Goal: Task Accomplishment & Management: Complete application form

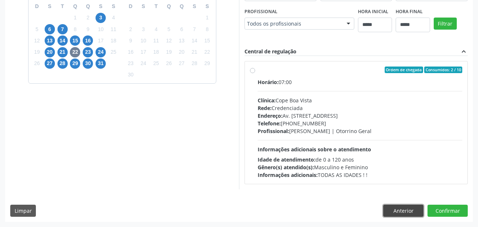
click at [402, 208] on button "Anterior" at bounding box center [403, 211] width 40 height 12
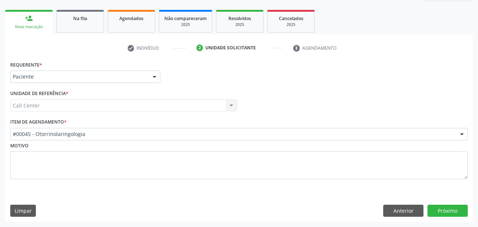
scroll to position [100, 0]
click at [402, 208] on button "Anterior" at bounding box center [403, 211] width 40 height 12
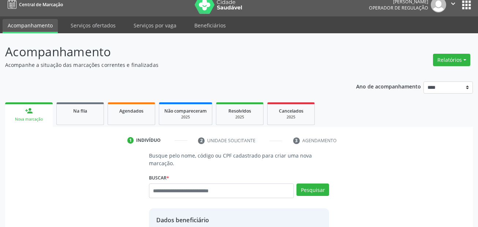
scroll to position [0, 0]
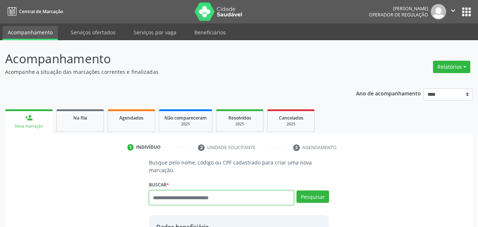
click at [180, 201] on input "text" at bounding box center [221, 198] width 145 height 15
click at [177, 195] on input "text" at bounding box center [221, 198] width 145 height 15
click at [187, 196] on input "text" at bounding box center [221, 198] width 145 height 15
type input "****"
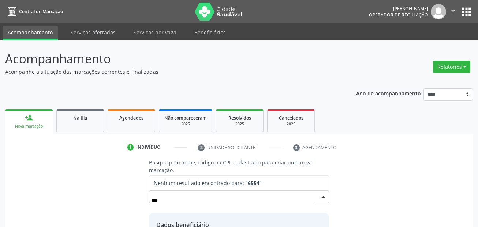
type input "***"
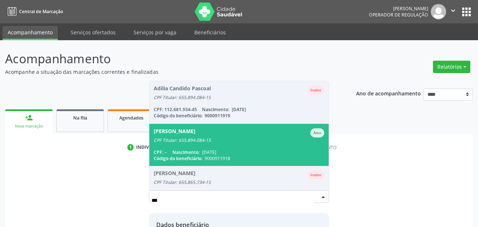
drag, startPoint x: 220, startPoint y: 139, endPoint x: 294, endPoint y: 145, distance: 73.8
click at [220, 139] on div "CPF Titular: 655.894.084-15" at bounding box center [239, 141] width 171 height 6
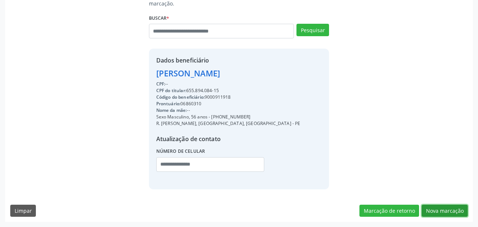
click at [449, 212] on button "Nova marcação" at bounding box center [445, 211] width 46 height 12
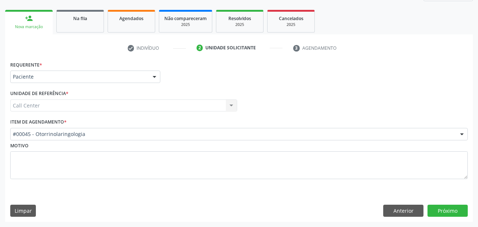
scroll to position [100, 0]
click at [60, 71] on div "Paciente" at bounding box center [85, 77] width 150 height 12
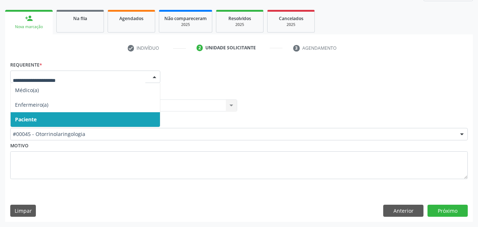
click at [50, 119] on span "Paciente" at bounding box center [85, 119] width 149 height 15
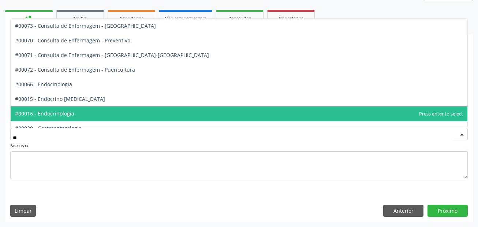
type input "***"
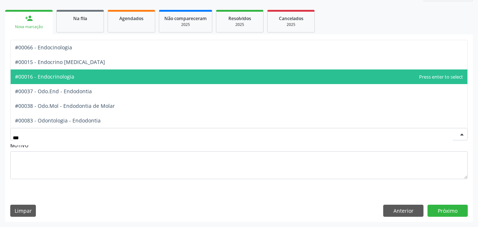
drag, startPoint x: 93, startPoint y: 78, endPoint x: 233, endPoint y: 105, distance: 142.4
click at [94, 79] on span "#00016 - Endocrinologia" at bounding box center [239, 77] width 457 height 15
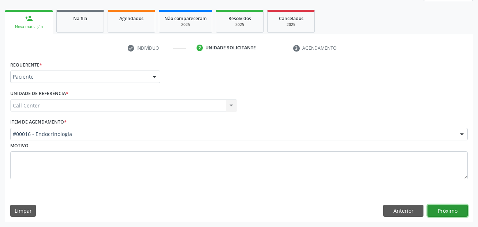
click at [445, 212] on button "Próximo" at bounding box center [447, 211] width 40 height 12
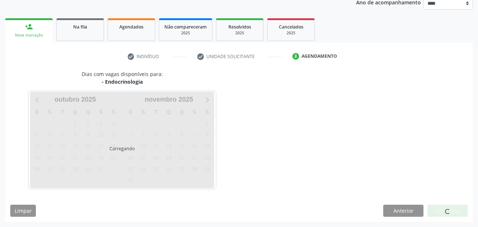
scroll to position [91, 0]
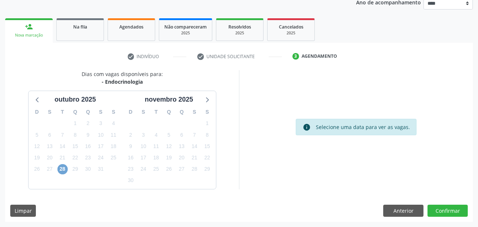
click at [66, 172] on span "28" at bounding box center [62, 169] width 10 height 10
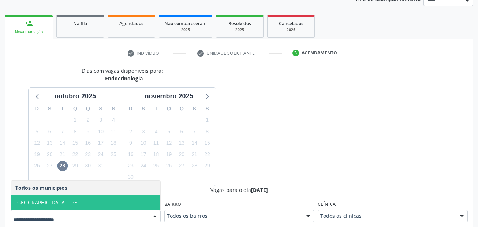
click at [78, 198] on span "[GEOGRAPHIC_DATA] - PE" at bounding box center [85, 202] width 149 height 15
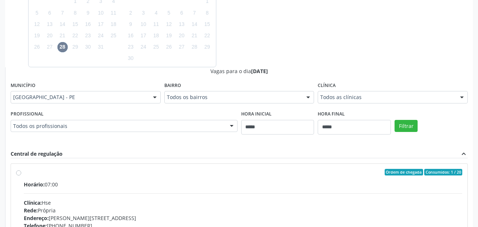
scroll to position [241, 0]
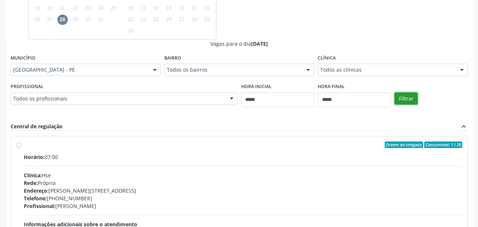
click at [409, 96] on button "Filtrar" at bounding box center [406, 99] width 23 height 12
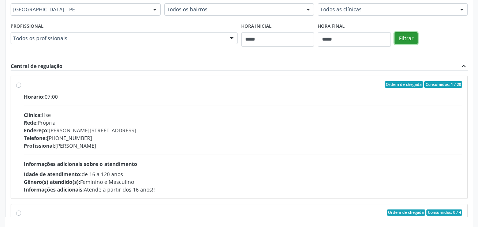
scroll to position [329, 0]
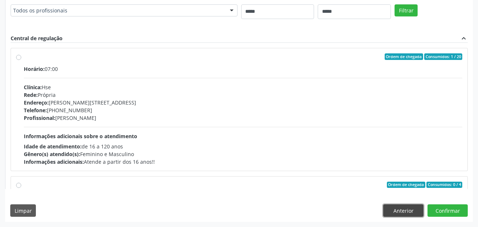
click at [406, 210] on button "Anterior" at bounding box center [403, 211] width 40 height 12
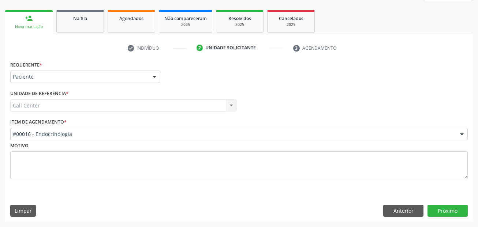
scroll to position [100, 0]
click at [415, 209] on button "Anterior" at bounding box center [403, 211] width 40 height 12
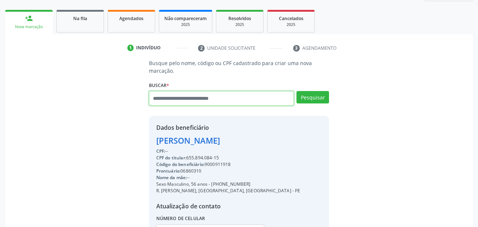
click at [181, 100] on input "text" at bounding box center [221, 98] width 145 height 15
paste input "**********"
type input "**********"
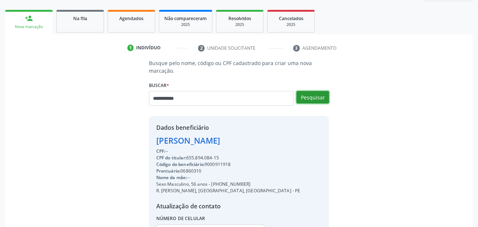
click at [326, 93] on button "Pesquisar" at bounding box center [312, 97] width 33 height 12
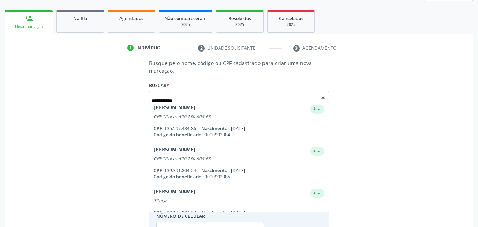
scroll to position [145, 0]
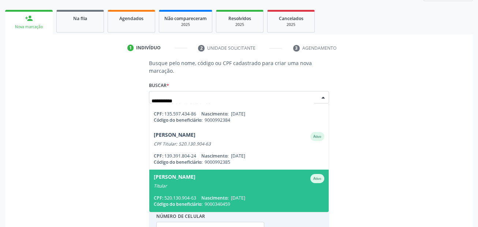
click at [223, 179] on div "Sheila Cristina da Silva Ativo" at bounding box center [239, 178] width 171 height 9
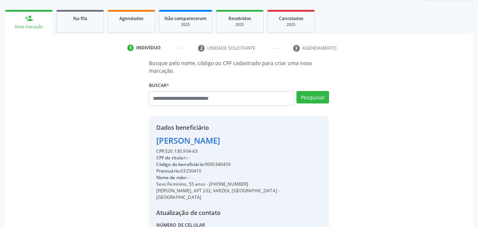
drag, startPoint x: 209, startPoint y: 184, endPoint x: 246, endPoint y: 183, distance: 36.3
click at [246, 183] on div "Sexo Feminino, 55 anos - (81) 98424-1360" at bounding box center [239, 184] width 166 height 7
copy div "(81) 98424-1360"
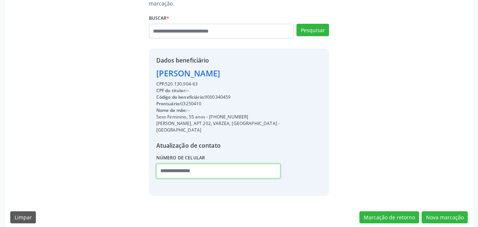
click at [163, 164] on input "text" at bounding box center [218, 171] width 124 height 15
paste input "**********"
type input "**********"
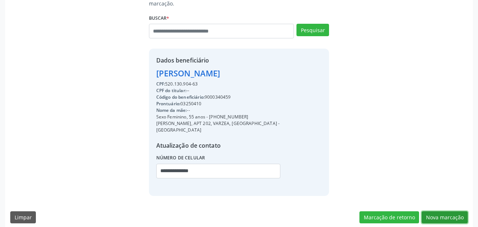
click at [449, 213] on button "Nova marcação" at bounding box center [445, 218] width 46 height 12
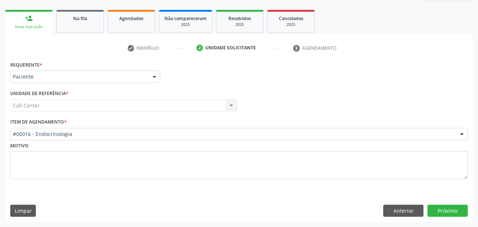
scroll to position [100, 0]
click at [442, 211] on button "Próximo" at bounding box center [447, 211] width 40 height 12
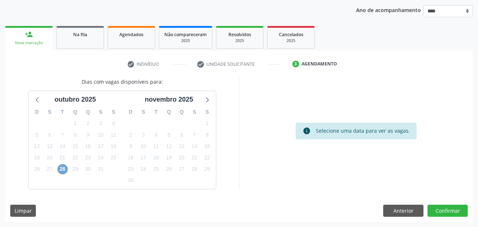
click at [64, 170] on span "28" at bounding box center [62, 169] width 10 height 10
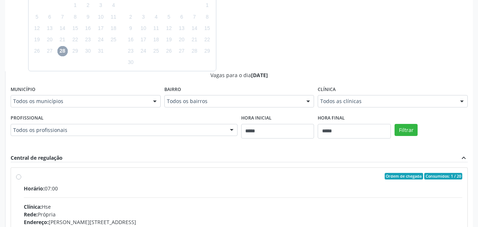
scroll to position [266, 0]
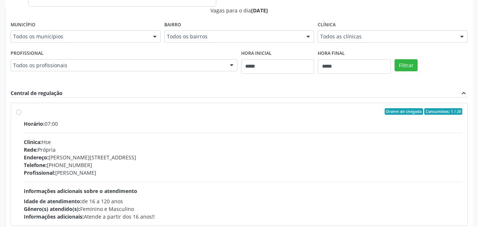
click at [62, 123] on div "Horário: 07:00" at bounding box center [243, 124] width 438 height 8
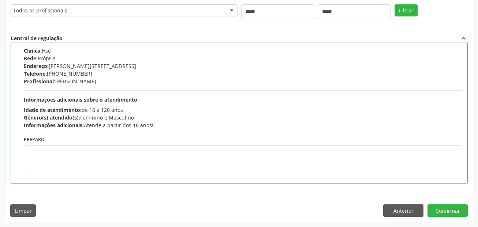
scroll to position [0, 0]
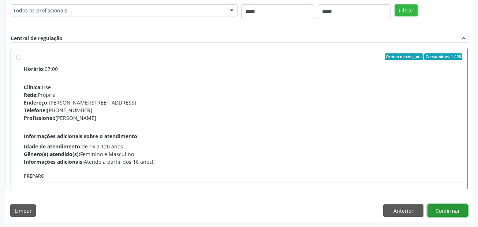
click at [448, 209] on button "Confirmar" at bounding box center [447, 211] width 40 height 12
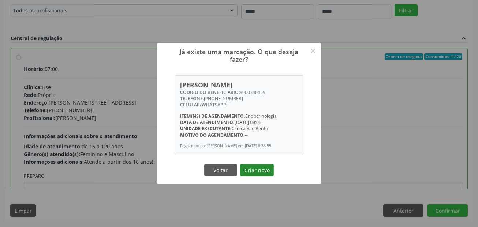
click at [263, 170] on button "Criar novo" at bounding box center [257, 170] width 34 height 12
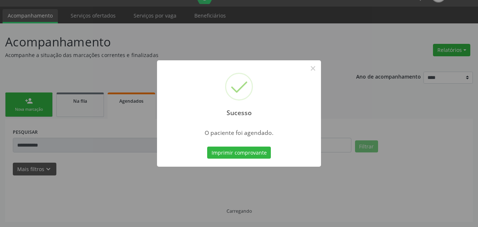
scroll to position [17, 0]
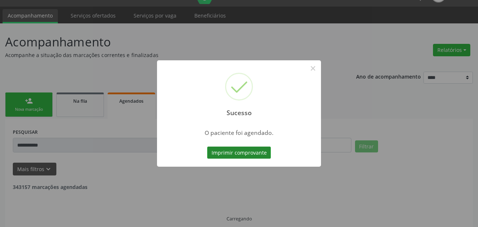
click at [262, 147] on button "Imprimir comprovante" at bounding box center [239, 153] width 64 height 12
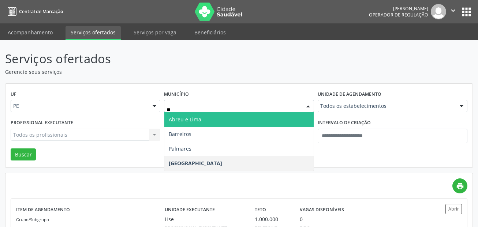
type input "***"
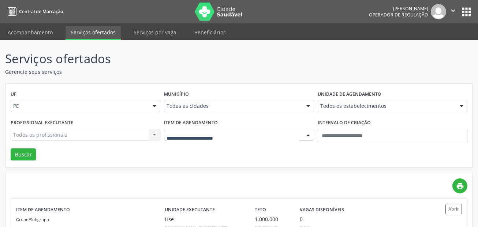
drag, startPoint x: 193, startPoint y: 132, endPoint x: 193, endPoint y: 142, distance: 10.6
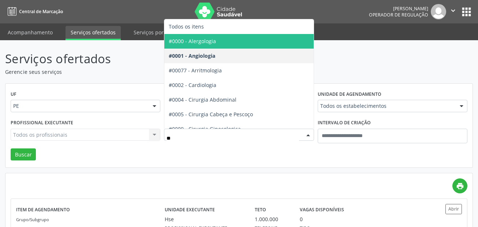
type input "***"
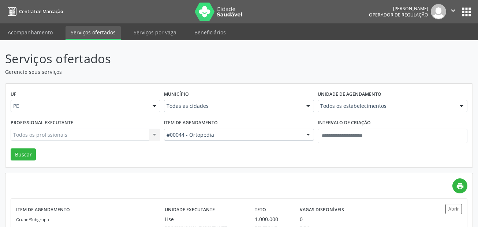
click at [346, 102] on div "Todos os estabelecimentos" at bounding box center [393, 106] width 150 height 12
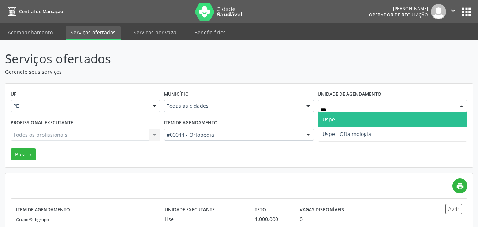
type input "****"
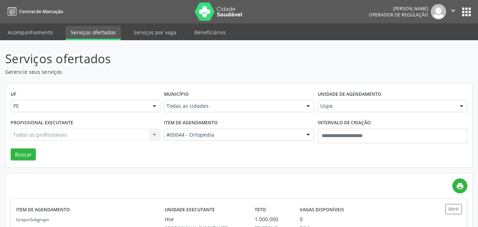
click at [68, 134] on div "Todos os profissionais Todos os profissionais Nenhum resultado encontrado para:…" at bounding box center [86, 135] width 150 height 12
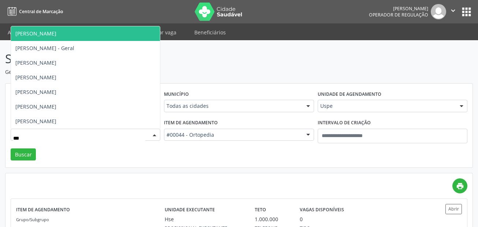
type input "****"
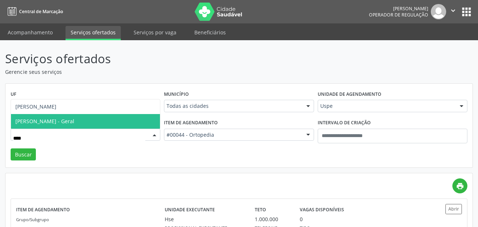
click at [91, 119] on span "Alexey Alves Garcez - Geral" at bounding box center [85, 121] width 149 height 15
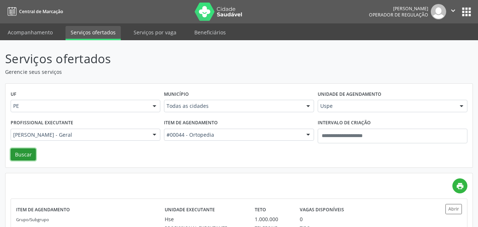
click at [25, 157] on button "Buscar" at bounding box center [23, 155] width 25 height 12
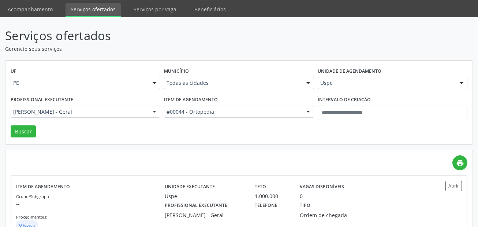
scroll to position [49, 0]
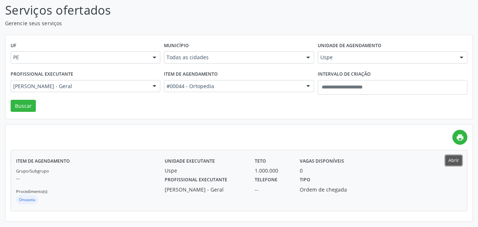
click at [453, 165] on button "Abrir" at bounding box center [453, 161] width 16 height 10
click at [201, 93] on div "Item de agendamento #00044 - Ortopedia Todos os itens #0000 - Alergologia #0001…" at bounding box center [238, 84] width 153 height 31
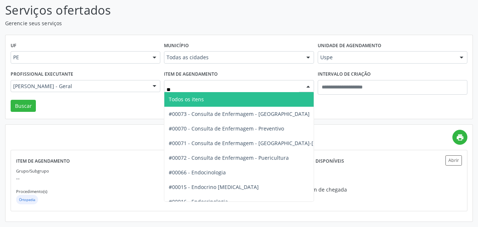
type input "***"
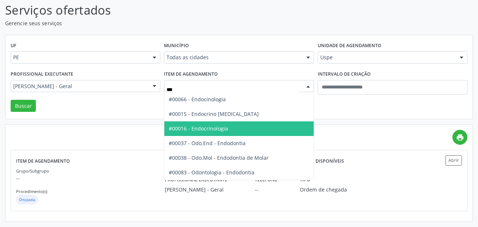
click at [234, 127] on span "#00016 - Endocrinologia" at bounding box center [238, 129] width 149 height 15
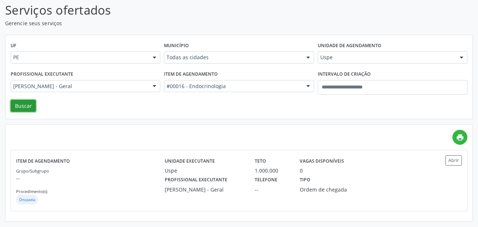
click at [17, 105] on button "Buscar" at bounding box center [23, 106] width 25 height 12
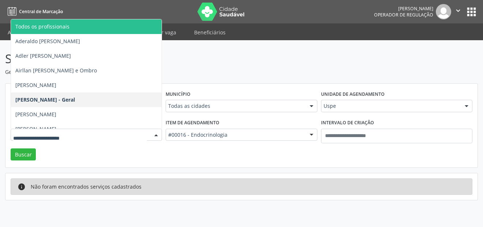
drag, startPoint x: 83, startPoint y: 31, endPoint x: 403, endPoint y: 92, distance: 326.0
click at [83, 31] on span "Todos os profissionais" at bounding box center [112, 26] width 202 height 15
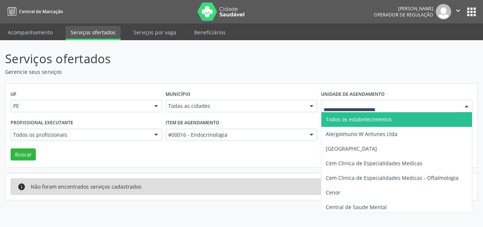
click at [350, 123] on span "Todos os estabelecimentos" at bounding box center [359, 119] width 66 height 7
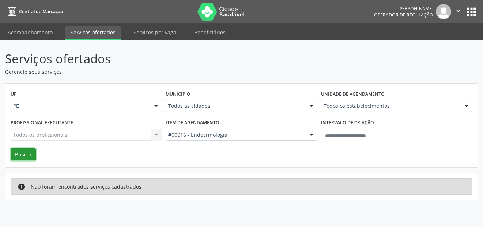
click at [22, 151] on button "Buscar" at bounding box center [23, 155] width 25 height 12
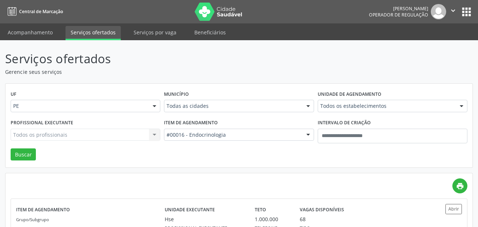
scroll to position [146, 0]
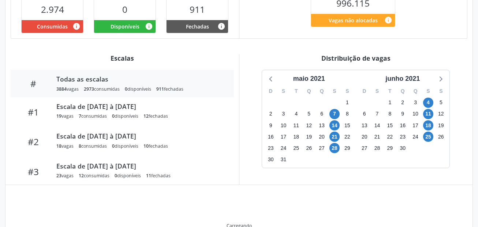
scroll to position [198, 0]
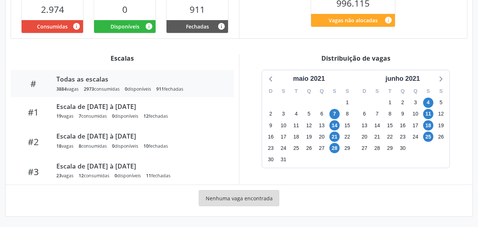
drag, startPoint x: 325, startPoint y: 80, endPoint x: 322, endPoint y: 86, distance: 6.2
click at [325, 81] on div "maio 2021" at bounding box center [309, 79] width 38 height 10
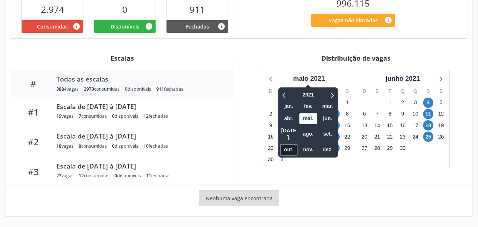
click at [289, 144] on span "out." at bounding box center [289, 149] width 18 height 11
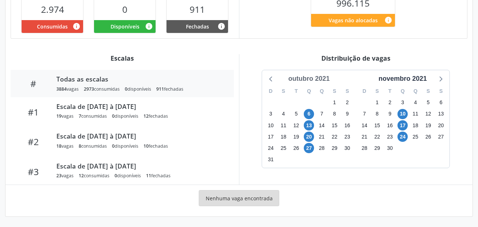
click at [326, 76] on div "outubro 2021" at bounding box center [308, 79] width 47 height 10
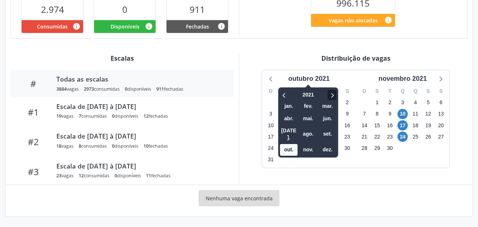
drag, startPoint x: 331, startPoint y: 86, endPoint x: 333, endPoint y: 93, distance: 7.3
click at [332, 89] on div "2021 jan. fev. mar. abr. mai. jun. jul. ago. set. out. nov. dez." at bounding box center [308, 121] width 60 height 74
click at [333, 93] on icon at bounding box center [331, 95] width 7 height 9
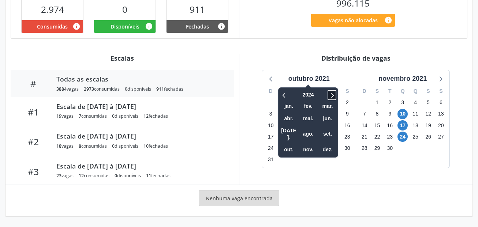
click at [333, 93] on icon at bounding box center [331, 95] width 7 height 9
click at [286, 93] on icon at bounding box center [284, 95] width 7 height 9
click at [288, 144] on span "out." at bounding box center [289, 149] width 18 height 11
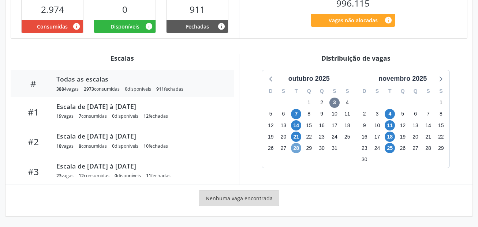
click at [296, 146] on span "28" at bounding box center [296, 148] width 10 height 10
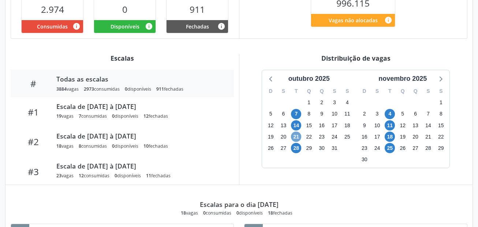
click at [299, 136] on span "21" at bounding box center [296, 137] width 10 height 10
click at [299, 137] on span "21" at bounding box center [296, 137] width 10 height 10
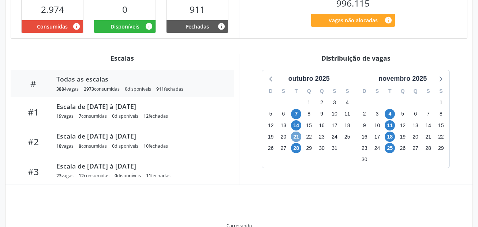
click at [299, 137] on span "21" at bounding box center [296, 137] width 10 height 10
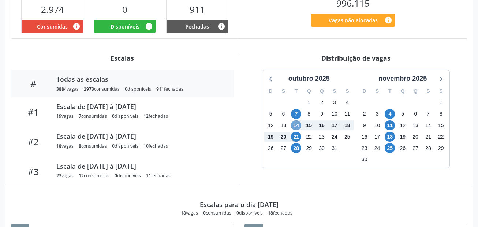
click at [296, 126] on span "14" at bounding box center [296, 125] width 10 height 10
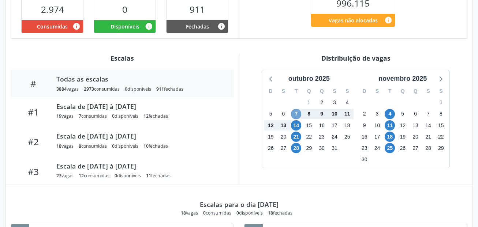
click at [298, 113] on span "7" at bounding box center [296, 114] width 10 height 10
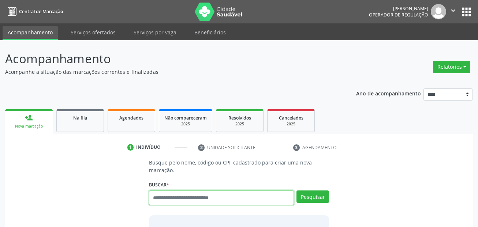
click at [199, 200] on input "text" at bounding box center [221, 198] width 145 height 15
paste input "**********"
type input "**********"
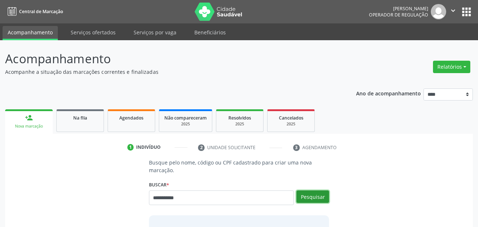
click at [316, 195] on button "Pesquisar" at bounding box center [312, 197] width 33 height 12
type input "**********"
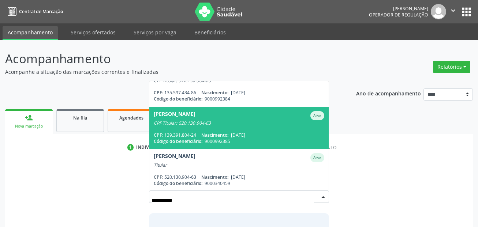
scroll to position [144, 0]
click at [209, 123] on div "CPF Titular: 520.130.904-63" at bounding box center [239, 123] width 171 height 6
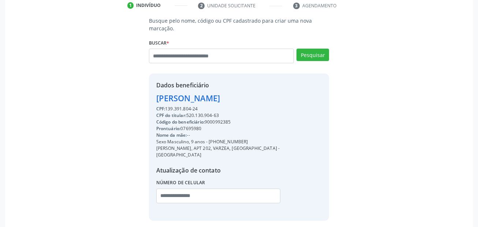
scroll to position [146, 0]
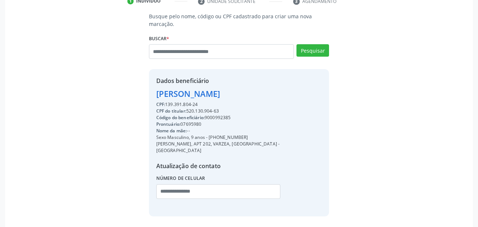
drag, startPoint x: 242, startPoint y: 138, endPoint x: 209, endPoint y: 137, distance: 32.6
click at [209, 137] on div "Sexo Masculino, 9 anos - (81) 98424-1360" at bounding box center [239, 137] width 166 height 7
copy div "[PHONE_NUMBER]"
click at [162, 185] on input "text" at bounding box center [218, 191] width 124 height 15
paste input "**********"
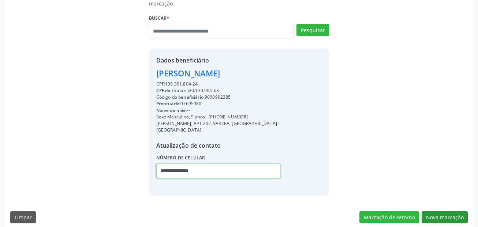
type input "**********"
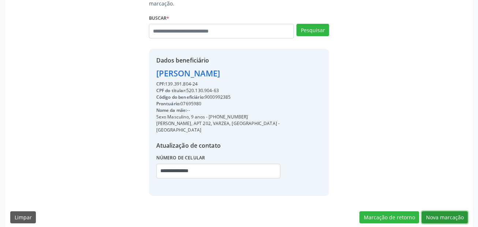
click at [436, 213] on button "Nova marcação" at bounding box center [445, 218] width 46 height 12
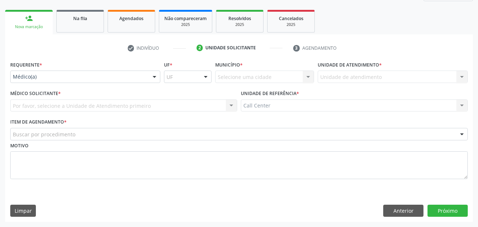
drag, startPoint x: 48, startPoint y: 70, endPoint x: 52, endPoint y: 115, distance: 45.6
click at [44, 93] on div "Requerente * Médico(a) Médico(a) Enfermeiro(a) Paciente Nenhum resultado encont…" at bounding box center [238, 124] width 457 height 130
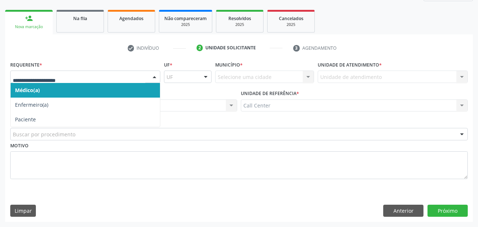
drag, startPoint x: 39, startPoint y: 75, endPoint x: 36, endPoint y: 77, distance: 4.3
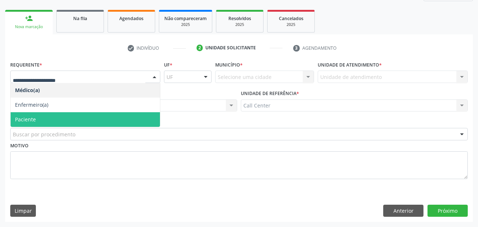
click at [43, 117] on span "Paciente" at bounding box center [85, 119] width 149 height 15
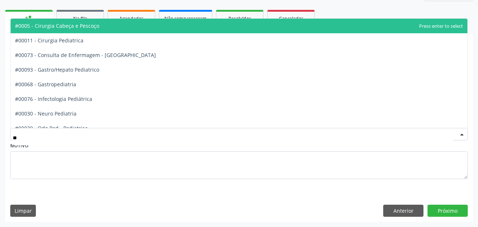
type input "***"
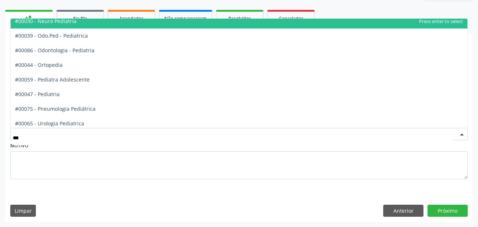
scroll to position [66, 0]
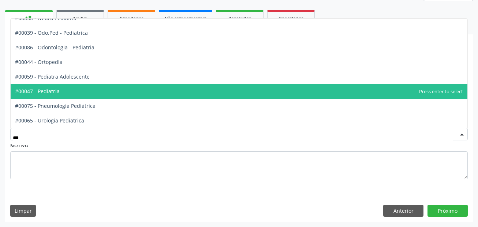
click at [90, 92] on span "#00047 - Pediatria" at bounding box center [239, 91] width 457 height 15
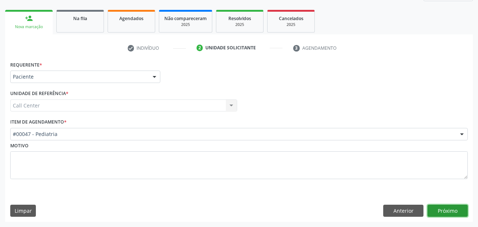
click at [444, 211] on button "Próximo" at bounding box center [447, 211] width 40 height 12
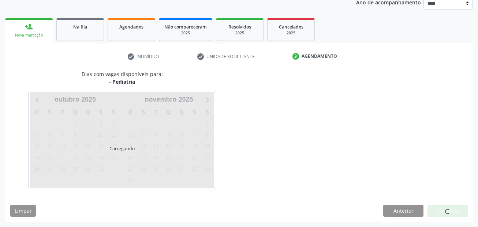
scroll to position [91, 0]
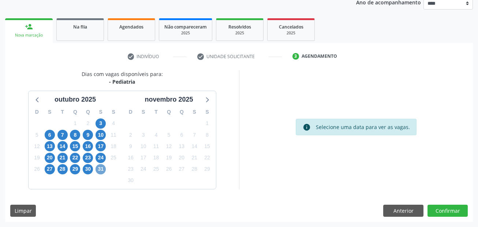
click at [101, 166] on span "31" at bounding box center [101, 169] width 10 height 10
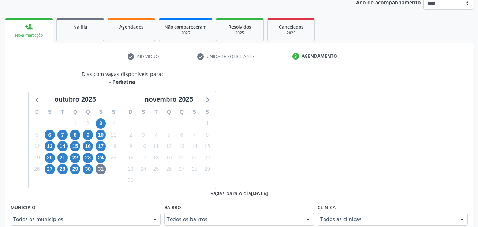
click at [104, 215] on div "Todos os municípios" at bounding box center [86, 219] width 150 height 12
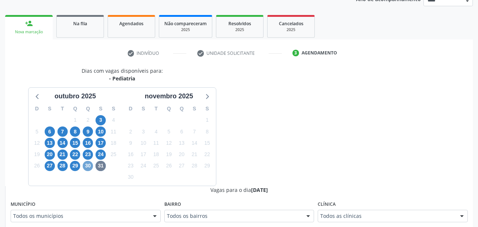
click at [89, 165] on span "30" at bounding box center [88, 166] width 10 height 10
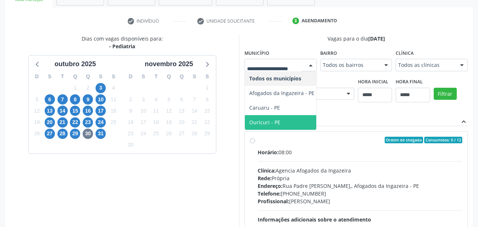
scroll to position [168, 0]
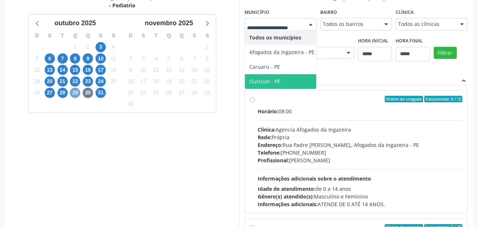
click at [74, 90] on span "29" at bounding box center [75, 93] width 10 height 10
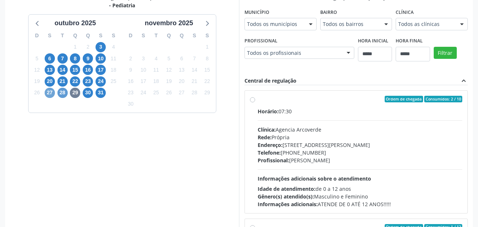
drag, startPoint x: 51, startPoint y: 91, endPoint x: 65, endPoint y: 94, distance: 13.9
click at [64, 94] on div "D S T Q Q S S 28 29 30 1 2 3 4 5 6 7 8 9 10 11 12 13 14 15 16 17 18 19 20 21 22…" at bounding box center [76, 70] width 94 height 84
click at [65, 94] on span "28" at bounding box center [62, 93] width 10 height 10
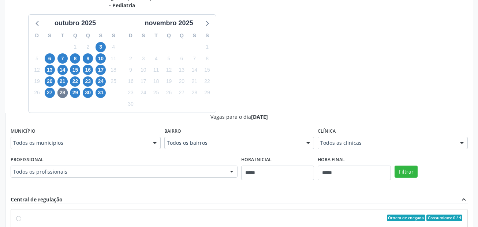
click at [108, 134] on div "Município Todos os municípios Todos os municípios Cabo de Santo Agostinho - PE …" at bounding box center [86, 137] width 150 height 23
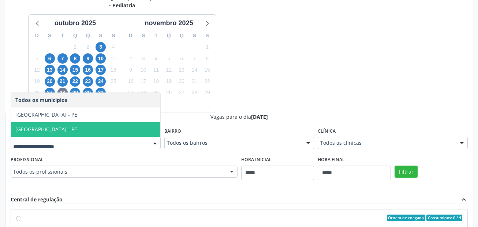
click at [61, 127] on span "[GEOGRAPHIC_DATA] - PE" at bounding box center [85, 129] width 149 height 15
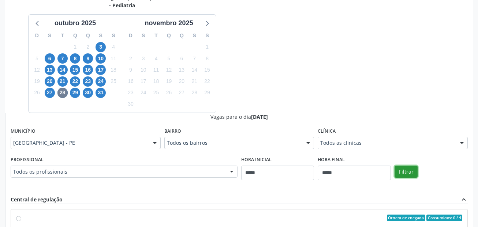
click at [404, 170] on button "Filtrar" at bounding box center [406, 172] width 23 height 12
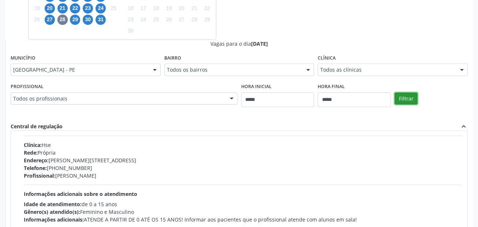
scroll to position [73, 0]
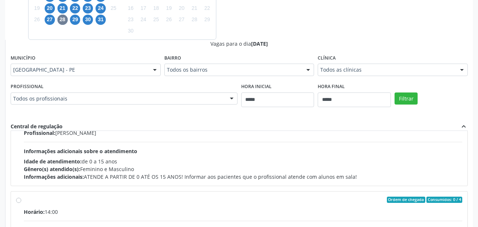
click at [168, 158] on div "Idade de atendimento: de 0 a 15 anos" at bounding box center [243, 162] width 438 height 8
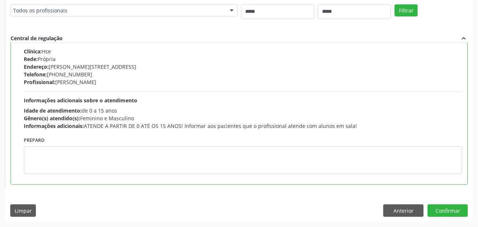
scroll to position [0, 0]
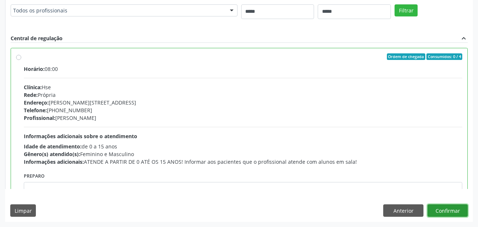
click at [456, 213] on button "Confirmar" at bounding box center [447, 211] width 40 height 12
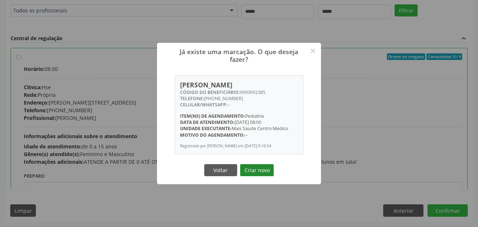
click at [269, 173] on button "Criar novo" at bounding box center [257, 170] width 34 height 12
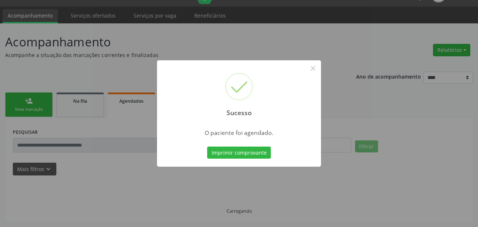
scroll to position [17, 0]
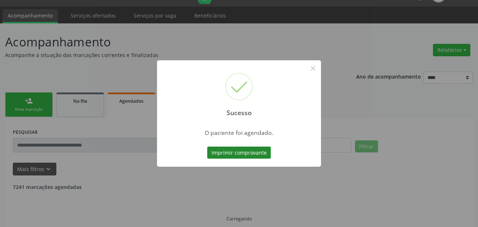
click at [261, 152] on button "Imprimir comprovante" at bounding box center [239, 153] width 64 height 12
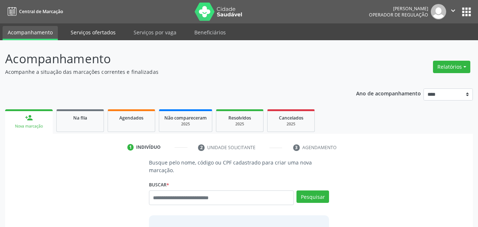
click at [93, 33] on link "Serviços ofertados" at bounding box center [93, 32] width 55 height 13
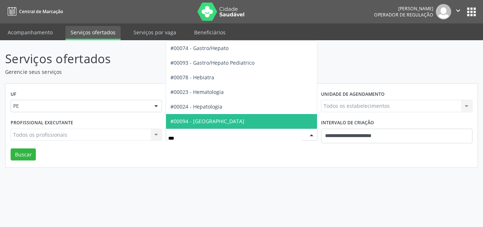
type input "****"
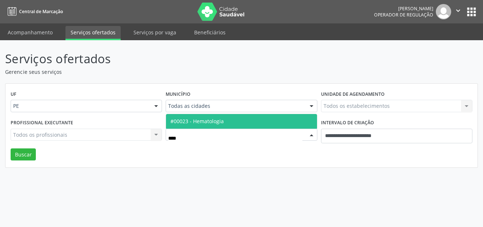
click at [194, 126] on span "#00023 - Hematologia" at bounding box center [241, 121] width 151 height 15
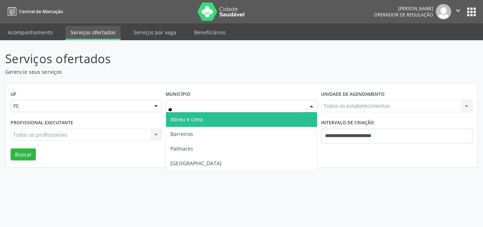
type input "***"
click at [205, 120] on span "[GEOGRAPHIC_DATA]" at bounding box center [241, 119] width 151 height 15
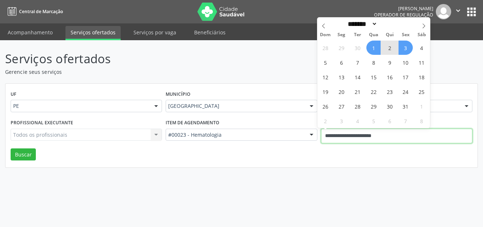
drag, startPoint x: 395, startPoint y: 141, endPoint x: 326, endPoint y: 143, distance: 68.8
click at [309, 143] on div "Profissional executante Todos os profissionais Todos os profissionais Nenhum re…" at bounding box center [242, 132] width 466 height 31
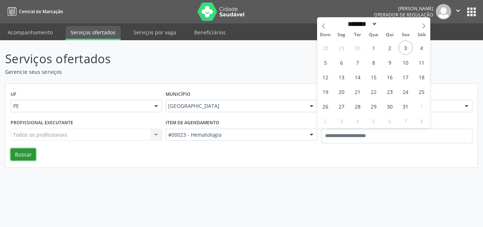
click at [27, 152] on button "Buscar" at bounding box center [23, 155] width 25 height 12
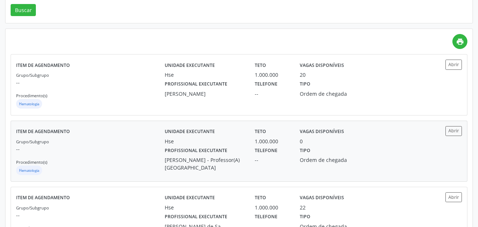
scroll to position [146, 0]
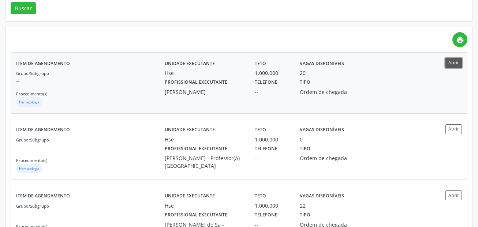
click at [449, 60] on button "Abrir" at bounding box center [453, 63] width 16 height 10
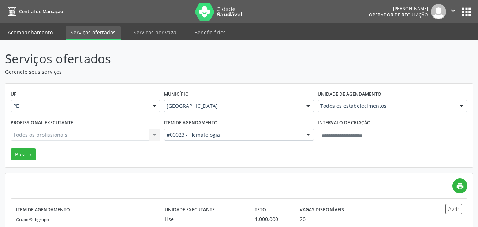
click at [42, 38] on link "Acompanhamento" at bounding box center [30, 32] width 55 height 13
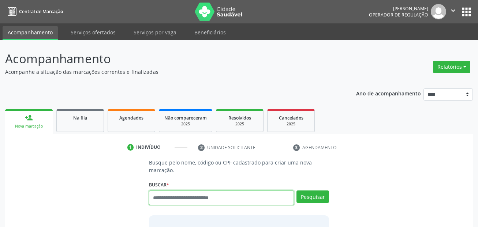
click at [165, 199] on input "text" at bounding box center [221, 198] width 145 height 15
type input "***"
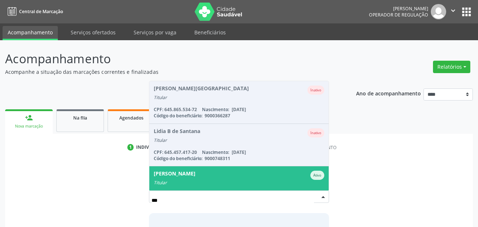
drag, startPoint x: 187, startPoint y: 178, endPoint x: 211, endPoint y: 176, distance: 23.9
click at [188, 178] on div "Maria Margarida de Sousa Lima" at bounding box center [175, 175] width 42 height 9
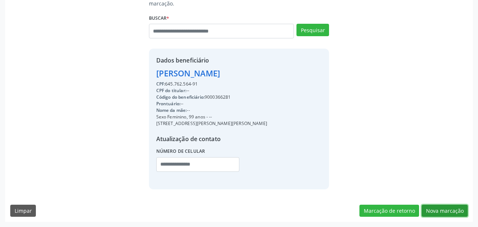
click at [445, 214] on button "Nova marcação" at bounding box center [445, 211] width 46 height 12
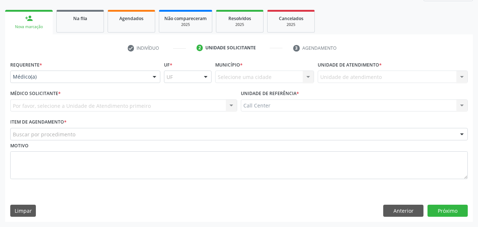
scroll to position [100, 0]
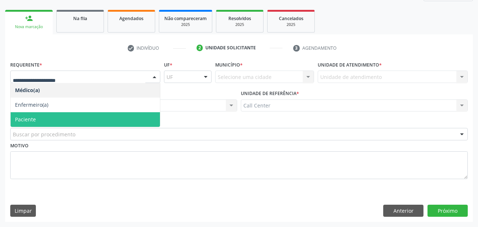
click at [67, 118] on span "Paciente" at bounding box center [85, 119] width 149 height 15
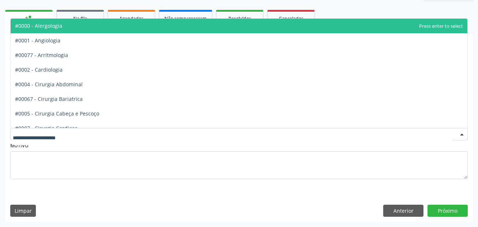
click at [78, 133] on div at bounding box center [238, 134] width 457 height 12
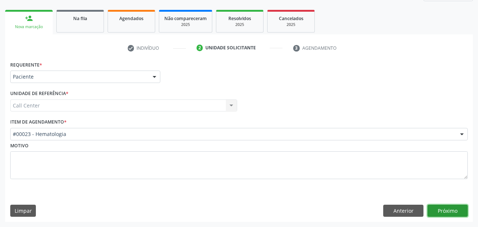
click at [443, 207] on button "Próximo" at bounding box center [447, 211] width 40 height 12
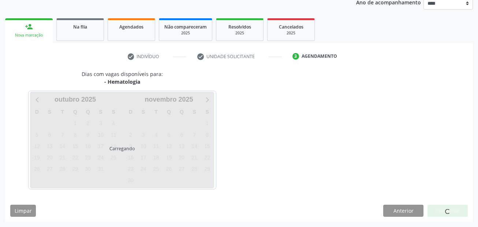
scroll to position [91, 0]
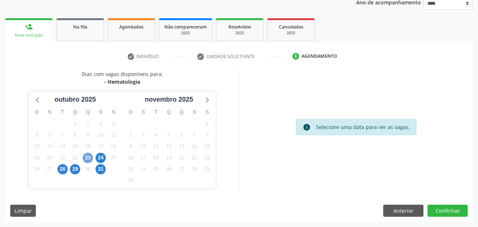
click at [88, 159] on span "23" at bounding box center [88, 158] width 10 height 10
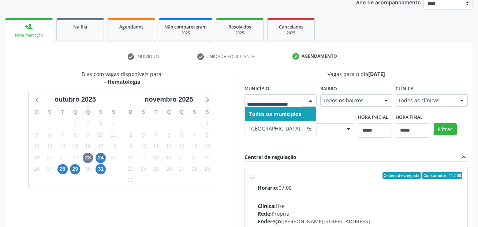
click at [276, 119] on span "Todos os municípios" at bounding box center [280, 114] width 71 height 15
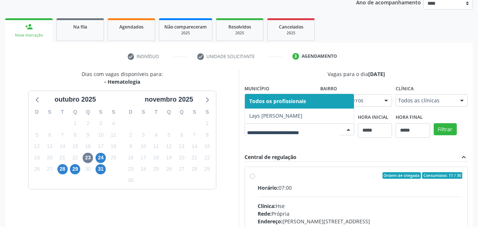
click at [279, 103] on span "Todos os profissionais" at bounding box center [277, 101] width 57 height 7
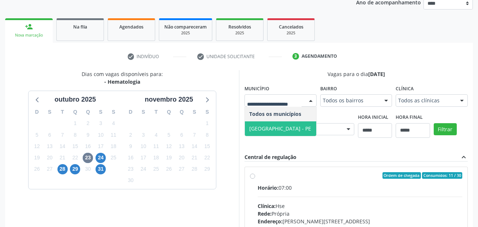
click at [264, 127] on span "Recife - PE" at bounding box center [280, 128] width 62 height 7
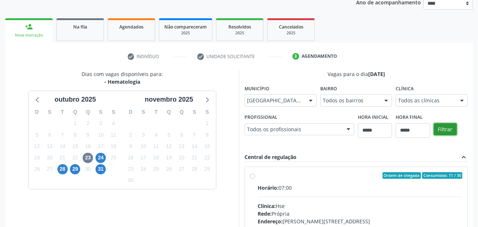
click at [440, 130] on button "Filtrar" at bounding box center [445, 129] width 23 height 12
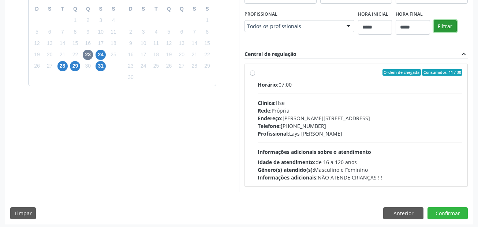
scroll to position [197, 0]
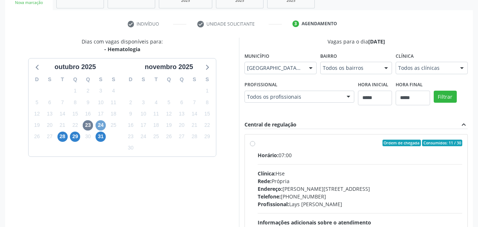
click at [100, 123] on span "24" at bounding box center [101, 125] width 10 height 10
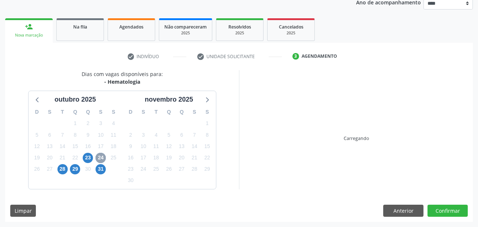
scroll to position [124, 0]
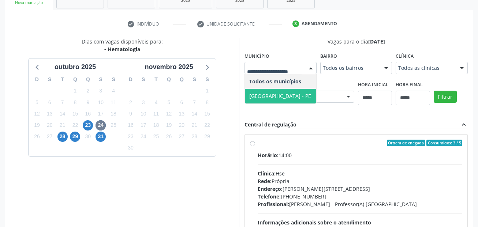
drag, startPoint x: 275, startPoint y: 97, endPoint x: 415, endPoint y: 101, distance: 139.5
click at [275, 97] on span "Recife - PE" at bounding box center [280, 96] width 71 height 15
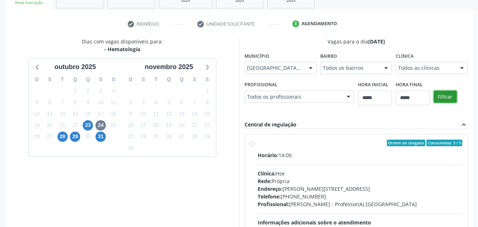
click at [440, 96] on button "Filtrar" at bounding box center [445, 97] width 23 height 12
click at [64, 138] on span "28" at bounding box center [62, 137] width 10 height 10
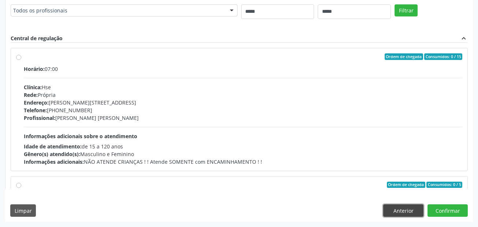
click at [402, 211] on button "Anterior" at bounding box center [403, 211] width 40 height 12
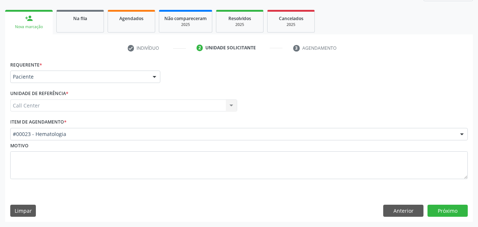
scroll to position [100, 0]
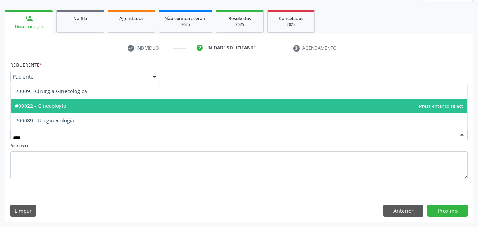
click at [77, 102] on span "#00022 - Ginecologia" at bounding box center [239, 106] width 457 height 15
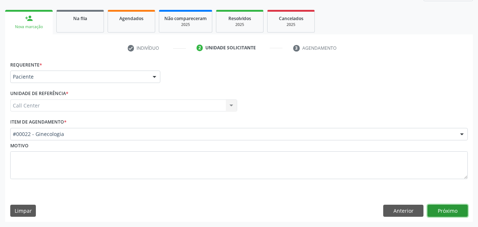
click at [446, 206] on button "Próximo" at bounding box center [447, 211] width 40 height 12
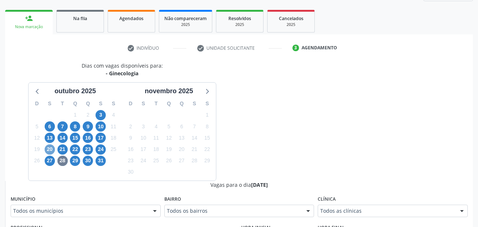
click at [52, 149] on span "20" at bounding box center [50, 150] width 10 height 10
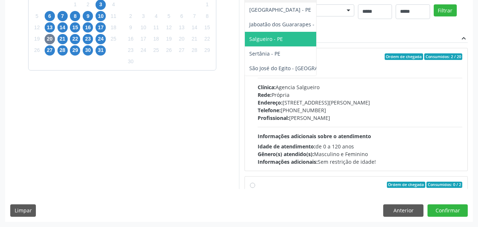
scroll to position [283, 0]
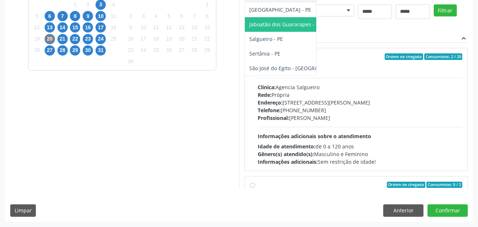
click at [249, 28] on span "Jaboatão dos Guararapes - PE" at bounding box center [285, 24] width 72 height 7
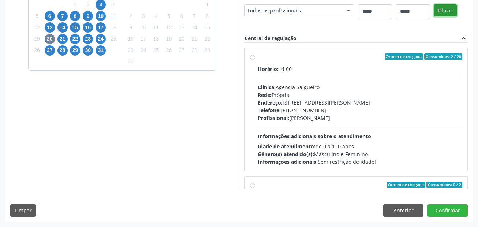
click at [434, 17] on button "Filtrar" at bounding box center [445, 10] width 23 height 12
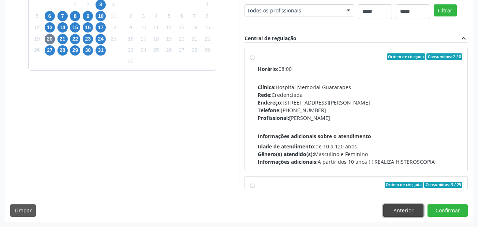
drag, startPoint x: 410, startPoint y: 206, endPoint x: 295, endPoint y: 146, distance: 130.1
click at [410, 206] on button "Anterior" at bounding box center [403, 211] width 40 height 12
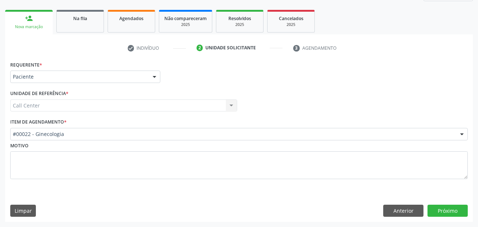
scroll to position [100, 0]
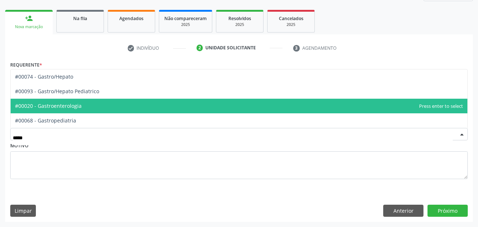
click at [100, 107] on span "#00020 - Gastroenterologia" at bounding box center [239, 106] width 457 height 15
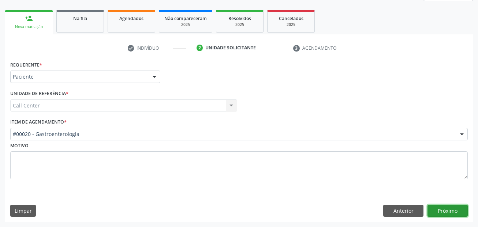
click at [436, 209] on button "Próximo" at bounding box center [447, 211] width 40 height 12
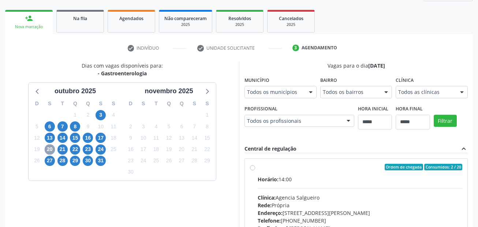
click at [46, 149] on span "20" at bounding box center [50, 150] width 10 height 10
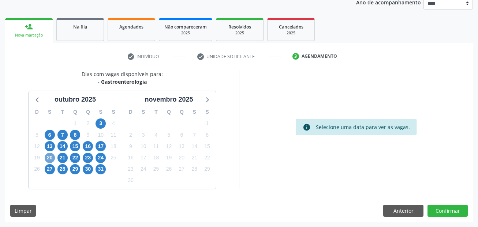
scroll to position [91, 0]
click at [51, 157] on span "20" at bounding box center [50, 158] width 10 height 10
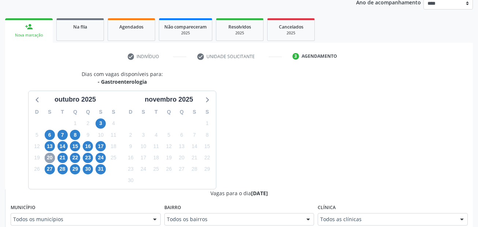
scroll to position [100, 0]
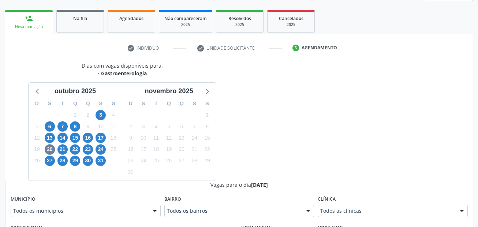
click at [134, 207] on div "Todos os municípios" at bounding box center [86, 211] width 150 height 12
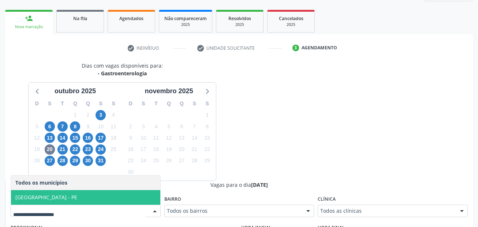
click at [90, 195] on span "Cabo de Santo Agostinho - PE" at bounding box center [85, 197] width 149 height 15
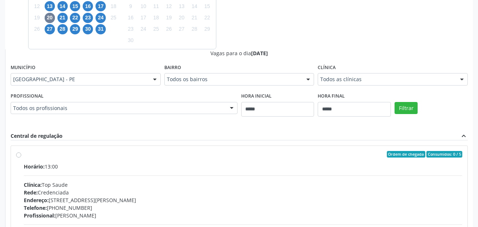
scroll to position [246, 0]
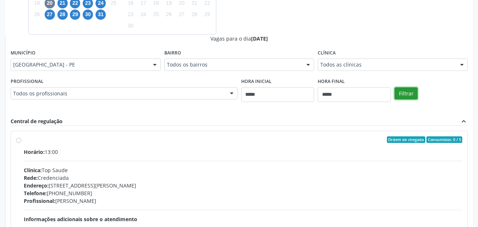
click at [414, 95] on button "Filtrar" at bounding box center [406, 93] width 23 height 12
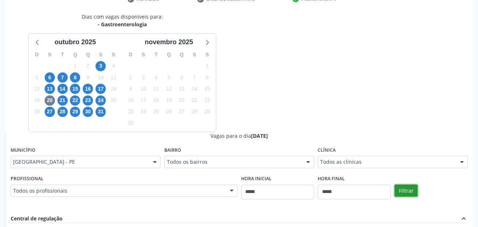
scroll to position [136, 0]
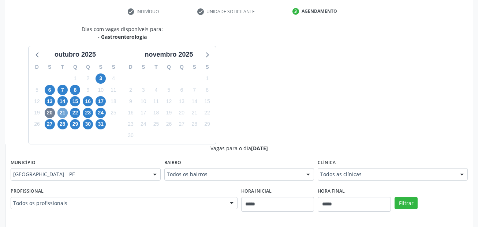
click at [61, 112] on span "21" at bounding box center [62, 113] width 10 height 10
click at [51, 114] on span "20" at bounding box center [50, 113] width 10 height 10
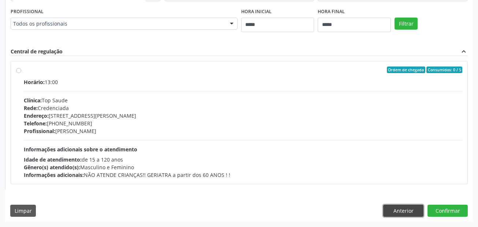
click at [396, 210] on button "Anterior" at bounding box center [403, 211] width 40 height 12
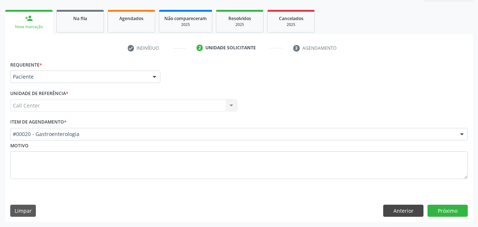
scroll to position [100, 0]
click at [406, 216] on button "Anterior" at bounding box center [403, 211] width 40 height 12
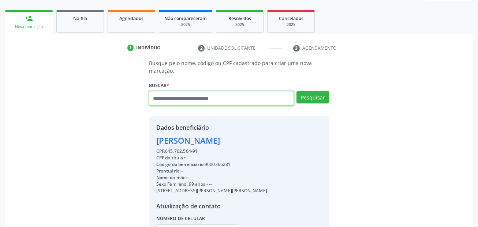
click at [225, 102] on input "text" at bounding box center [221, 98] width 145 height 15
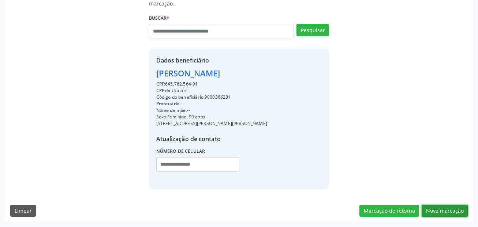
click at [456, 211] on button "Nova marcação" at bounding box center [445, 211] width 46 height 12
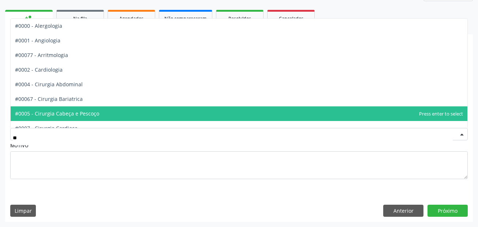
type input "***"
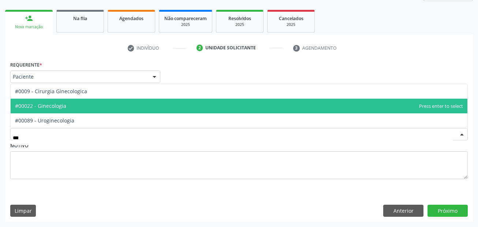
click at [74, 107] on span "#00022 - Ginecologia" at bounding box center [239, 106] width 457 height 15
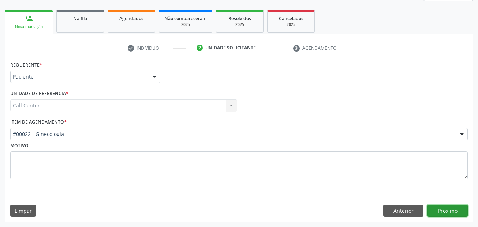
click at [448, 208] on button "Próximo" at bounding box center [447, 211] width 40 height 12
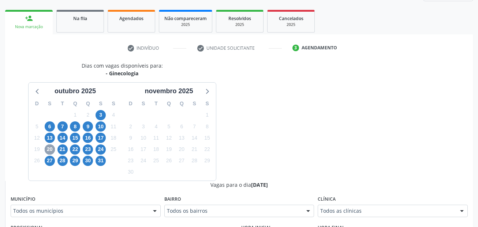
click at [50, 150] on span "20" at bounding box center [50, 150] width 10 height 10
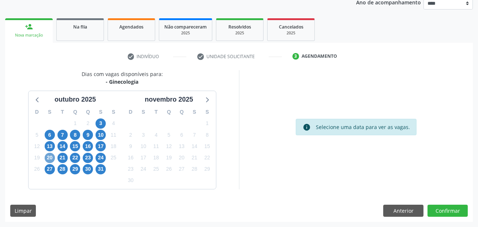
scroll to position [91, 0]
click at [50, 157] on span "20" at bounding box center [50, 158] width 10 height 10
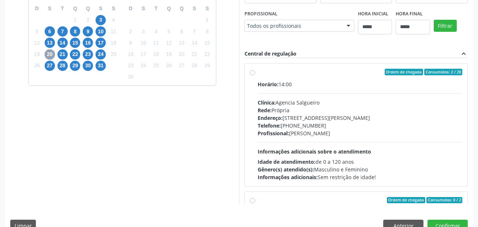
scroll to position [283, 0]
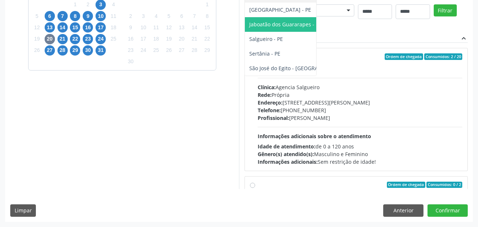
drag, startPoint x: 67, startPoint y: 69, endPoint x: 232, endPoint y: 69, distance: 165.1
click at [249, 28] on span "Jaboatão dos Guararapes - PE" at bounding box center [285, 24] width 72 height 7
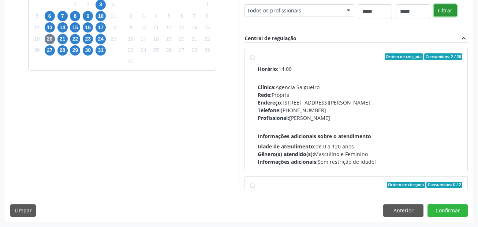
click at [434, 17] on button "Filtrar" at bounding box center [445, 10] width 23 height 12
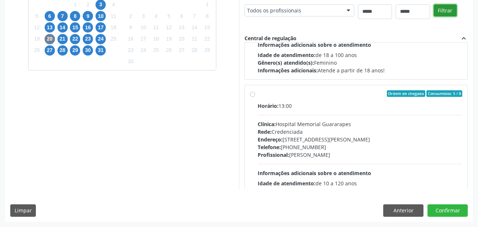
scroll to position [372, 0]
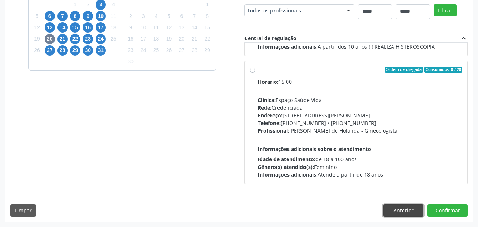
click at [394, 209] on button "Anterior" at bounding box center [403, 211] width 40 height 12
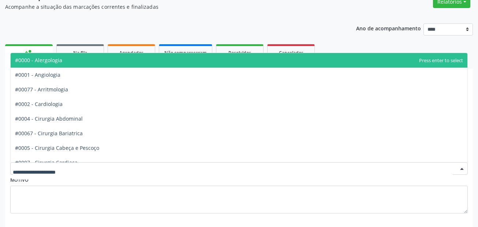
scroll to position [0, 0]
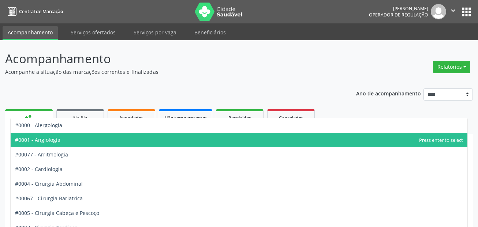
click at [59, 141] on span "#0001 - Angiologia" at bounding box center [239, 140] width 457 height 15
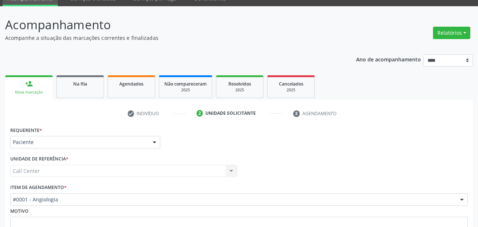
scroll to position [100, 0]
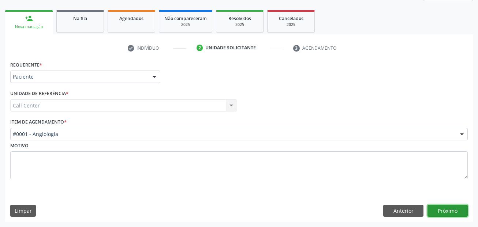
click at [455, 212] on button "Próximo" at bounding box center [447, 211] width 40 height 12
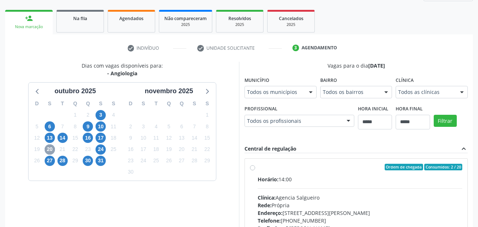
click at [49, 150] on span "20" at bounding box center [50, 150] width 10 height 10
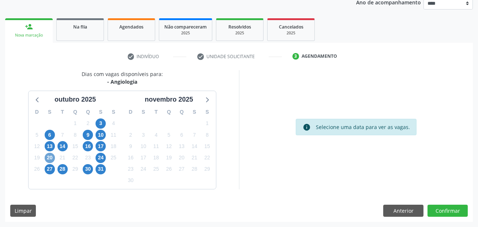
click at [48, 156] on span "20" at bounding box center [50, 158] width 10 height 10
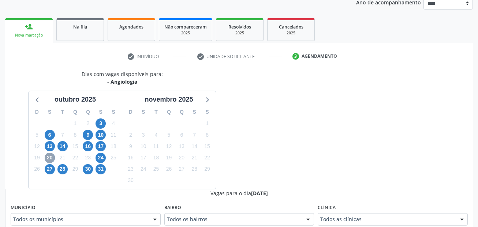
scroll to position [100, 0]
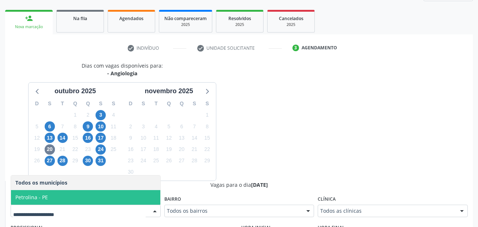
click at [63, 197] on span "Petrolina - PE" at bounding box center [85, 197] width 149 height 15
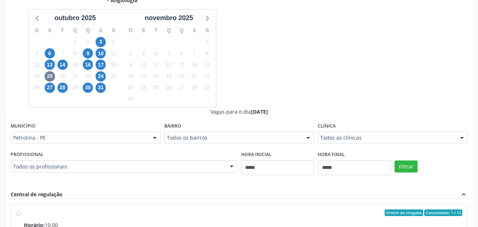
scroll to position [316, 0]
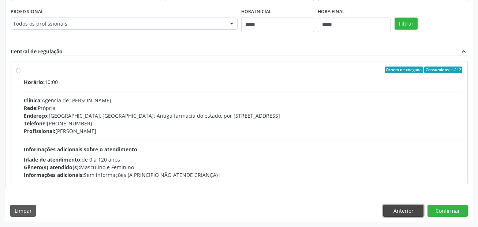
click at [389, 212] on button "Anterior" at bounding box center [403, 211] width 40 height 12
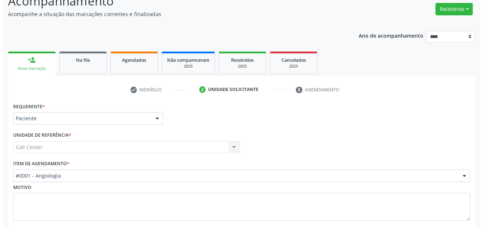
scroll to position [0, 0]
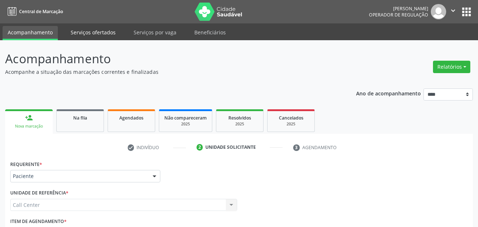
click at [98, 34] on link "Serviços ofertados" at bounding box center [93, 32] width 55 height 13
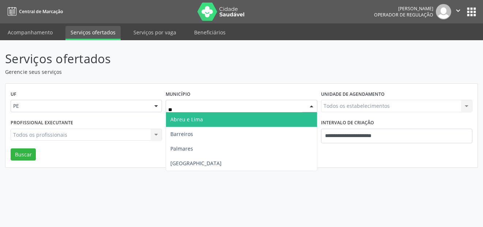
type input "***"
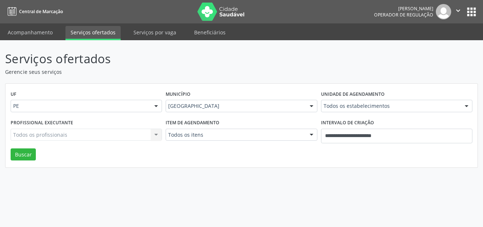
click at [216, 141] on div "Item de agendamento Todos os itens Todos os itens #0000 - Alergologia #0001 - A…" at bounding box center [241, 132] width 155 height 31
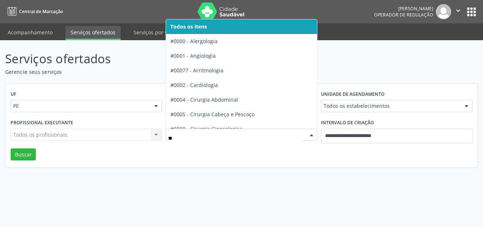
type input "***"
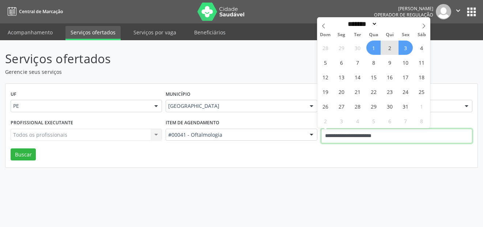
drag, startPoint x: 392, startPoint y: 134, endPoint x: 315, endPoint y: 132, distance: 76.5
click at [315, 132] on div "Profissional executante Todos os profissionais Todos os profissionais Nenhum re…" at bounding box center [242, 132] width 466 height 31
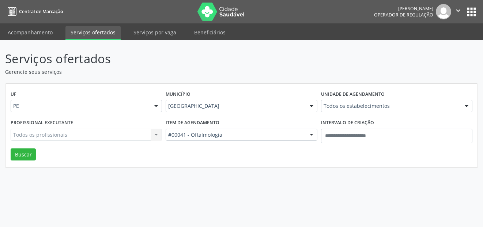
drag, startPoint x: 346, startPoint y: 181, endPoint x: 346, endPoint y: 168, distance: 12.8
click at [346, 172] on div "Serviços ofertados Gerencie seus serviços UF PE PE Nenhum resultado encontrado …" at bounding box center [241, 133] width 483 height 187
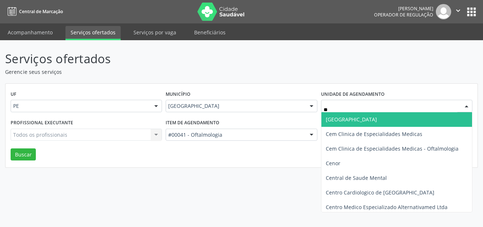
type input "*"
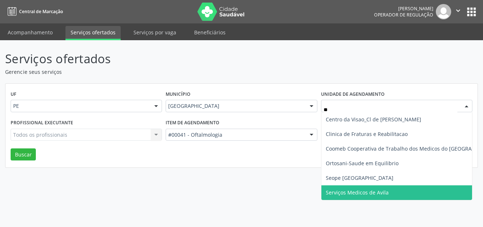
type input "***"
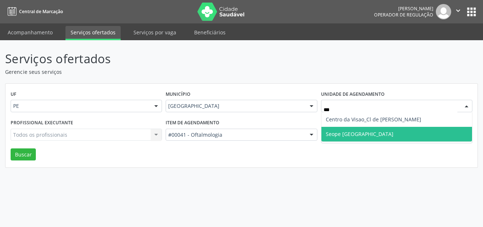
click at [386, 128] on span "Seope [GEOGRAPHIC_DATA]" at bounding box center [397, 134] width 151 height 15
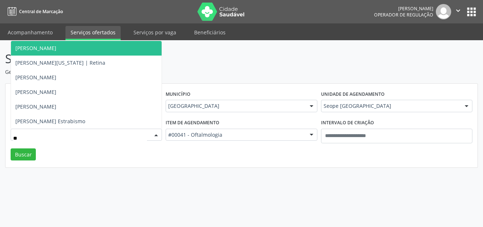
type input "***"
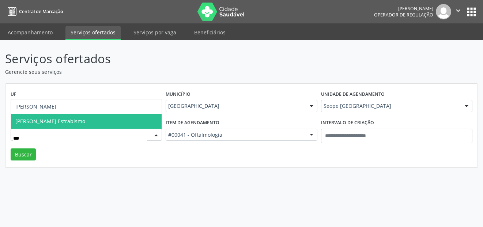
click at [104, 124] on span "Maria Isabel Lynch Estrabismo" at bounding box center [86, 121] width 151 height 15
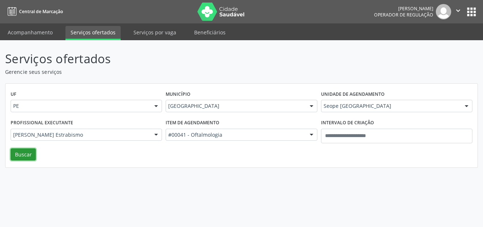
click at [26, 155] on button "Buscar" at bounding box center [23, 155] width 25 height 12
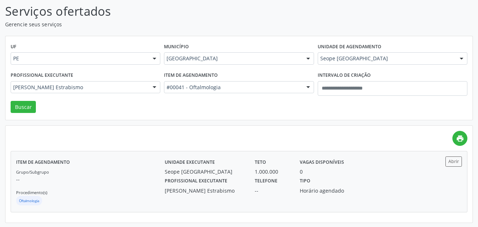
scroll to position [49, 0]
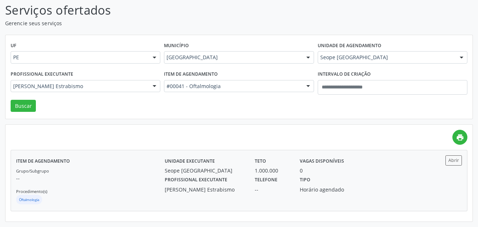
click at [451, 154] on div "Item de agendamento Grupo/Subgrupo -- Procedimento(s) Oftalmologia Unidade exec…" at bounding box center [239, 180] width 456 height 60
click at [451, 160] on button "Abrir" at bounding box center [453, 161] width 16 height 10
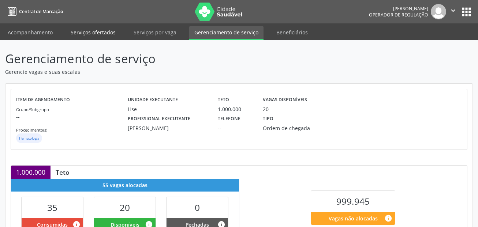
click at [96, 35] on link "Serviços ofertados" at bounding box center [93, 32] width 55 height 13
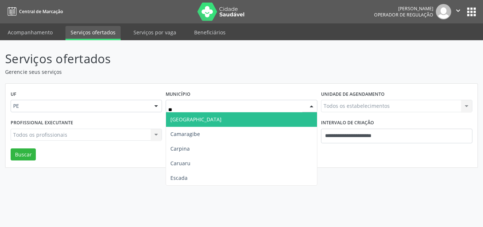
type input "***"
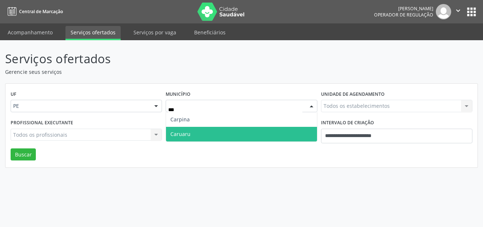
click at [209, 132] on span "Caruaru" at bounding box center [241, 134] width 151 height 15
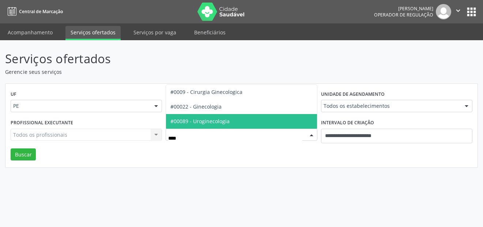
type input "*****"
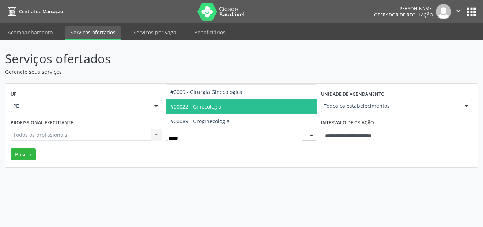
click at [206, 110] on span "#00022 - Ginecologia" at bounding box center [241, 107] width 151 height 15
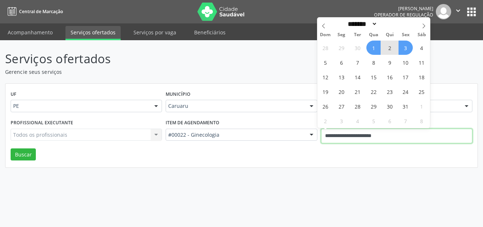
drag, startPoint x: 322, startPoint y: 137, endPoint x: 286, endPoint y: 134, distance: 36.3
click at [283, 137] on div "Profissional executante Todos os profissionais Todos os profissionais Nenhum re…" at bounding box center [242, 132] width 466 height 31
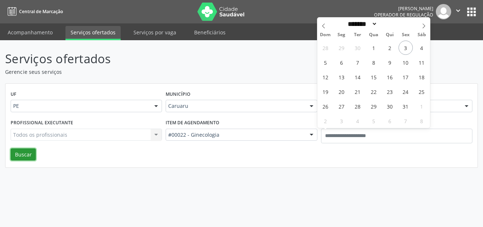
click at [31, 152] on button "Buscar" at bounding box center [23, 155] width 25 height 12
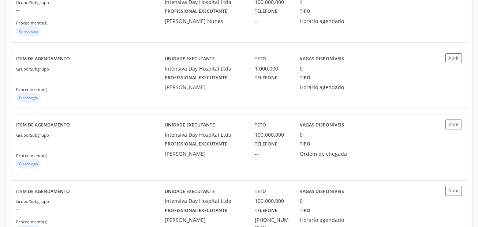
scroll to position [220, 0]
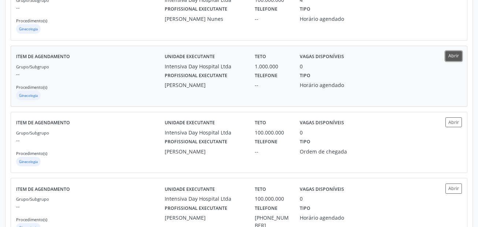
click at [460, 57] on button "Abrir" at bounding box center [453, 56] width 16 height 10
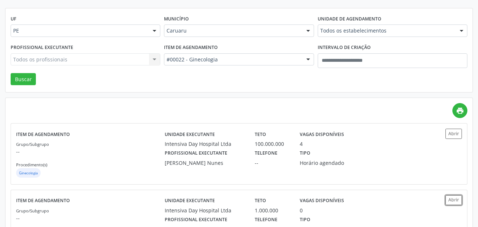
scroll to position [37, 0]
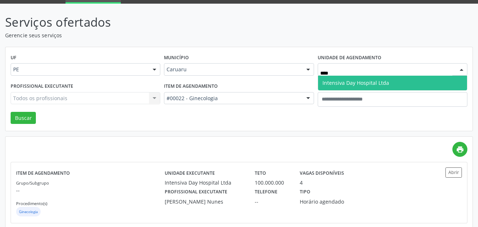
click at [326, 85] on span "Intensiva Day Hospital Ltda" at bounding box center [355, 82] width 67 height 7
type input "****"
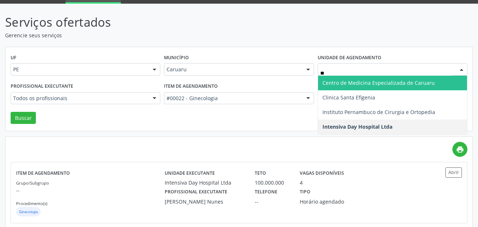
type input "***"
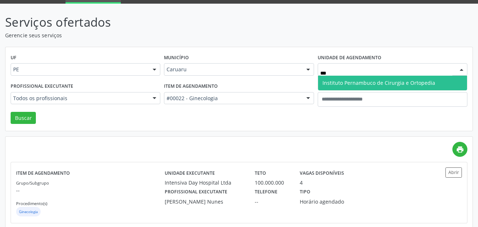
click at [372, 86] on span "Instituto Pernambuco de Cirurgia e Ortopedia" at bounding box center [378, 82] width 113 height 7
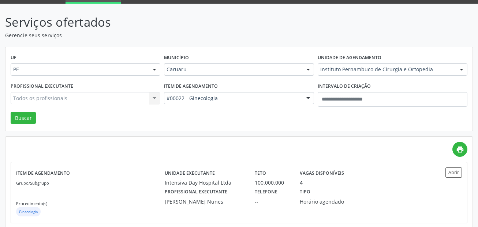
click at [68, 98] on div "Todos os profissionais Todos os profissionais André Cecílio Branquinho Nunes Ba…" at bounding box center [86, 98] width 150 height 12
drag, startPoint x: 68, startPoint y: 98, endPoint x: 71, endPoint y: 102, distance: 5.4
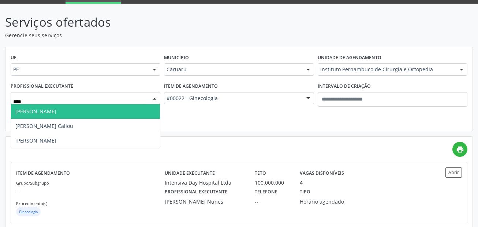
click at [56, 111] on span "Aline Marques Soeiro Cabral" at bounding box center [35, 111] width 41 height 7
type input "****"
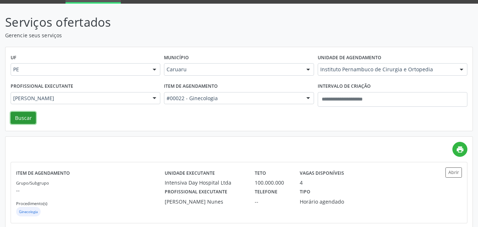
click at [23, 116] on button "Buscar" at bounding box center [23, 118] width 25 height 12
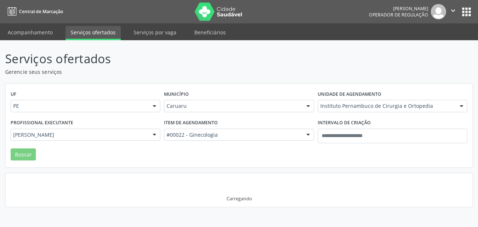
scroll to position [0, 0]
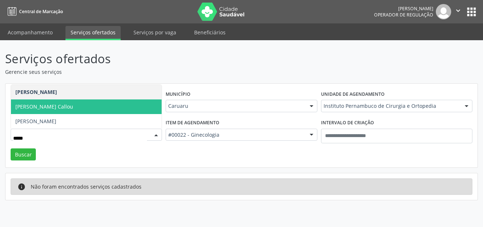
click at [36, 109] on span "Aline Quental Callou" at bounding box center [44, 106] width 58 height 7
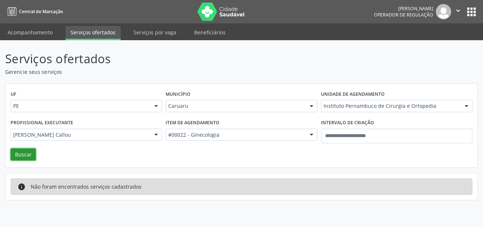
click at [31, 154] on button "Buscar" at bounding box center [23, 155] width 25 height 12
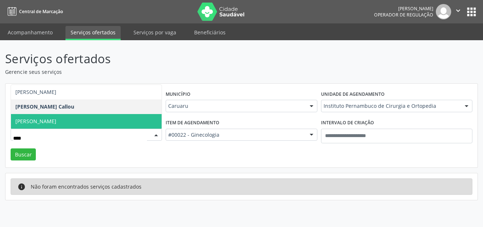
type input "*****"
click at [90, 126] on span "Analine Alves Ribeiro" at bounding box center [86, 121] width 151 height 15
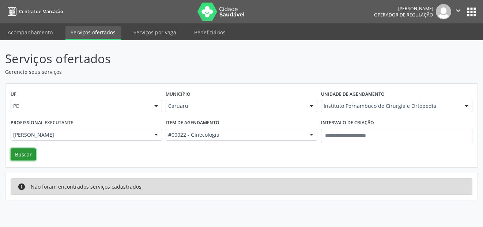
click at [30, 151] on button "Buscar" at bounding box center [23, 155] width 25 height 12
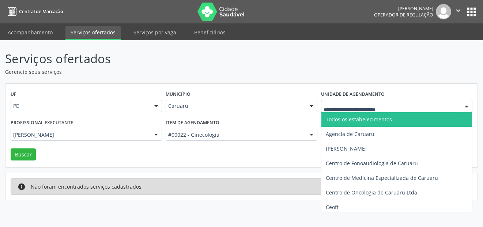
click at [339, 117] on span "Todos os estabelecimentos" at bounding box center [359, 119] width 66 height 7
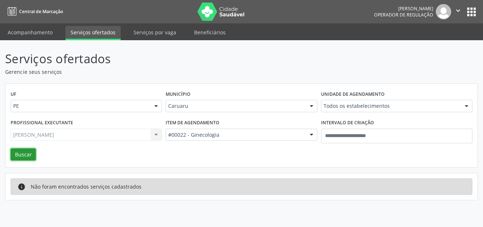
click at [26, 154] on button "Buscar" at bounding box center [23, 155] width 25 height 12
click at [54, 141] on div "Analine Alves Ribeiro Todos os profissionais Alex Luciano de Albuquerque Rocha|…" at bounding box center [87, 135] width 152 height 12
click at [62, 135] on div "Analine Alves Ribeiro Todos os profissionais Alex Luciano de Albuquerque Rocha|…" at bounding box center [87, 135] width 152 height 12
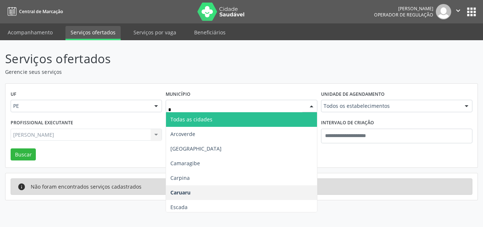
click at [189, 121] on span "Todas as cidades" at bounding box center [192, 119] width 42 height 7
type input "*"
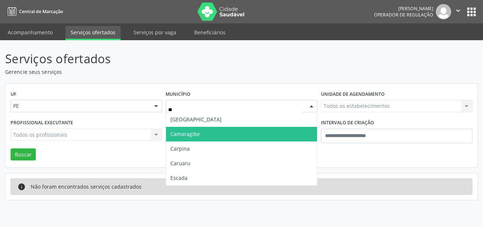
type input "***"
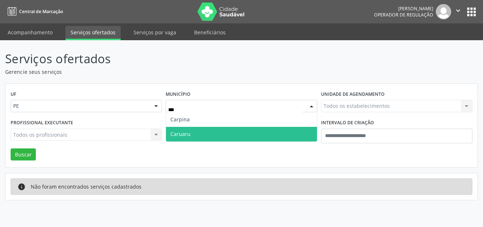
click at [190, 130] on span "Caruaru" at bounding box center [241, 134] width 151 height 15
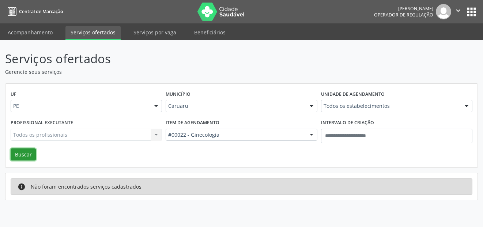
click at [25, 153] on button "Buscar" at bounding box center [23, 155] width 25 height 12
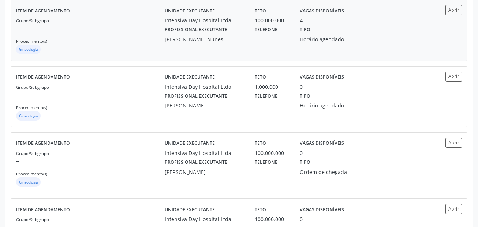
scroll to position [186, 0]
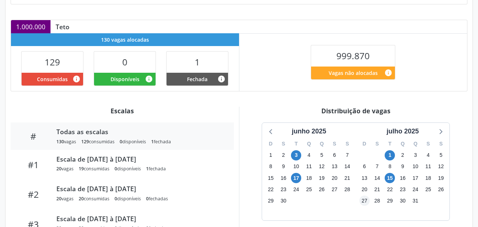
scroll to position [183, 0]
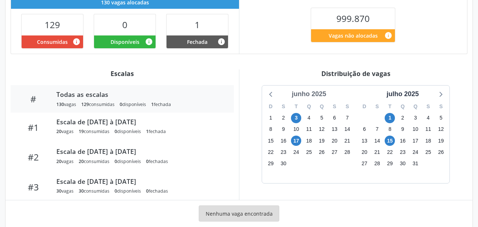
click at [319, 93] on div "junho 2025" at bounding box center [309, 94] width 40 height 10
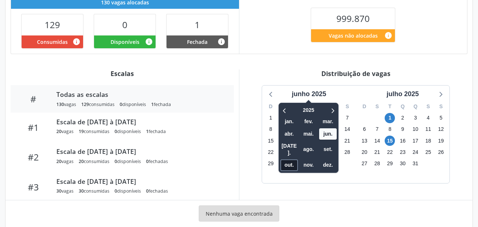
click at [290, 160] on span "out." at bounding box center [289, 165] width 18 height 11
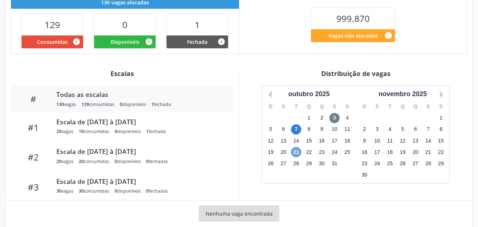
click at [301, 150] on span "21" at bounding box center [296, 152] width 10 height 10
click at [300, 150] on span "21" at bounding box center [296, 152] width 10 height 10
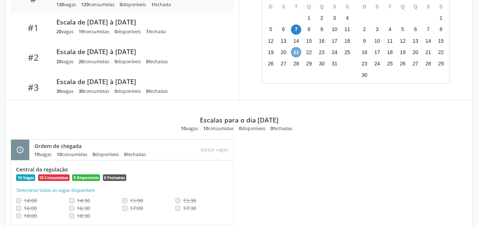
scroll to position [293, 0]
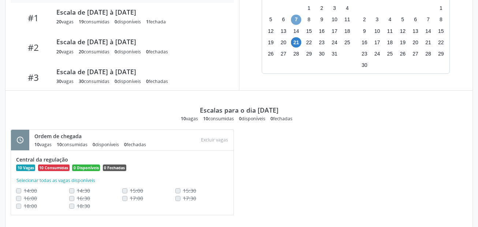
click at [297, 22] on span "7" at bounding box center [296, 20] width 10 height 10
click at [297, 21] on span "7" at bounding box center [296, 20] width 10 height 10
click at [296, 45] on span "21" at bounding box center [296, 42] width 10 height 10
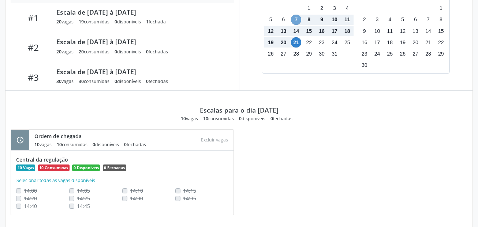
click at [298, 18] on span "7" at bounding box center [296, 20] width 10 height 10
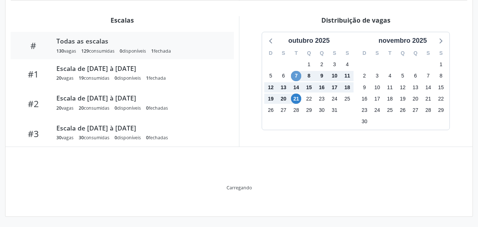
scroll to position [236, 0]
click at [298, 18] on div "Distribuição de vagas" at bounding box center [355, 20] width 223 height 8
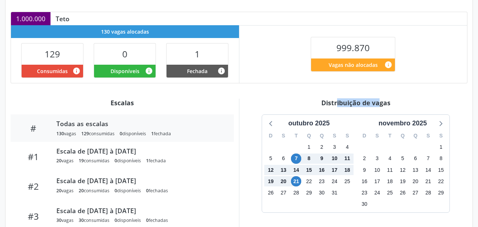
scroll to position [90, 0]
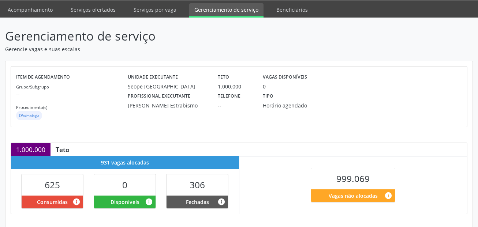
scroll to position [198, 0]
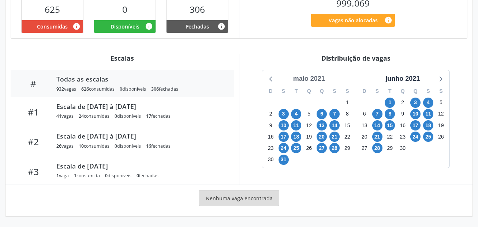
click at [320, 74] on div "maio 2021" at bounding box center [309, 79] width 38 height 10
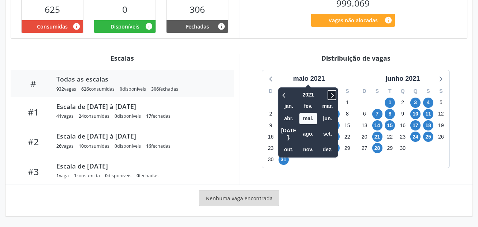
click at [333, 94] on icon at bounding box center [332, 95] width 3 height 5
click at [289, 144] on span "out." at bounding box center [289, 149] width 18 height 11
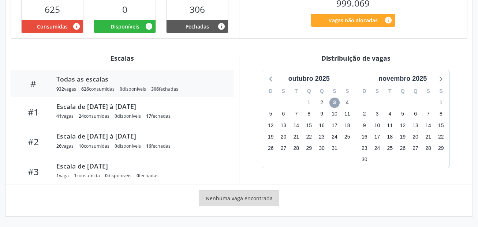
click at [335, 105] on span "3" at bounding box center [334, 103] width 10 height 10
click at [268, 78] on icon at bounding box center [271, 79] width 10 height 10
click at [442, 77] on icon at bounding box center [441, 79] width 10 height 10
click at [281, 113] on span "6" at bounding box center [284, 114] width 10 height 10
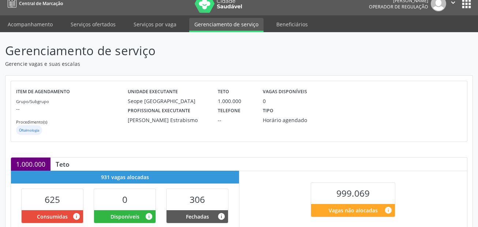
scroll to position [0, 0]
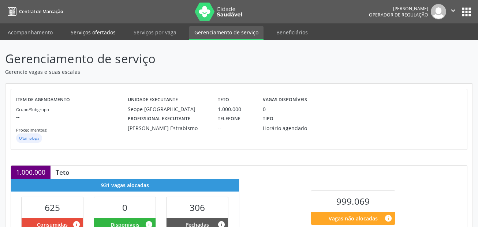
click at [97, 36] on link "Serviços ofertados" at bounding box center [93, 32] width 55 height 13
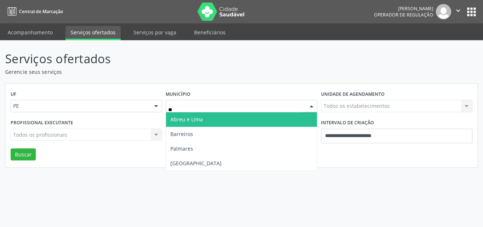
type input "***"
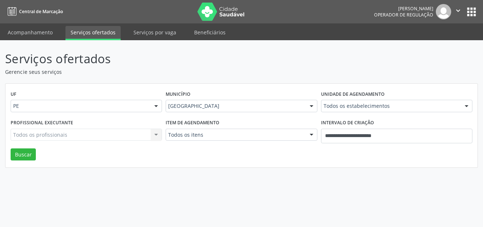
click at [202, 139] on div "Todos os itens" at bounding box center [242, 135] width 152 height 12
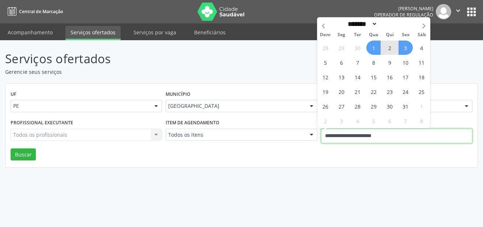
drag, startPoint x: 377, startPoint y: 132, endPoint x: 321, endPoint y: 125, distance: 56.8
click at [321, 125] on body "Central de Marcação Alice Moises da Silva Operador de regulação  Configurações…" at bounding box center [241, 113] width 483 height 227
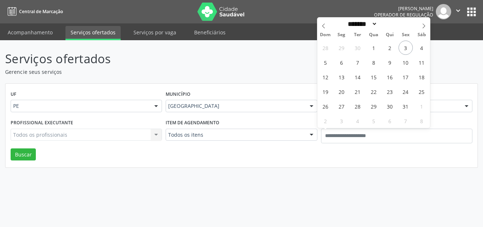
click at [303, 168] on div "UF PE PE Nenhum resultado encontrado para: " " Não há nenhuma opção para ser ex…" at bounding box center [241, 125] width 473 height 85
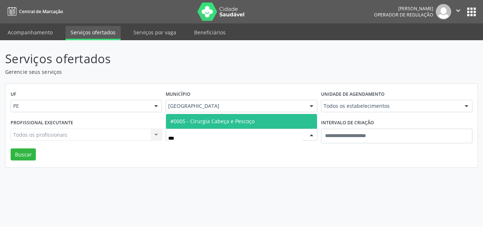
type input "****"
click at [264, 120] on span "#0005 - Cirurgia Cabeça e Pescoço" at bounding box center [241, 121] width 151 height 15
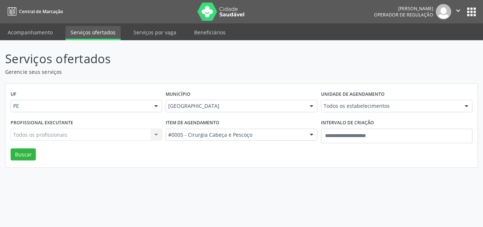
drag, startPoint x: 374, startPoint y: 109, endPoint x: 369, endPoint y: 108, distance: 5.3
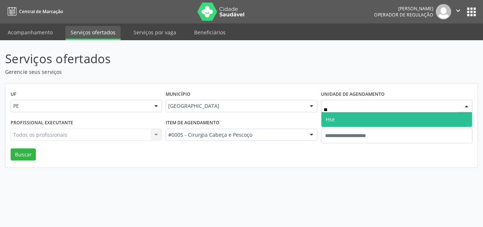
type input "***"
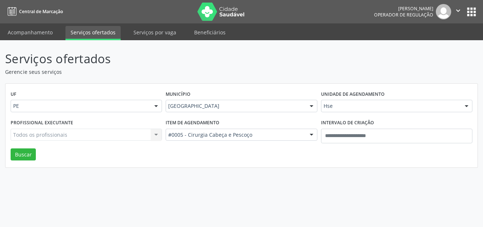
click at [101, 133] on div "Todos os profissionais Todos os profissionais Nenhum resultado encontrado para:…" at bounding box center [87, 135] width 152 height 12
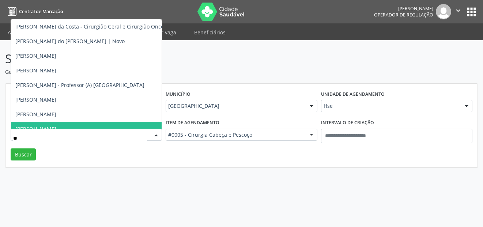
type input "*"
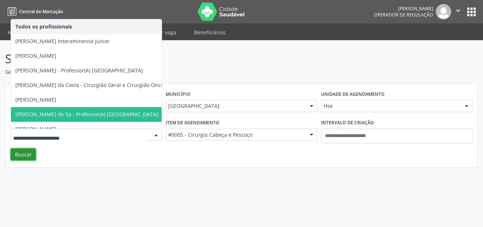
click at [28, 156] on button "Buscar" at bounding box center [23, 155] width 25 height 12
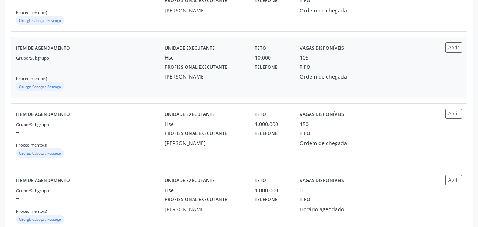
scroll to position [366, 0]
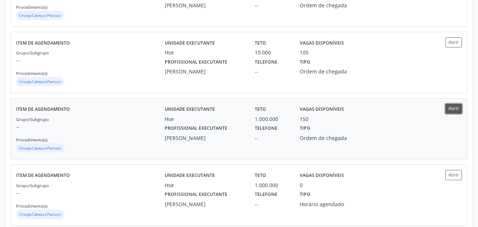
click at [455, 110] on button "Abrir" at bounding box center [453, 109] width 16 height 10
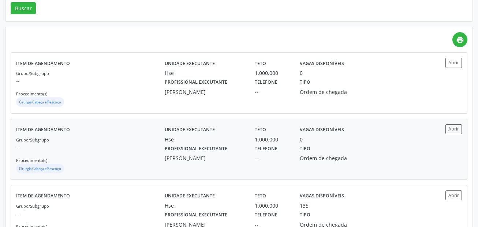
scroll to position [0, 0]
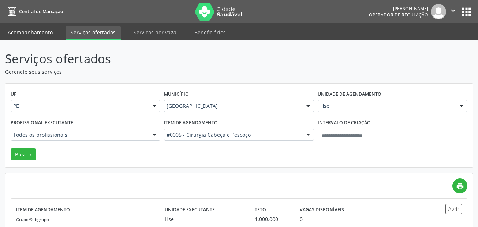
click at [42, 33] on link "Acompanhamento" at bounding box center [30, 32] width 55 height 13
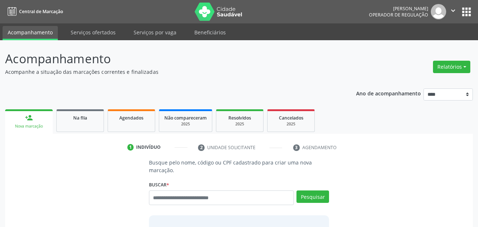
click at [216, 197] on input "text" at bounding box center [221, 198] width 145 height 15
type input "**********"
click at [323, 195] on button "Pesquisar" at bounding box center [312, 197] width 33 height 12
type input "**********"
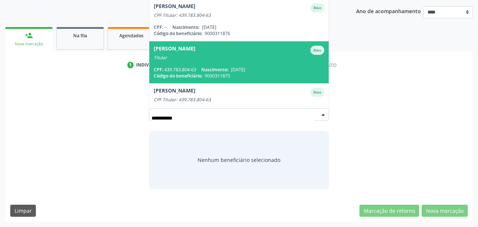
click at [228, 67] on span "Nascimento:" at bounding box center [214, 70] width 27 height 6
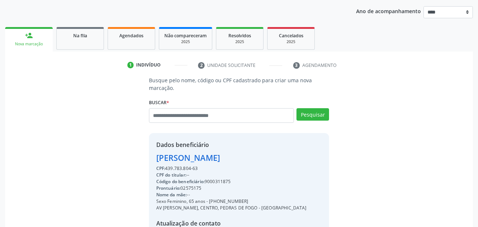
drag, startPoint x: 210, startPoint y: 202, endPoint x: 245, endPoint y: 202, distance: 35.1
click at [245, 202] on div "Sexo Feminino, 65 anos - (81) 99465-6388" at bounding box center [231, 201] width 150 height 7
copy div "(81) 99465-6388"
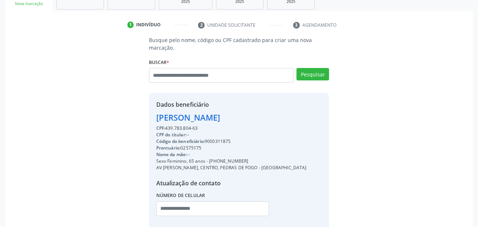
scroll to position [156, 0]
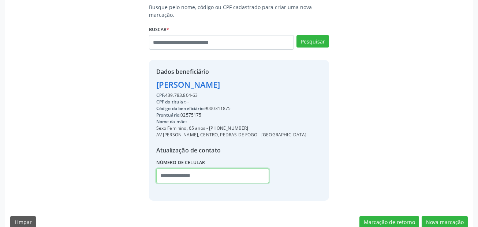
click at [165, 175] on input "text" at bounding box center [212, 176] width 113 height 15
paste input "**********"
type input "**********"
click at [460, 219] on button "Nova marcação" at bounding box center [445, 222] width 46 height 12
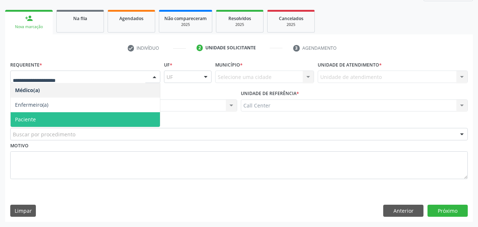
click at [50, 118] on span "Paciente" at bounding box center [85, 119] width 149 height 15
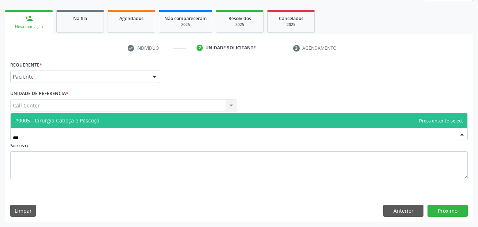
type input "****"
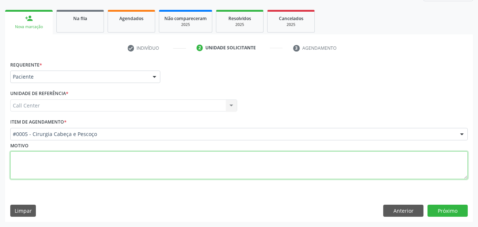
click at [89, 168] on textarea at bounding box center [238, 166] width 457 height 28
paste textarea "**********"
type textarea "**********"
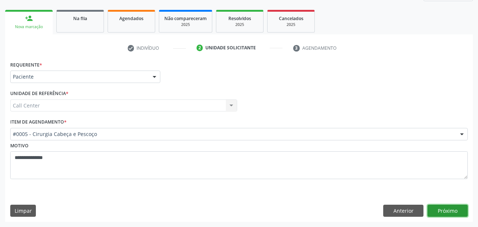
click at [457, 212] on button "Próximo" at bounding box center [447, 211] width 40 height 12
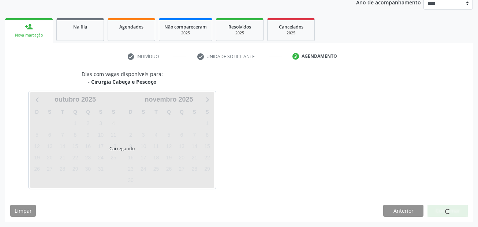
scroll to position [91, 0]
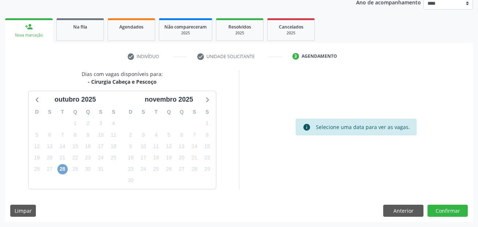
click at [62, 170] on span "28" at bounding box center [62, 169] width 10 height 10
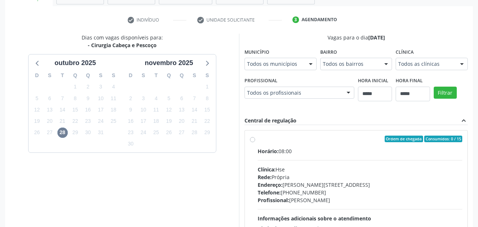
click at [328, 152] on div "Horário: 08:00" at bounding box center [360, 151] width 205 height 8
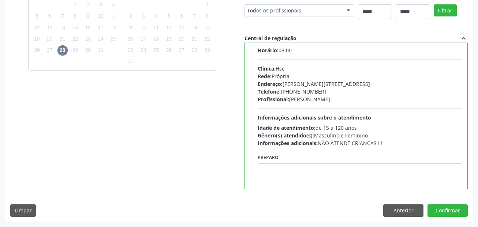
scroll to position [36, 0]
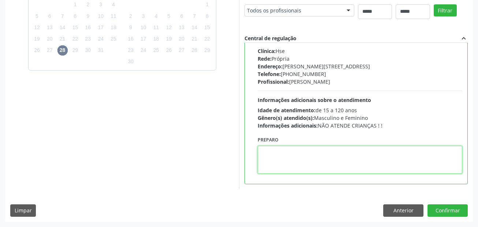
click at [320, 159] on textarea at bounding box center [360, 160] width 205 height 28
paste textarea "**********"
type textarea "**********"
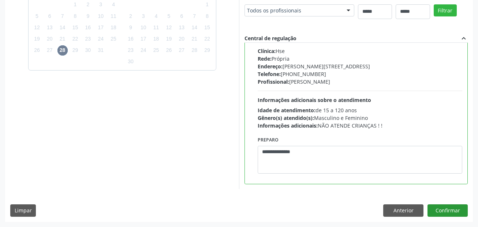
click at [452, 204] on div "Dias com vagas disponíveis para: - Cirurgia Cabeça e Pescoço outubro 2025 D S T…" at bounding box center [239, 86] width 468 height 270
click at [452, 209] on button "Confirmar" at bounding box center [447, 211] width 40 height 12
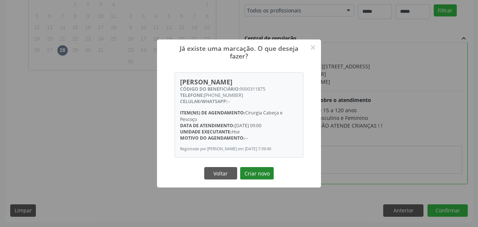
click at [260, 174] on button "Criar novo" at bounding box center [257, 173] width 34 height 12
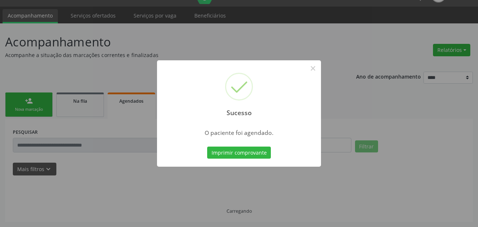
scroll to position [17, 0]
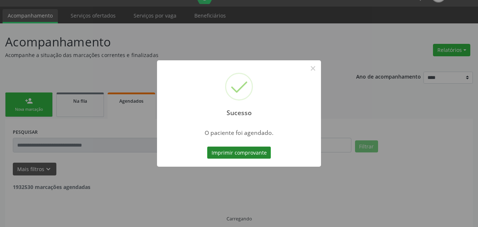
click at [256, 156] on button "Imprimir comprovante" at bounding box center [239, 153] width 64 height 12
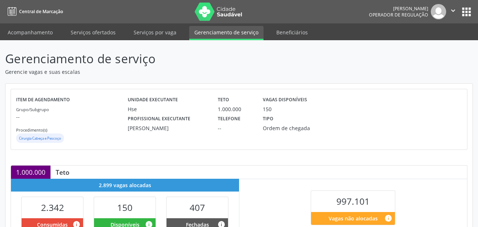
scroll to position [160, 0]
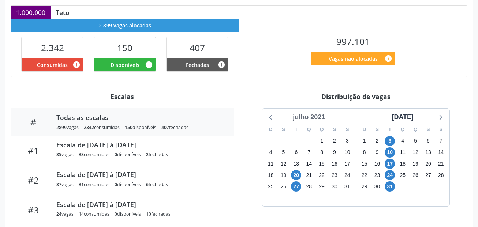
click at [322, 120] on div "julho 2021" at bounding box center [309, 117] width 38 height 10
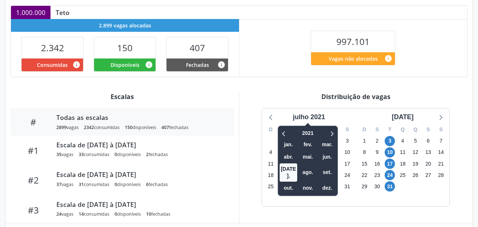
click at [334, 128] on div at bounding box center [326, 133] width 19 height 11
click at [334, 131] on icon at bounding box center [331, 133] width 7 height 9
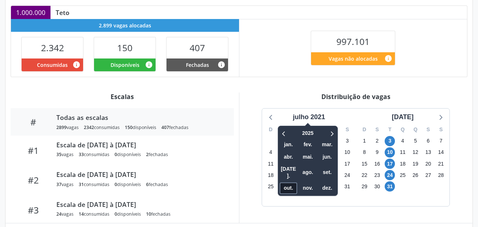
click at [284, 183] on span "out." at bounding box center [289, 188] width 18 height 11
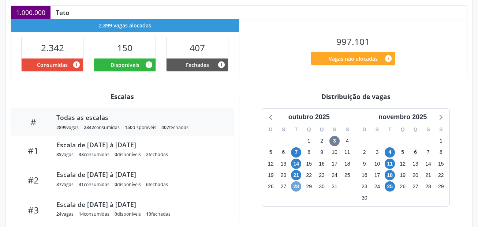
click at [297, 184] on span "28" at bounding box center [296, 187] width 10 height 10
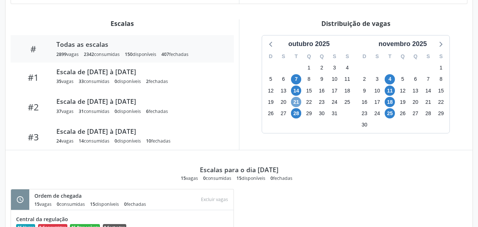
click at [298, 98] on span "21" at bounding box center [296, 102] width 10 height 10
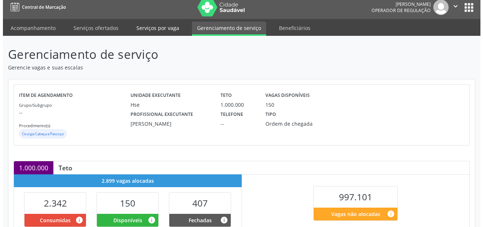
scroll to position [0, 0]
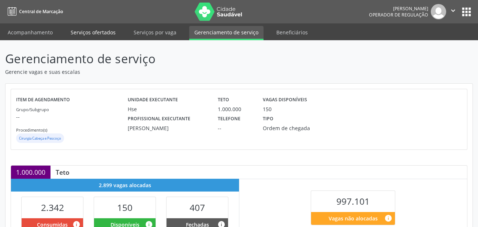
click at [90, 30] on link "Serviços ofertados" at bounding box center [93, 32] width 55 height 13
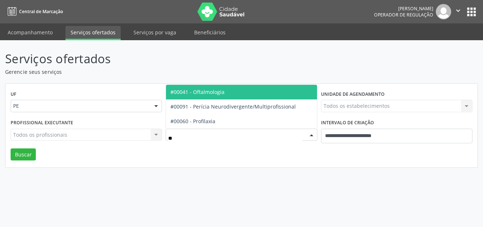
type input "***"
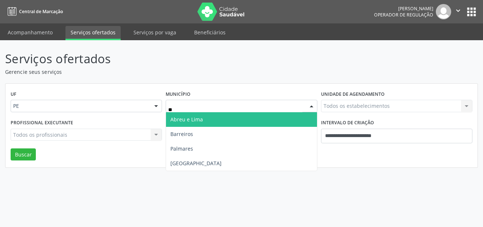
type input "***"
click at [226, 118] on span "[GEOGRAPHIC_DATA]" at bounding box center [241, 119] width 151 height 15
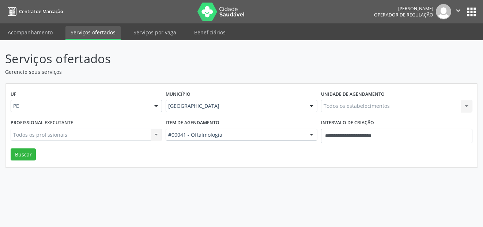
click at [373, 103] on div "Todos os estabelecimentos Todos os estabelecimentos Nenhum resultado encontrado…" at bounding box center [397, 106] width 152 height 12
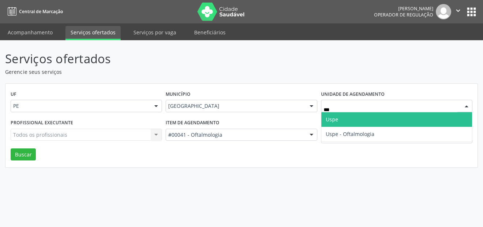
type input "****"
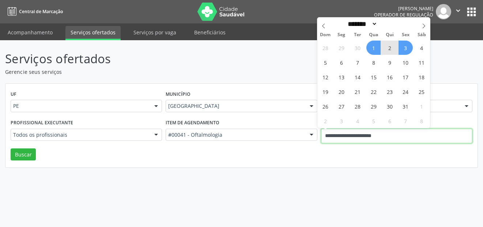
drag, startPoint x: 394, startPoint y: 138, endPoint x: 269, endPoint y: 138, distance: 125.5
click at [269, 138] on div "Profissional executante Todos os profissionais Todos os profissionais Aderaldo …" at bounding box center [242, 132] width 466 height 31
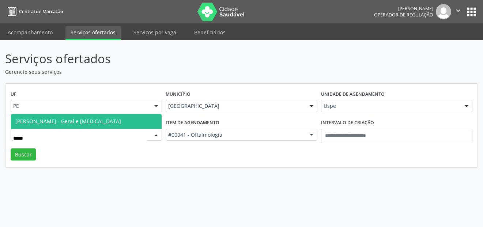
type input "******"
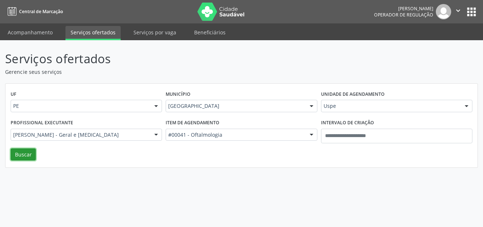
click at [17, 160] on button "Buscar" at bounding box center [23, 155] width 25 height 12
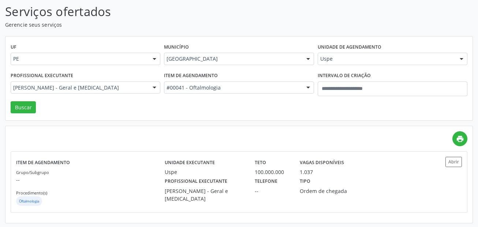
scroll to position [49, 0]
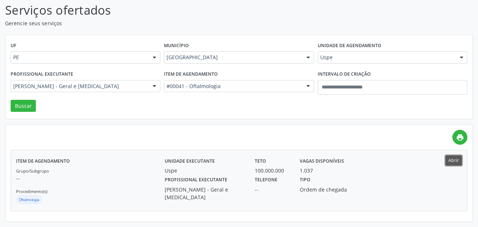
click at [456, 160] on button "Abrir" at bounding box center [453, 161] width 16 height 10
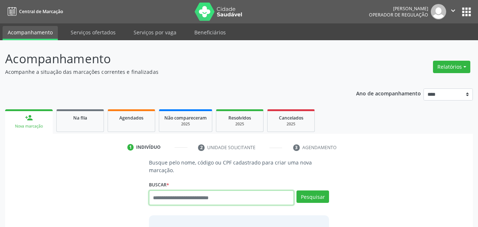
click at [191, 199] on input "text" at bounding box center [221, 198] width 145 height 15
drag, startPoint x: 216, startPoint y: 199, endPoint x: 227, endPoint y: 201, distance: 10.8
click at [216, 199] on input "text" at bounding box center [221, 198] width 145 height 15
paste input "**********"
type input "**********"
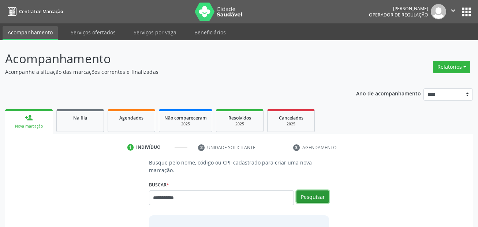
click at [315, 198] on button "Pesquisar" at bounding box center [312, 197] width 33 height 12
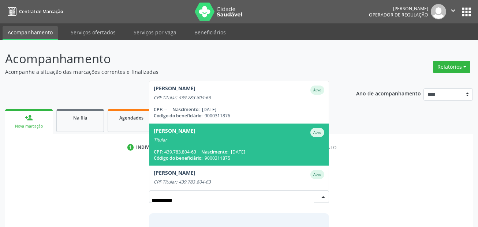
click at [231, 149] on div "CPF: 439.783.804-63 Nascimento: [DATE]" at bounding box center [239, 152] width 171 height 6
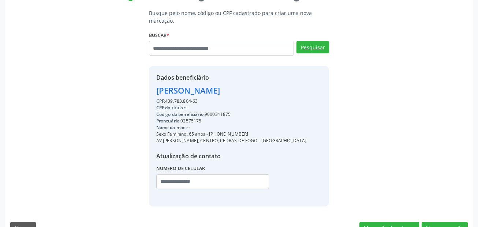
scroll to position [167, 0]
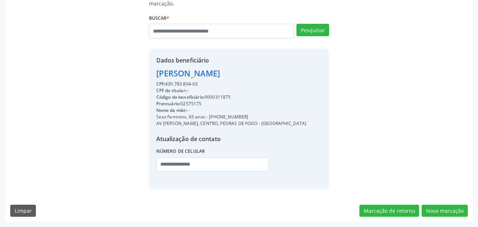
drag, startPoint x: 217, startPoint y: 116, endPoint x: 235, endPoint y: 114, distance: 18.4
click at [246, 114] on div "Sexo Feminino, 65 anos - [PHONE_NUMBER]" at bounding box center [231, 117] width 150 height 7
copy div "[PHONE_NUMBER]"
drag, startPoint x: 197, startPoint y: 163, endPoint x: 205, endPoint y: 163, distance: 7.3
click at [197, 163] on input "text" at bounding box center [212, 164] width 113 height 15
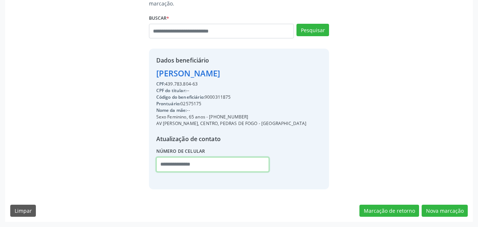
paste input "**********"
type input "**********"
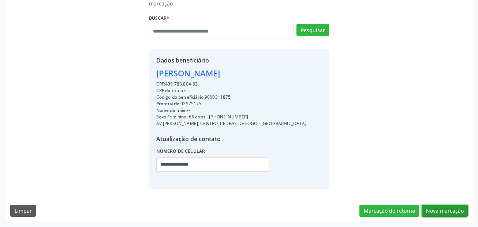
click at [433, 210] on button "Nova marcação" at bounding box center [445, 211] width 46 height 12
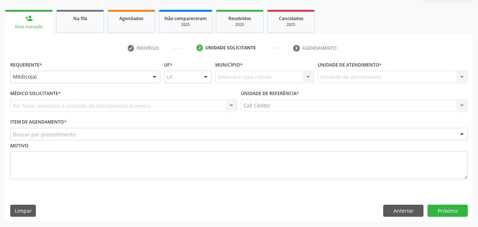
click at [53, 72] on div "Médico(a)" at bounding box center [85, 77] width 150 height 12
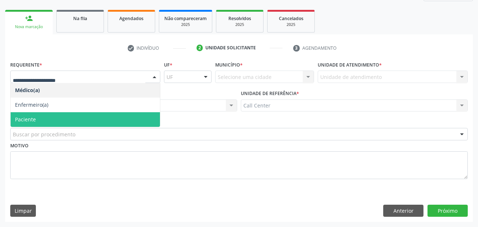
click at [41, 115] on span "Paciente" at bounding box center [85, 119] width 149 height 15
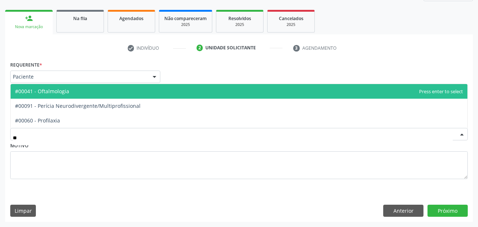
type input "***"
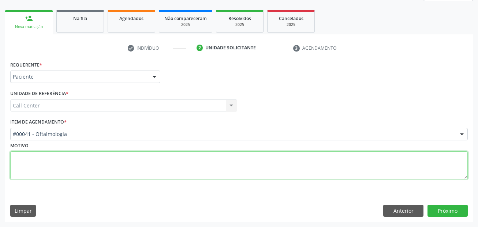
click at [309, 162] on textarea at bounding box center [238, 166] width 457 height 28
paste textarea "**********"
type textarea "**********"
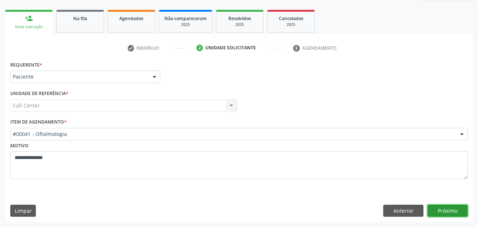
click at [444, 209] on button "Próximo" at bounding box center [447, 211] width 40 height 12
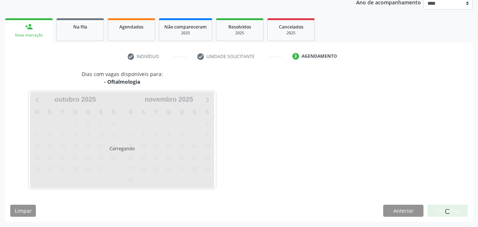
scroll to position [91, 0]
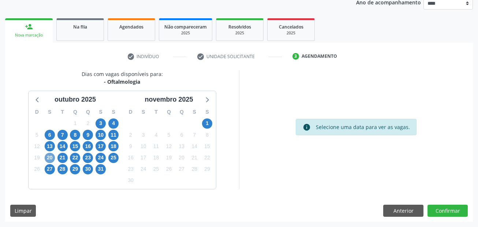
click at [51, 159] on span "20" at bounding box center [50, 158] width 10 height 10
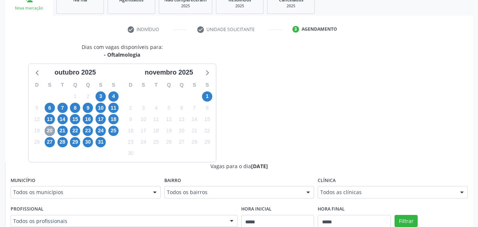
scroll to position [164, 0]
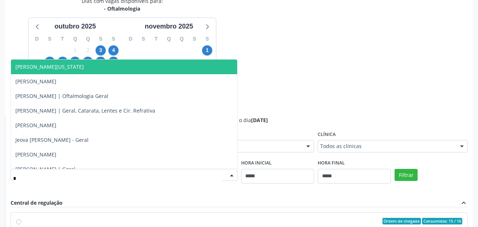
type input "**"
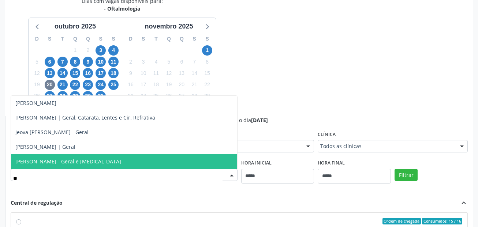
drag, startPoint x: 61, startPoint y: 162, endPoint x: 358, endPoint y: 169, distance: 296.9
click at [64, 162] on span "[PERSON_NAME] - Geral e [MEDICAL_DATA]" at bounding box center [68, 161] width 106 height 7
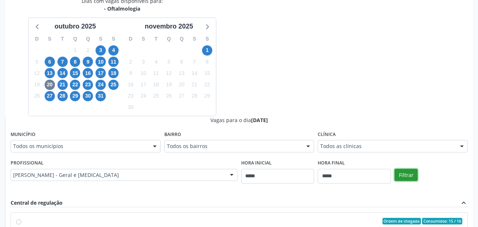
click at [403, 173] on button "Filtrar" at bounding box center [406, 175] width 23 height 12
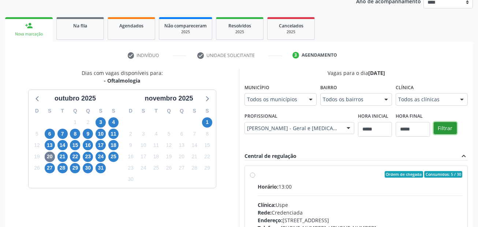
scroll to position [197, 0]
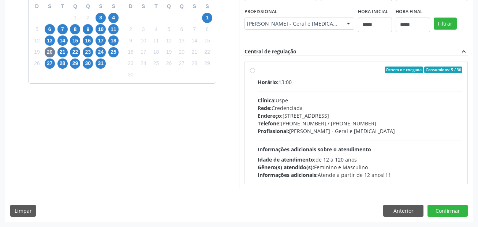
click at [314, 57] on div "Ordem de chegada Consumidos: 5 / 30 Horário: 13:00 Clínica: Uspe Rede: Credenci…" at bounding box center [355, 123] width 223 height 134
click at [314, 73] on label "Ordem de chegada Consumidos: 5 / 30 Horário: 13:00 Clínica: Uspe Rede: Credenci…" at bounding box center [360, 123] width 205 height 112
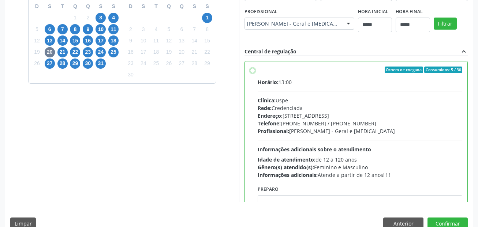
scroll to position [36, 0]
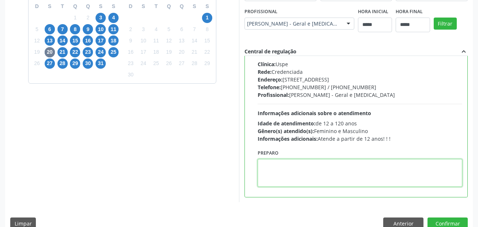
click at [337, 159] on textarea at bounding box center [360, 173] width 205 height 28
paste textarea "**********"
type textarea "**********"
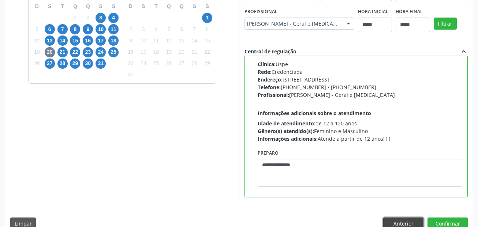
click at [408, 224] on button "Anterior" at bounding box center [403, 224] width 40 height 12
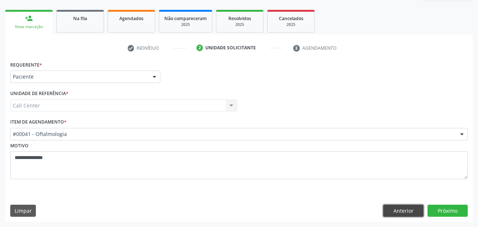
click at [388, 213] on button "Anterior" at bounding box center [403, 211] width 40 height 12
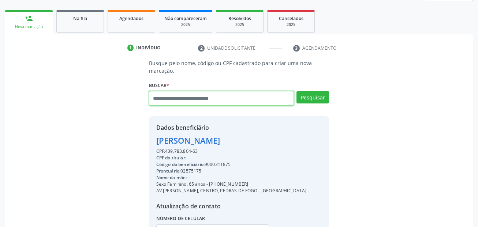
click at [191, 97] on input "text" at bounding box center [221, 98] width 145 height 15
drag, startPoint x: 191, startPoint y: 97, endPoint x: 187, endPoint y: 161, distance: 63.8
click at [152, 161] on div "**********" at bounding box center [239, 186] width 180 height 141
click at [214, 164] on div "Código do beneficiário: 9000311875" at bounding box center [231, 164] width 150 height 7
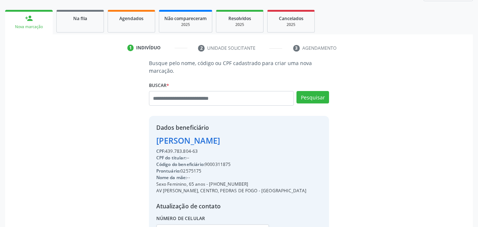
drag, startPoint x: 214, startPoint y: 164, endPoint x: 187, endPoint y: 148, distance: 31.6
click at [187, 148] on div "CPF: 439.783.804-63" at bounding box center [231, 151] width 150 height 7
drag, startPoint x: 199, startPoint y: 151, endPoint x: 167, endPoint y: 151, distance: 32.2
click at [167, 151] on div "CPF: 439.783.804-63" at bounding box center [231, 151] width 150 height 7
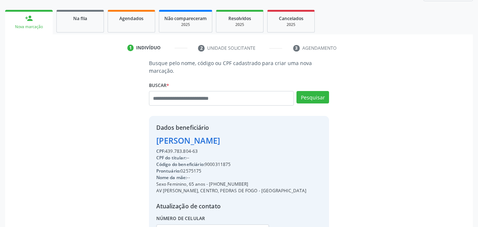
copy div "439.783.804-63"
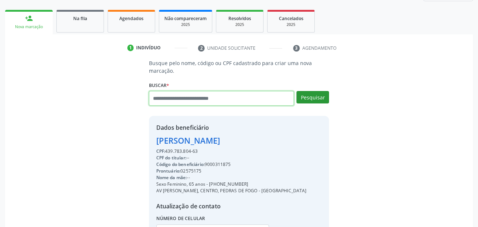
drag, startPoint x: 187, startPoint y: 98, endPoint x: 318, endPoint y: 102, distance: 131.4
click at [188, 98] on input "text" at bounding box center [221, 98] width 145 height 15
paste input "**********"
type input "**********"
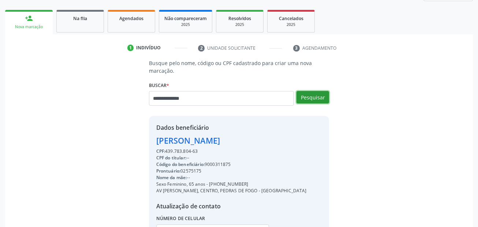
click at [314, 93] on button "Pesquisar" at bounding box center [312, 97] width 33 height 12
type input "**********"
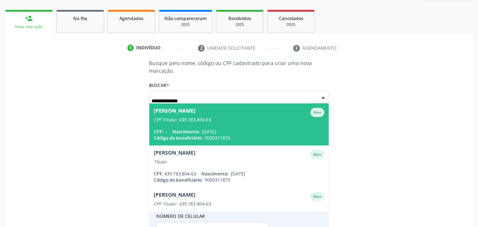
click at [287, 123] on span "Jose Belo da Silva Ativo CPF Titular: 439.783.804-63 CPF: -- Nascimento: 11/12/…" at bounding box center [239, 125] width 180 height 42
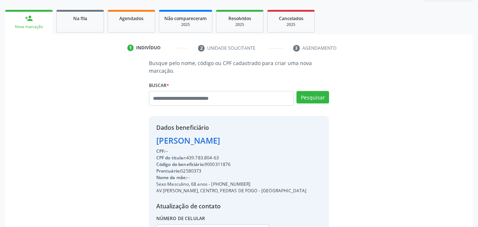
drag, startPoint x: 249, startPoint y: 183, endPoint x: 211, endPoint y: 184, distance: 38.1
click at [211, 184] on div "Sexo Masculino, 68 anos - (81) 99465-6388" at bounding box center [231, 184] width 150 height 7
copy div "(81) 99465-6388"
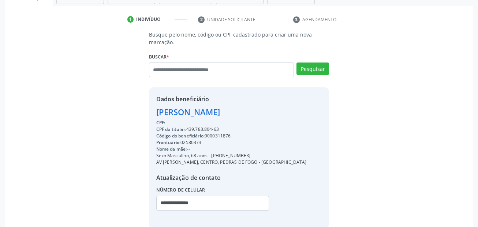
scroll to position [167, 0]
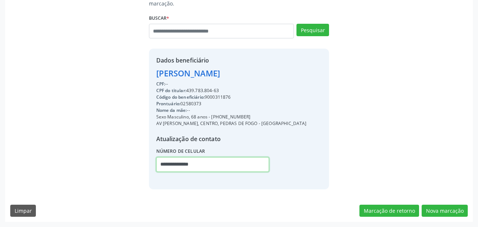
click at [213, 167] on input "**********" at bounding box center [212, 164] width 113 height 15
drag, startPoint x: 214, startPoint y: 167, endPoint x: 236, endPoint y: 161, distance: 22.7
click at [167, 161] on input "**********" at bounding box center [212, 164] width 113 height 15
click at [215, 167] on input "**********" at bounding box center [212, 164] width 113 height 15
drag, startPoint x: 210, startPoint y: 162, endPoint x: 349, endPoint y: 185, distance: 140.3
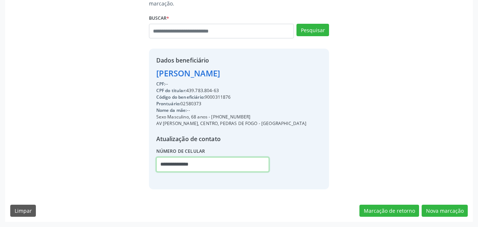
click at [141, 156] on div "Busque pelo nome, código ou CPF cadastrado para criar uma nova marcação. Buscar…" at bounding box center [238, 90] width 457 height 197
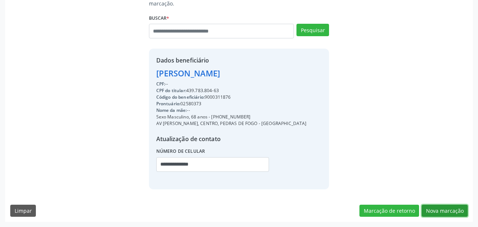
click at [451, 212] on button "Nova marcação" at bounding box center [445, 211] width 46 height 12
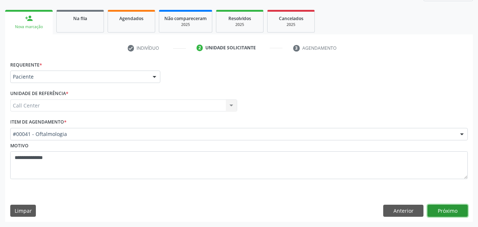
click at [445, 211] on button "Próximo" at bounding box center [447, 211] width 40 height 12
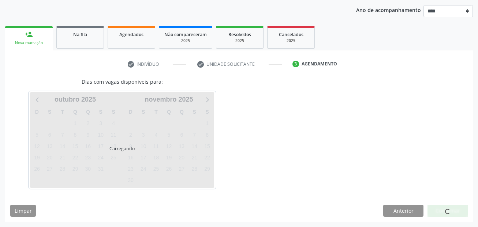
scroll to position [83, 0]
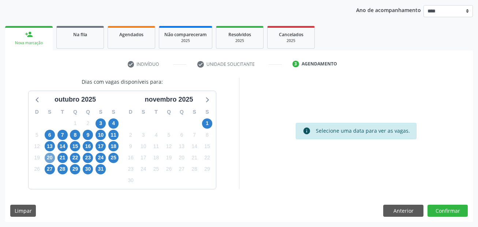
click at [48, 160] on span "20" at bounding box center [50, 158] width 10 height 10
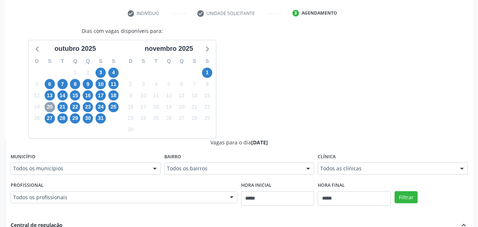
scroll to position [157, 0]
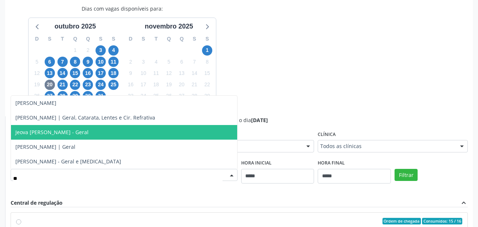
type input "***"
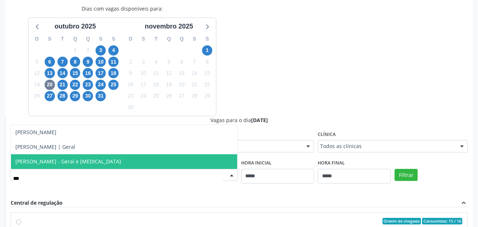
click at [64, 164] on span "Valdemiro Ferreira de Souza Neto - Geral e Glaucoma" at bounding box center [68, 161] width 106 height 7
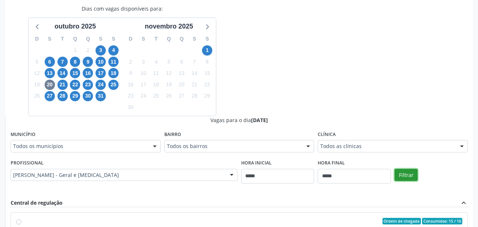
click at [410, 177] on button "Filtrar" at bounding box center [406, 175] width 23 height 12
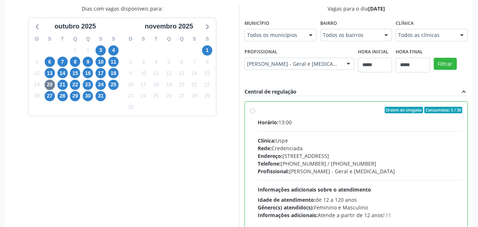
click at [281, 154] on span "Endereço:" at bounding box center [270, 156] width 25 height 7
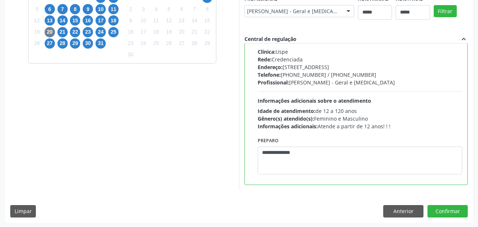
scroll to position [210, 0]
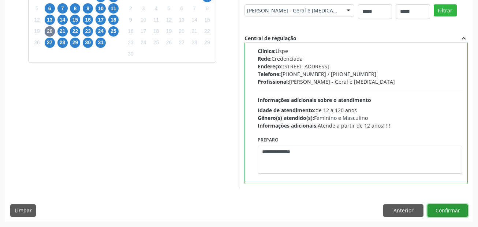
click at [436, 210] on button "Confirmar" at bounding box center [447, 211] width 40 height 12
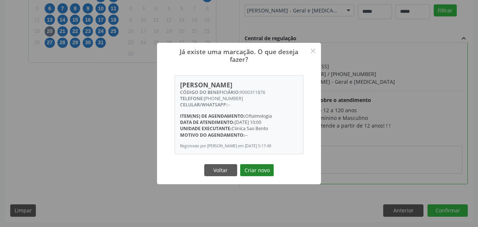
click at [259, 173] on button "Criar novo" at bounding box center [257, 170] width 34 height 12
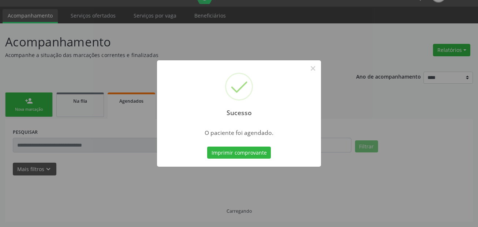
scroll to position [17, 0]
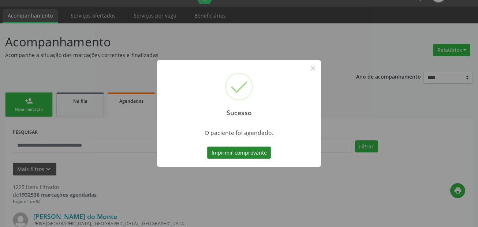
click at [257, 153] on button "Imprimir comprovante" at bounding box center [239, 153] width 64 height 12
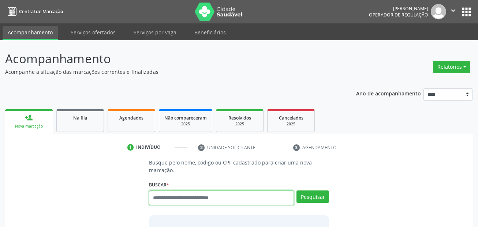
click at [196, 195] on input "text" at bounding box center [221, 198] width 145 height 15
type input "***"
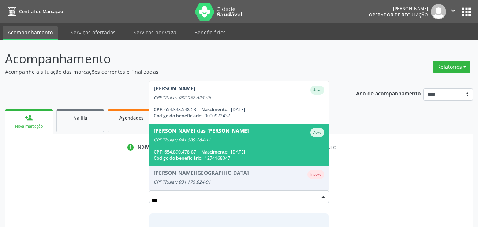
click at [216, 137] on div "[PERSON_NAME] das [PERSON_NAME]" at bounding box center [201, 132] width 95 height 9
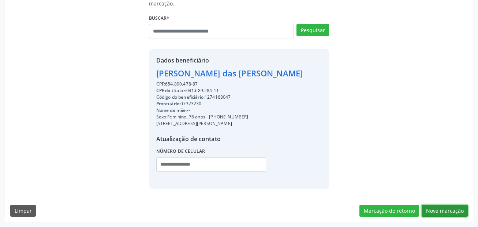
click at [453, 208] on button "Nova marcação" at bounding box center [445, 211] width 46 height 12
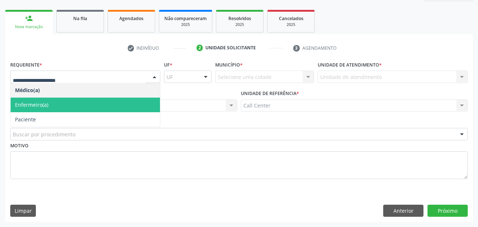
drag, startPoint x: 39, startPoint y: 107, endPoint x: 41, endPoint y: 120, distance: 13.8
click at [41, 120] on ul "Médico(a) Enfermeiro(a) Paciente Nenhum resultado encontrado para: " " Não há n…" at bounding box center [85, 105] width 149 height 44
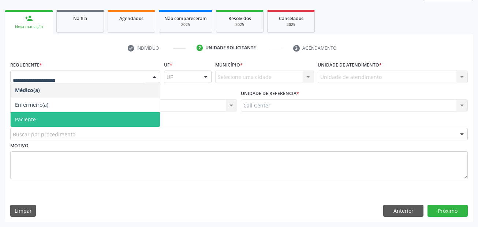
click at [41, 120] on span "Paciente" at bounding box center [85, 119] width 149 height 15
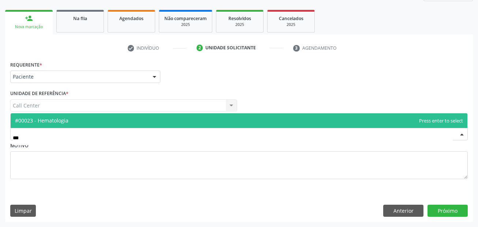
type input "****"
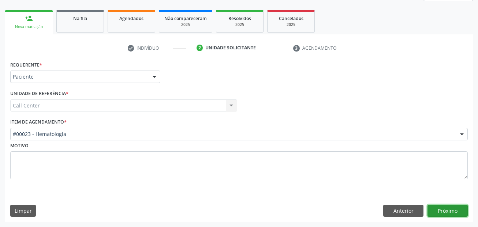
click at [452, 213] on button "Próximo" at bounding box center [447, 211] width 40 height 12
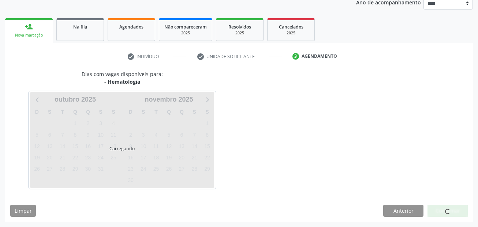
scroll to position [91, 0]
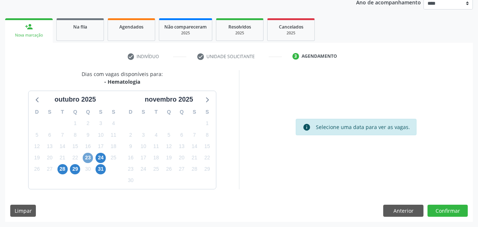
click at [89, 159] on span "23" at bounding box center [88, 158] width 10 height 10
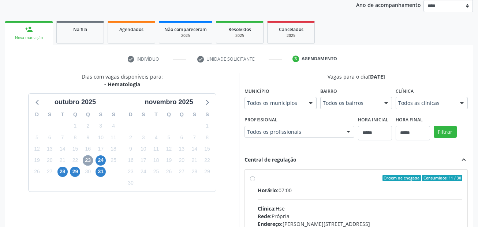
scroll to position [87, 0]
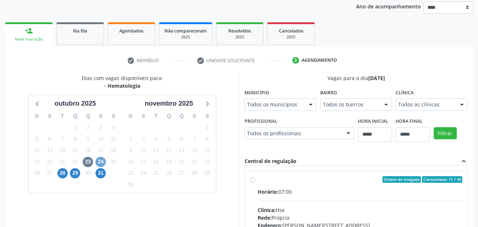
click at [98, 164] on span "24" at bounding box center [101, 162] width 10 height 10
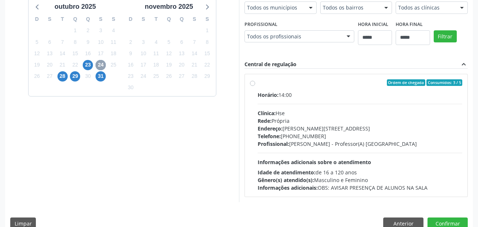
scroll to position [197, 0]
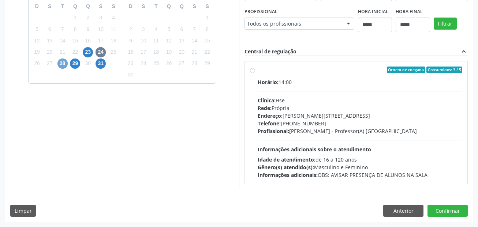
click at [63, 64] on span "28" at bounding box center [62, 64] width 10 height 10
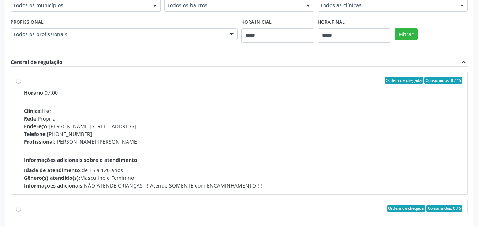
scroll to position [292, 0]
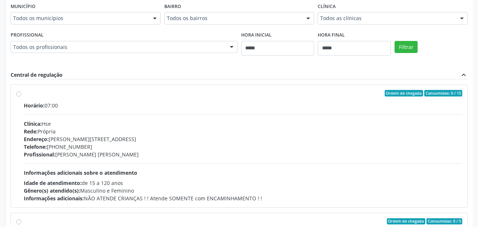
drag, startPoint x: 249, startPoint y: 76, endPoint x: 254, endPoint y: 76, distance: 4.4
click at [250, 76] on div "Central de regulação expand_less" at bounding box center [239, 75] width 457 height 8
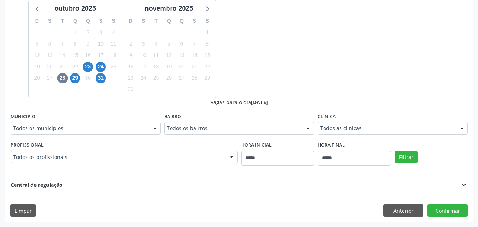
scroll to position [91, 0]
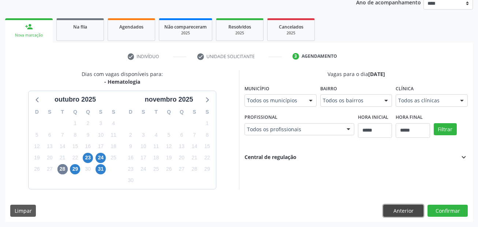
click at [392, 213] on button "Anterior" at bounding box center [403, 211] width 40 height 12
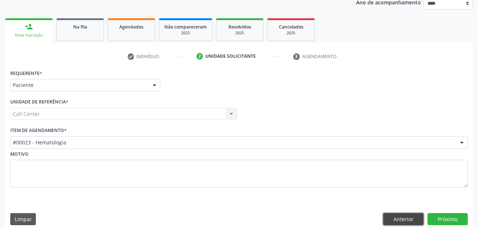
click at [394, 217] on button "Anterior" at bounding box center [403, 219] width 40 height 12
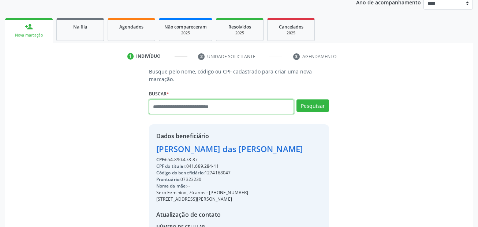
click at [198, 113] on input "text" at bounding box center [221, 107] width 145 height 15
paste input "**********"
type input "**********"
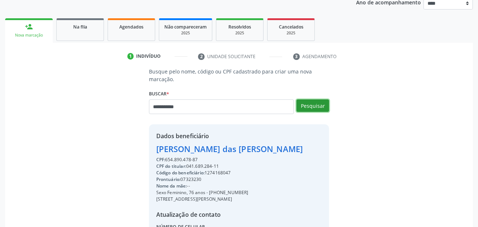
click at [312, 109] on button "Pesquisar" at bounding box center [312, 106] width 33 height 12
type input "**********"
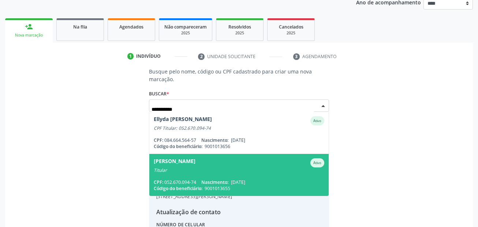
click at [195, 163] on div "[PERSON_NAME]" at bounding box center [175, 162] width 42 height 9
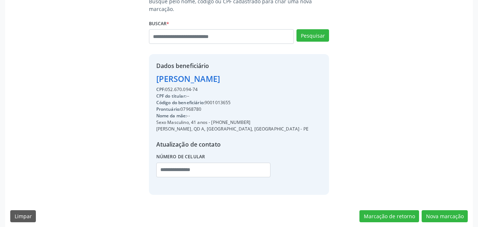
scroll to position [167, 0]
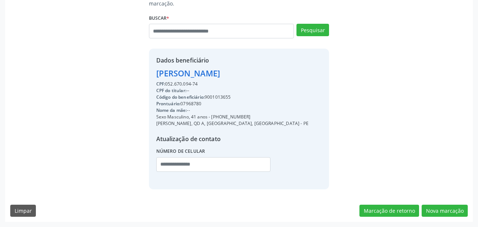
drag, startPoint x: 244, startPoint y: 116, endPoint x: 212, endPoint y: 116, distance: 32.9
click at [212, 116] on div "Sexo Masculino, 41 anos - [PHONE_NUMBER]" at bounding box center [232, 117] width 152 height 7
copy div "[PHONE_NUMBER]"
drag, startPoint x: 163, startPoint y: 164, endPoint x: 179, endPoint y: 165, distance: 16.5
click at [163, 164] on input "text" at bounding box center [213, 164] width 114 height 15
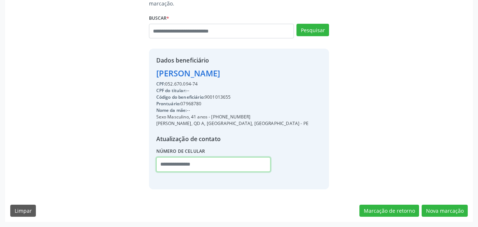
paste input "**********"
type input "**********"
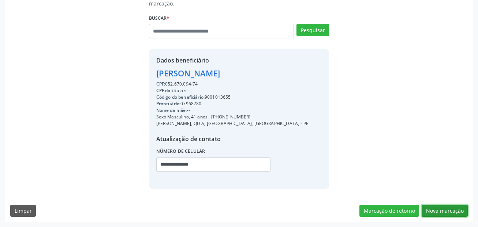
click at [438, 213] on button "Nova marcação" at bounding box center [445, 211] width 46 height 12
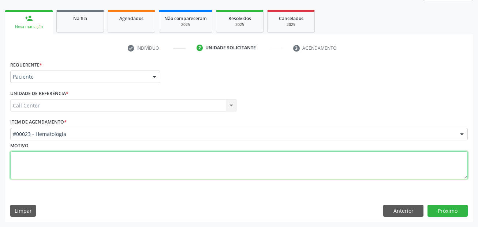
click at [74, 167] on textarea at bounding box center [238, 166] width 457 height 28
paste textarea "**********"
type textarea "**********"
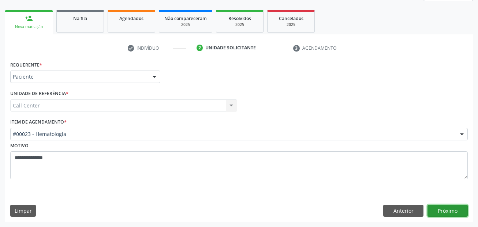
click at [449, 210] on button "Próximo" at bounding box center [447, 211] width 40 height 12
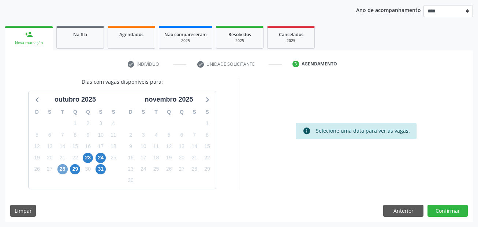
click at [61, 168] on span "28" at bounding box center [62, 169] width 10 height 10
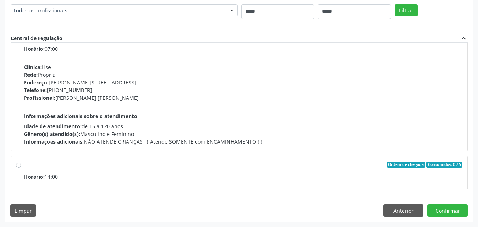
scroll to position [0, 0]
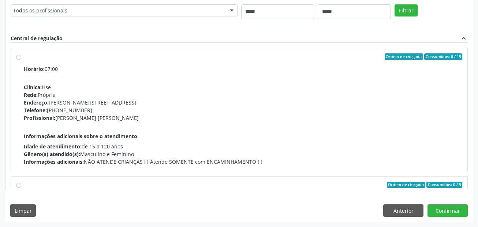
click at [168, 95] on div "Rede: Própria" at bounding box center [243, 95] width 438 height 8
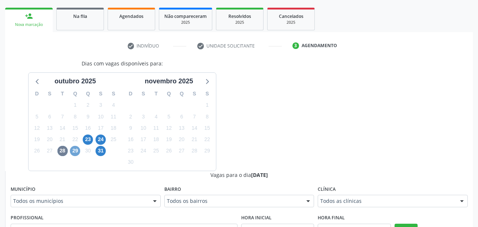
click at [78, 152] on span "29" at bounding box center [75, 151] width 10 height 10
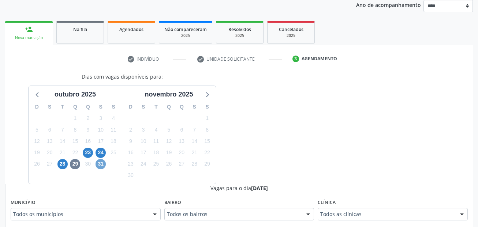
click at [101, 163] on span "31" at bounding box center [101, 164] width 10 height 10
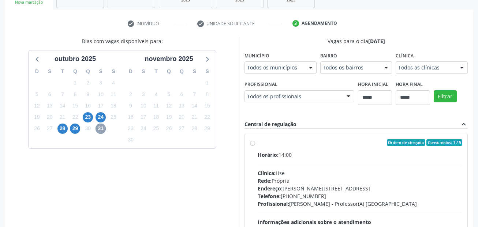
scroll to position [124, 0]
click at [87, 117] on span "23" at bounding box center [88, 118] width 10 height 10
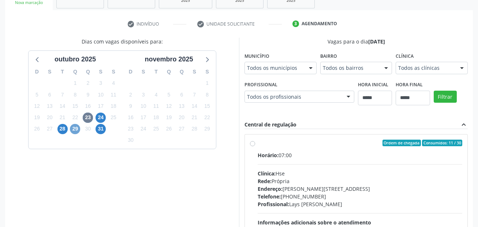
click at [74, 131] on span "29" at bounding box center [75, 129] width 10 height 10
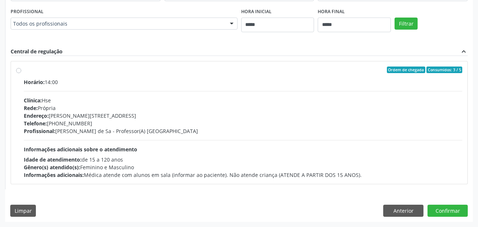
scroll to position [272, 0]
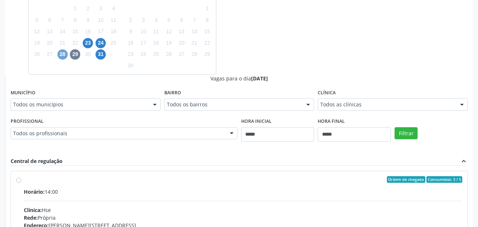
click at [60, 53] on span "28" at bounding box center [62, 54] width 10 height 10
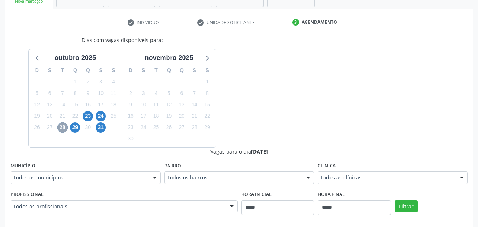
scroll to position [0, 0]
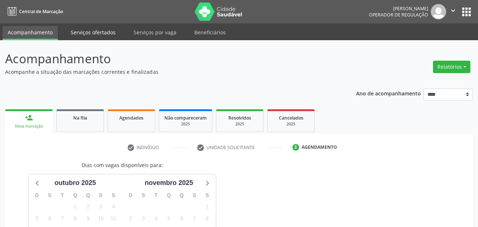
click at [98, 31] on link "Serviços ofertados" at bounding box center [93, 32] width 55 height 13
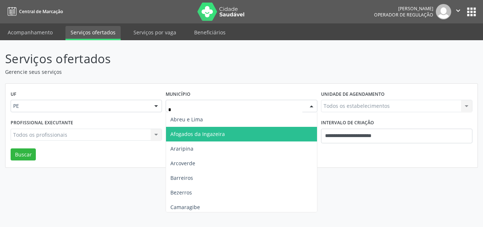
type input "**"
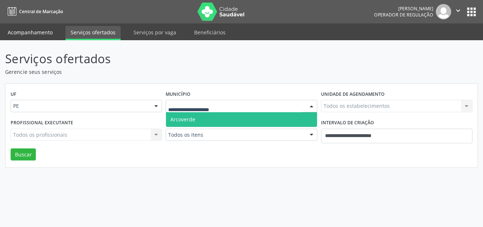
click at [52, 26] on link "Acompanhamento" at bounding box center [30, 32] width 55 height 13
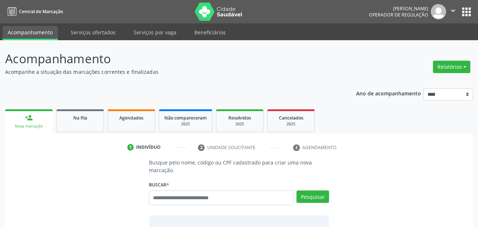
click at [208, 173] on p "Busque pelo nome, código ou CPF cadastrado para criar uma nova marcação." at bounding box center [239, 166] width 180 height 15
drag, startPoint x: 214, startPoint y: 197, endPoint x: 222, endPoint y: 198, distance: 8.1
click at [222, 198] on input "text" at bounding box center [221, 198] width 145 height 15
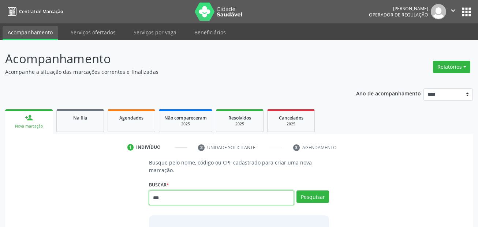
type input "***"
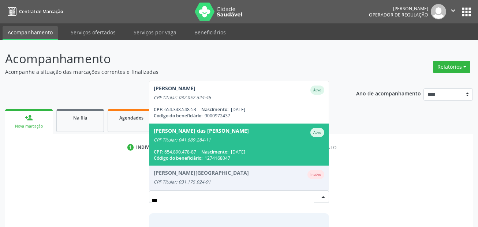
click at [218, 129] on div "[PERSON_NAME] das [PERSON_NAME]" at bounding box center [201, 132] width 95 height 9
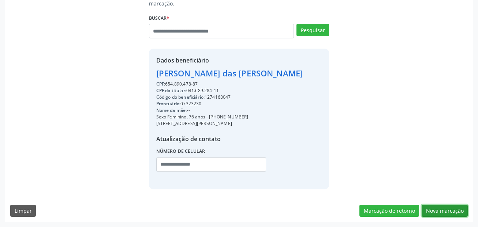
click at [463, 210] on button "Nova marcação" at bounding box center [445, 211] width 46 height 12
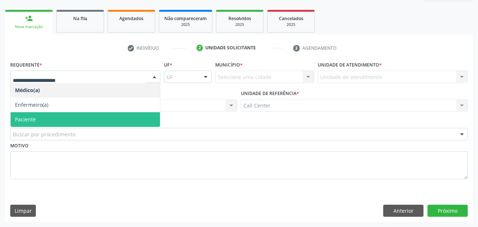
click at [56, 118] on span "Paciente" at bounding box center [85, 119] width 149 height 15
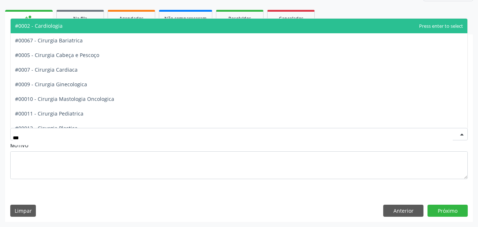
type input "****"
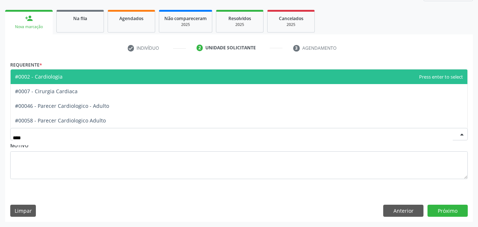
click at [79, 73] on span "#0002 - Cardiologia" at bounding box center [239, 77] width 457 height 15
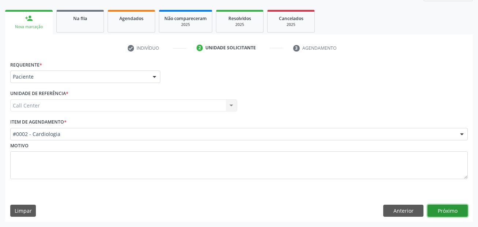
click at [452, 216] on button "Próximo" at bounding box center [447, 211] width 40 height 12
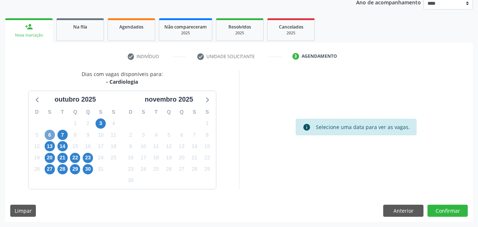
click at [53, 137] on span "6" at bounding box center [50, 135] width 10 height 10
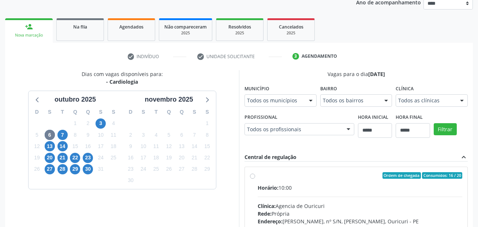
scroll to position [94, 0]
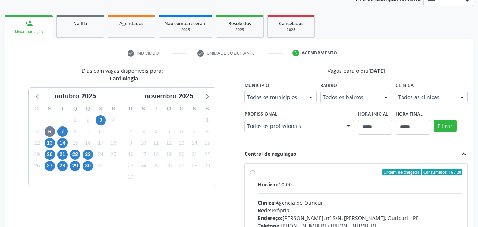
click at [244, 104] on div "Todos os municípios" at bounding box center [280, 97] width 72 height 12
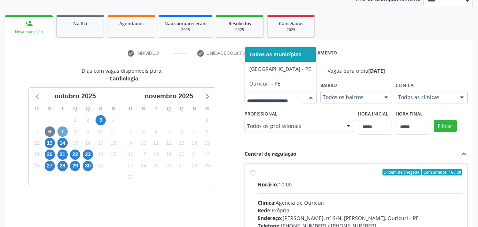
click at [62, 134] on span "7" at bounding box center [62, 132] width 10 height 10
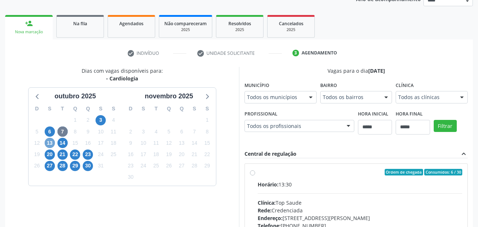
click at [45, 144] on span "13" at bounding box center [50, 143] width 10 height 10
click at [66, 143] on span "14" at bounding box center [62, 143] width 10 height 10
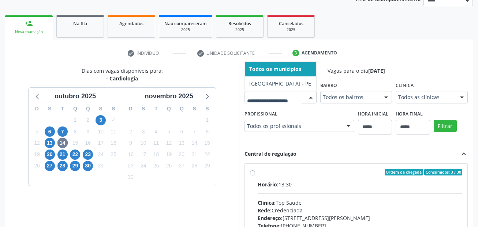
click at [244, 104] on div at bounding box center [280, 97] width 72 height 12
click at [49, 156] on span "20" at bounding box center [50, 155] width 10 height 10
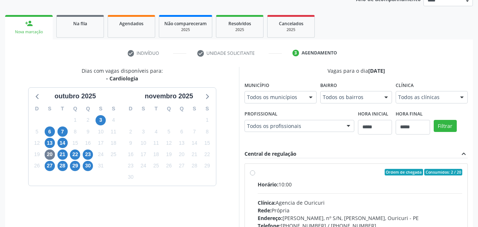
click at [244, 104] on div "Todos os municípios" at bounding box center [280, 97] width 72 height 12
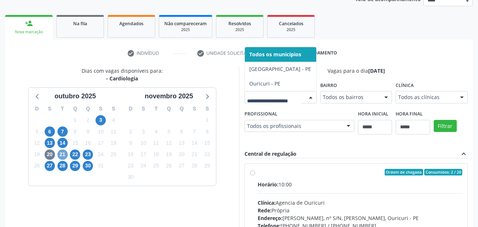
click at [65, 153] on span "21" at bounding box center [62, 155] width 10 height 10
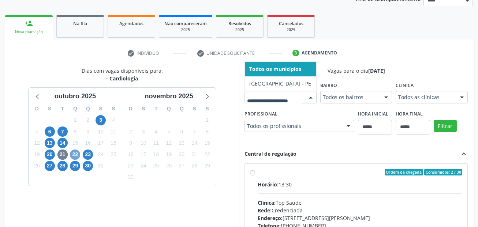
click at [72, 154] on span "22" at bounding box center [75, 155] width 10 height 10
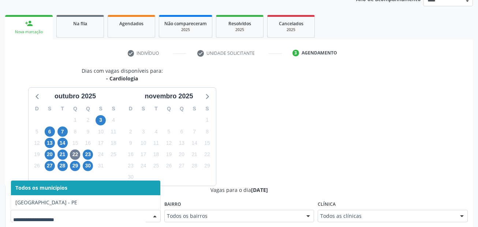
click at [71, 222] on div at bounding box center [86, 216] width 150 height 12
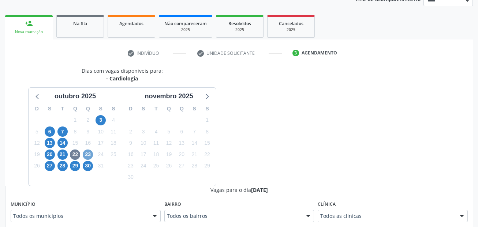
click at [84, 154] on span "23" at bounding box center [88, 155] width 10 height 10
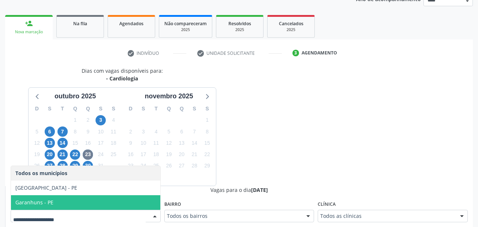
click at [53, 200] on span "Garanhuns - PE" at bounding box center [85, 202] width 149 height 15
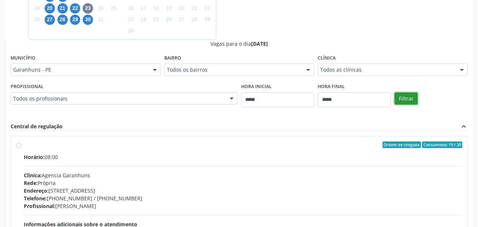
click at [410, 98] on button "Filtrar" at bounding box center [406, 99] width 23 height 12
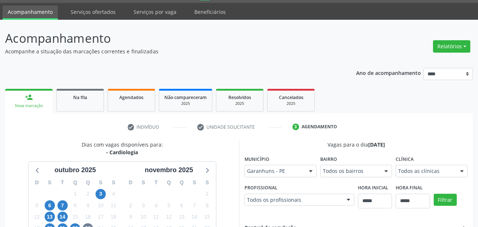
scroll to position [14, 0]
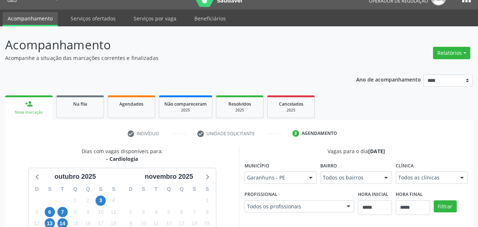
click at [81, 104] on span "Na fila" at bounding box center [80, 104] width 14 height 6
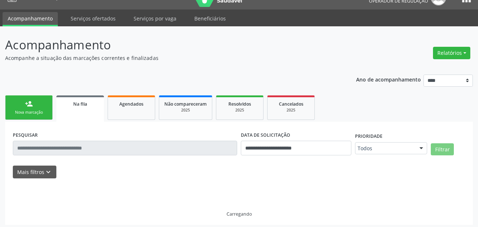
click at [35, 109] on link "person_add Nova marcação" at bounding box center [29, 108] width 48 height 25
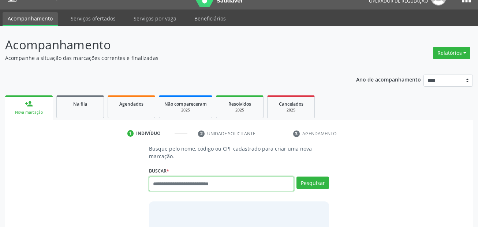
click at [188, 188] on input "text" at bounding box center [221, 184] width 145 height 15
paste input "*******"
type input "*******"
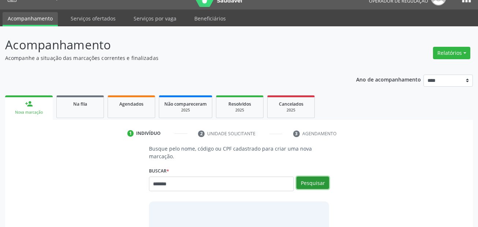
click at [306, 181] on button "Pesquisar" at bounding box center [312, 183] width 33 height 12
type input "*******"
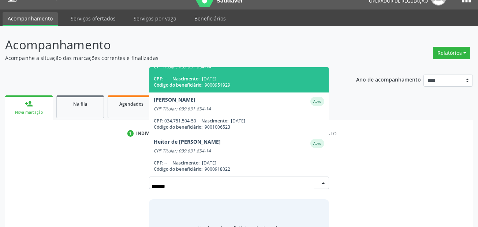
scroll to position [23, 0]
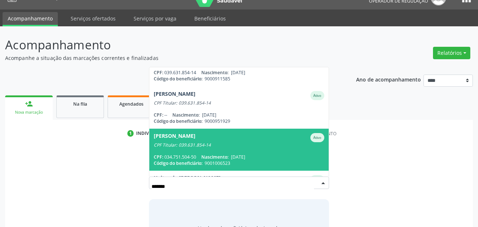
click at [235, 148] on span "[PERSON_NAME] CPF Titular: 039.631.854-14 CPF: 034.751.504-50 Nascimento: [DATE…" at bounding box center [239, 150] width 180 height 42
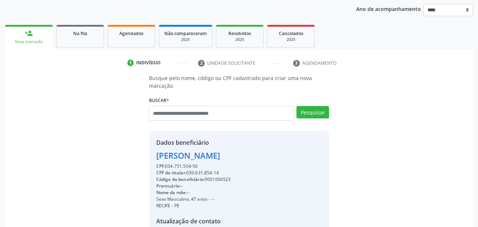
scroll to position [167, 0]
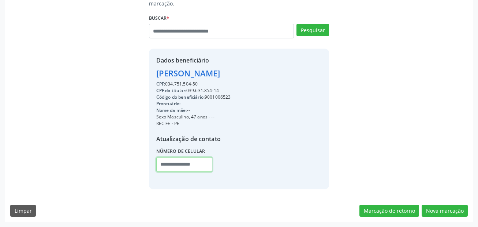
click at [163, 163] on input "text" at bounding box center [184, 164] width 56 height 15
type input "**********"
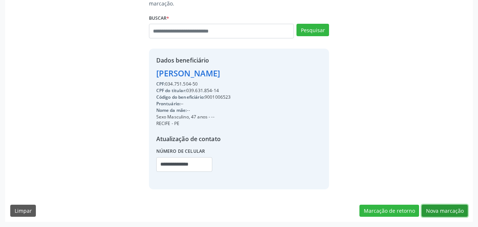
click at [449, 206] on button "Nova marcação" at bounding box center [445, 211] width 46 height 12
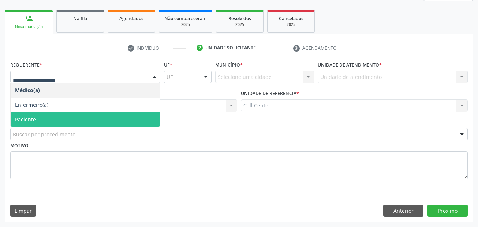
click at [42, 122] on span "Paciente" at bounding box center [85, 119] width 149 height 15
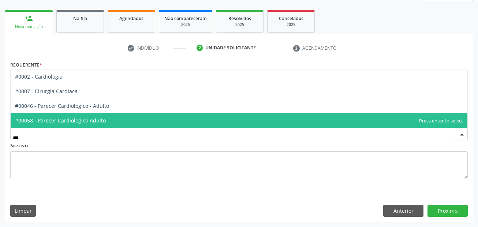
type input "****"
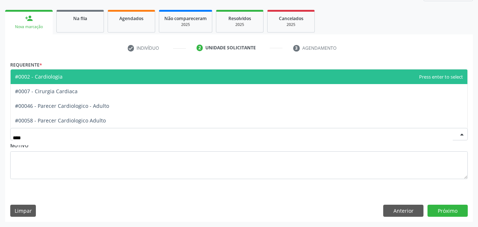
drag, startPoint x: 46, startPoint y: 80, endPoint x: 50, endPoint y: 80, distance: 4.0
click at [50, 80] on span "#0002 - Cardiologia" at bounding box center [39, 76] width 48 height 7
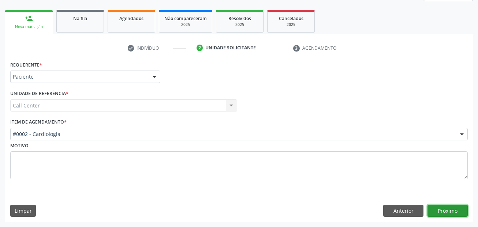
click at [464, 213] on button "Próximo" at bounding box center [447, 211] width 40 height 12
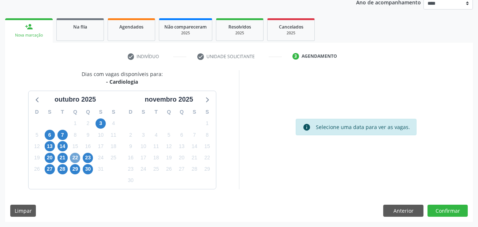
click at [78, 157] on span "22" at bounding box center [75, 158] width 10 height 10
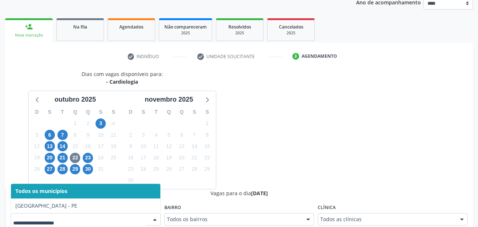
scroll to position [94, 0]
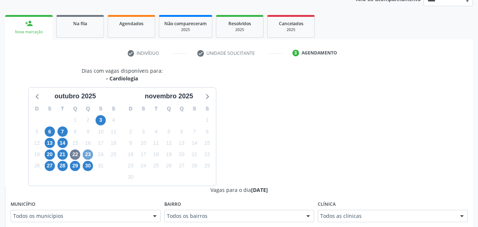
click at [89, 153] on span "23" at bounding box center [88, 155] width 10 height 10
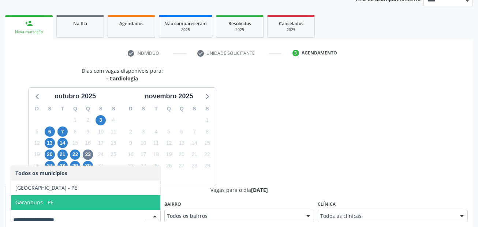
click at [41, 202] on span "Garanhuns - PE" at bounding box center [34, 202] width 38 height 7
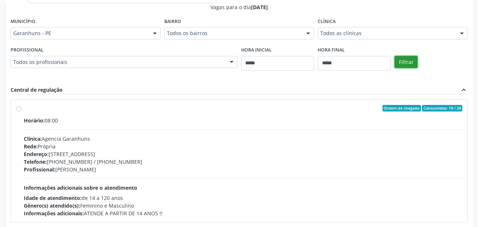
click at [403, 63] on button "Filtrar" at bounding box center [406, 62] width 23 height 12
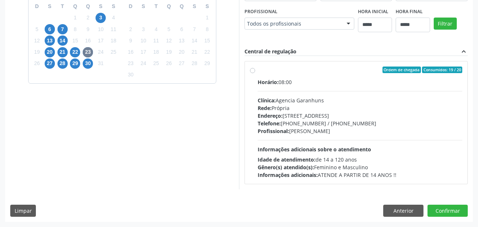
click at [332, 82] on div "Horário: 08:00" at bounding box center [360, 82] width 205 height 8
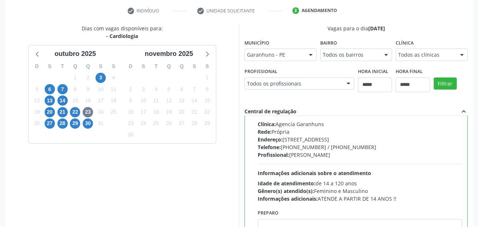
scroll to position [210, 0]
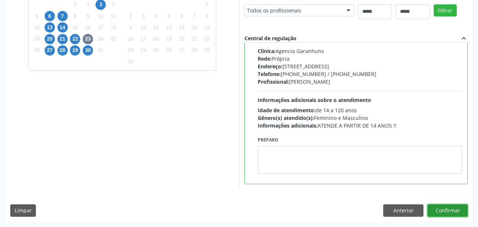
click at [443, 210] on button "Confirmar" at bounding box center [447, 211] width 40 height 12
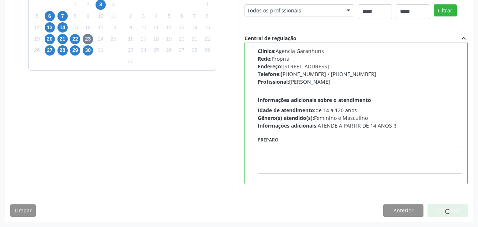
scroll to position [17, 0]
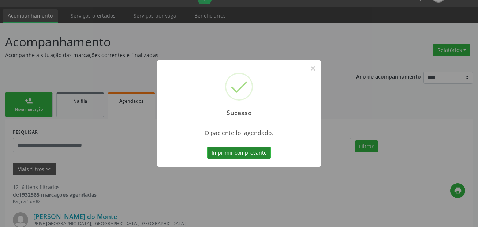
click at [253, 153] on button "Imprimir comprovante" at bounding box center [239, 153] width 64 height 12
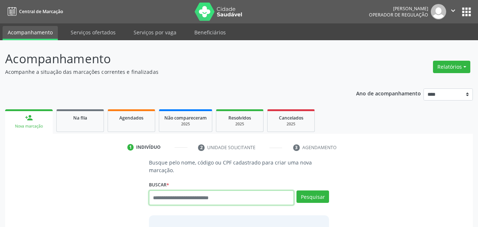
click at [197, 199] on input "text" at bounding box center [221, 198] width 145 height 15
paste input "*******"
type input "*******"
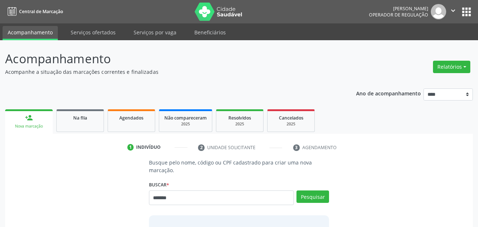
drag, startPoint x: 314, startPoint y: 205, endPoint x: 319, endPoint y: 208, distance: 5.4
click at [315, 207] on div "Pesquisar" at bounding box center [311, 201] width 35 height 20
click at [319, 205] on div "Pesquisar" at bounding box center [311, 201] width 35 height 20
click at [317, 201] on button "Pesquisar" at bounding box center [312, 197] width 33 height 12
type input "*******"
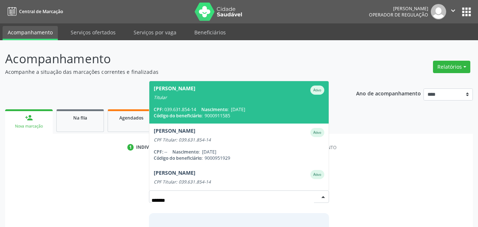
click at [195, 106] on span "Adriana Cavalcanti Pereira Ativo Titular CPF: 039.631.854-14 Nascimento: 20/10/…" at bounding box center [239, 102] width 180 height 42
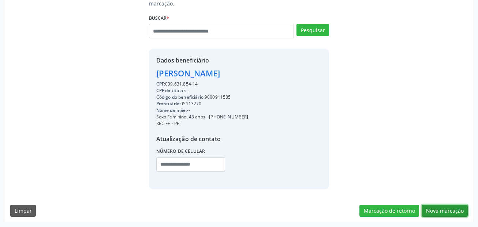
click at [450, 210] on button "Nova marcação" at bounding box center [445, 211] width 46 height 12
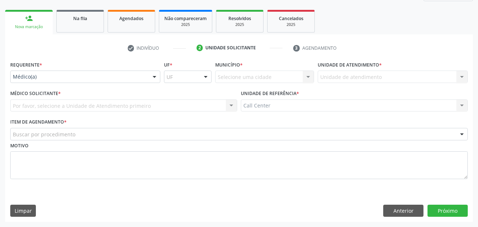
scroll to position [100, 0]
click at [46, 82] on div at bounding box center [85, 77] width 150 height 12
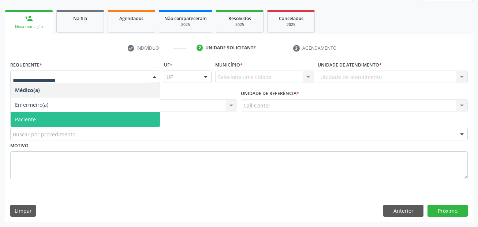
click at [40, 113] on span "Paciente" at bounding box center [85, 119] width 149 height 15
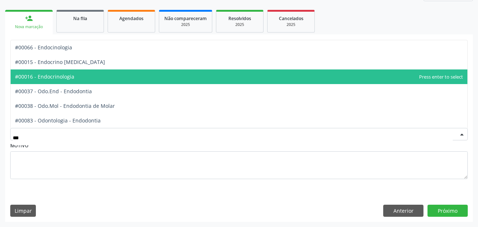
click at [55, 79] on span "#00016 - Endocrinologia" at bounding box center [44, 76] width 59 height 7
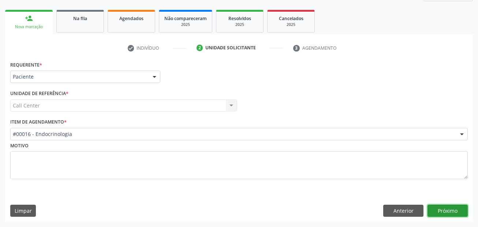
click at [441, 205] on button "Próximo" at bounding box center [447, 211] width 40 height 12
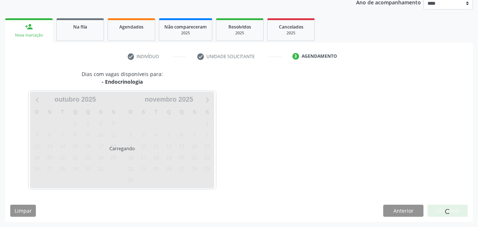
scroll to position [91, 0]
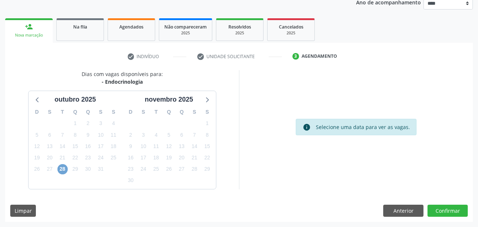
click at [61, 172] on span "28" at bounding box center [62, 169] width 10 height 10
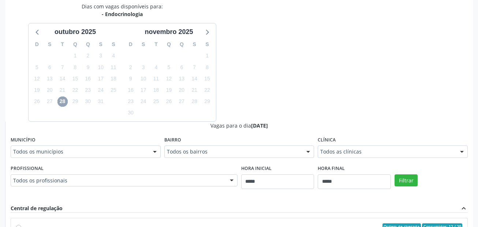
scroll to position [164, 0]
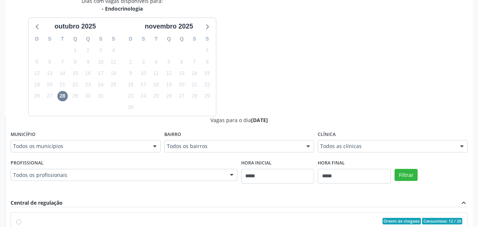
click at [112, 140] on div "Município Todos os municípios Todos os municípios Recife - PE Nenhum resultado …" at bounding box center [86, 140] width 150 height 23
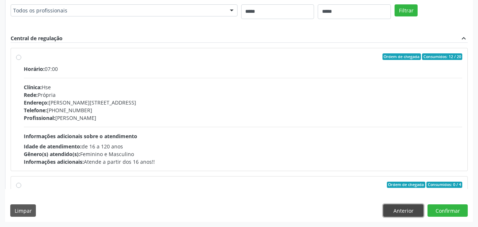
click at [408, 210] on button "Anterior" at bounding box center [403, 211] width 40 height 12
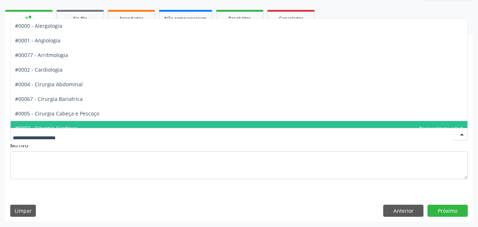
click at [75, 138] on div at bounding box center [238, 134] width 457 height 12
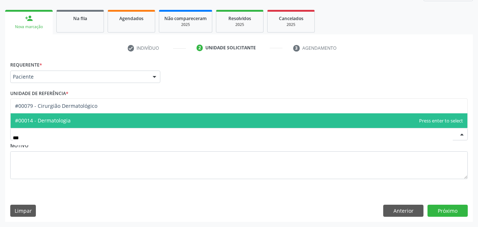
type input "****"
click at [80, 123] on span "#00014 - Dermatologia" at bounding box center [239, 120] width 457 height 15
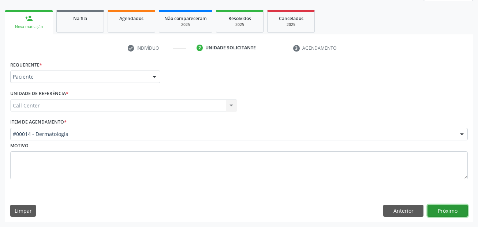
click at [442, 207] on button "Próximo" at bounding box center [447, 211] width 40 height 12
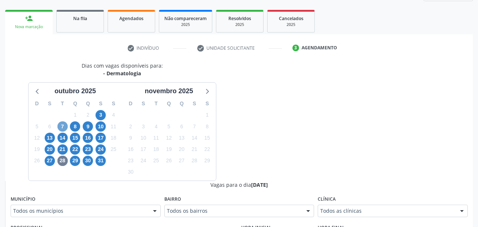
click at [61, 126] on span "7" at bounding box center [62, 127] width 10 height 10
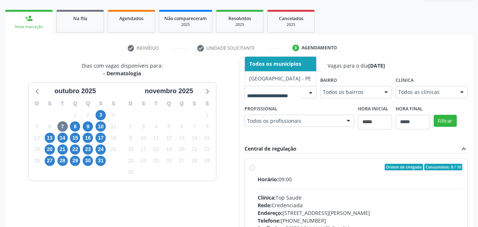
click at [244, 98] on div at bounding box center [280, 92] width 72 height 12
click at [76, 129] on span "8" at bounding box center [75, 127] width 10 height 10
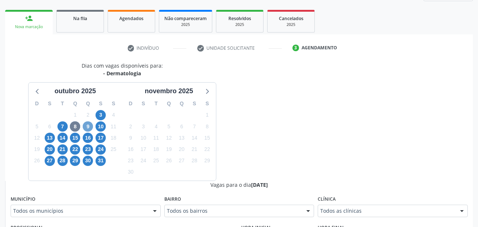
click at [87, 128] on span "9" at bounding box center [88, 127] width 10 height 10
click at [105, 127] on span "10" at bounding box center [101, 127] width 10 height 10
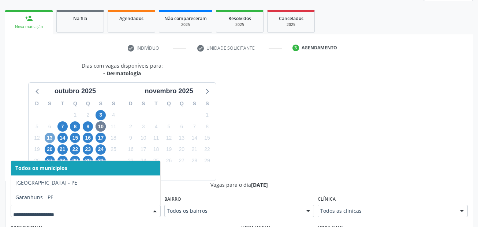
click at [49, 138] on span "13" at bounding box center [50, 138] width 10 height 10
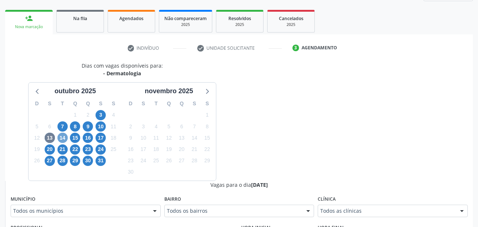
click at [66, 136] on span "14" at bounding box center [62, 138] width 10 height 10
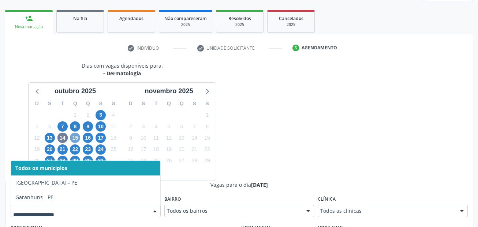
click at [76, 138] on span "15" at bounding box center [75, 138] width 10 height 10
click at [87, 135] on span "16" at bounding box center [88, 138] width 10 height 10
click at [100, 135] on span "17" at bounding box center [101, 138] width 10 height 10
click at [49, 150] on span "20" at bounding box center [50, 150] width 10 height 10
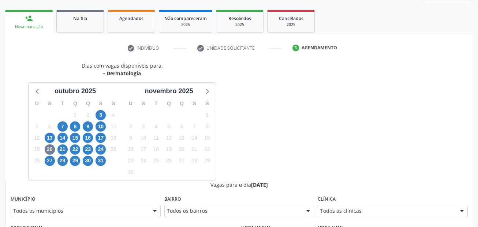
click at [70, 205] on div "Município Todos os municípios Todos os municípios Cabo de Santo Agostinho - PE …" at bounding box center [86, 205] width 150 height 23
click at [62, 150] on span "21" at bounding box center [62, 150] width 10 height 10
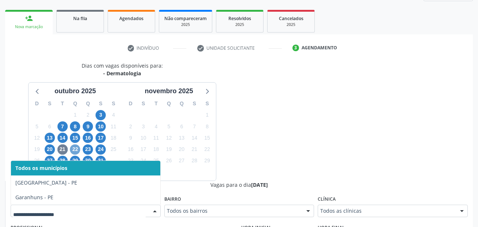
click at [75, 153] on span "22" at bounding box center [75, 150] width 10 height 10
click at [84, 149] on span "23" at bounding box center [88, 150] width 10 height 10
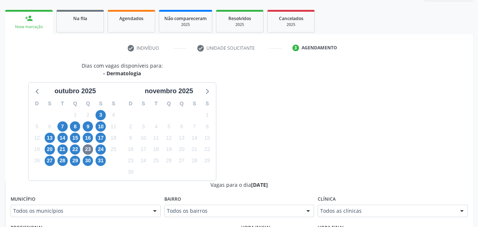
click at [82, 218] on fieldset "Município Todos os municípios Todos os municípios Cabo de Santo Agostinho - PE …" at bounding box center [86, 208] width 150 height 29
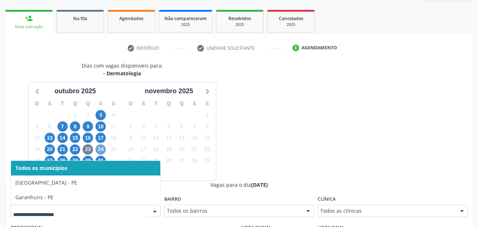
click at [98, 147] on span "24" at bounding box center [101, 150] width 10 height 10
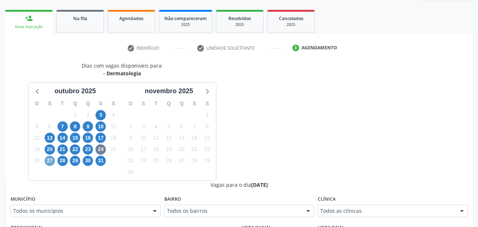
click at [51, 160] on span "27" at bounding box center [50, 161] width 10 height 10
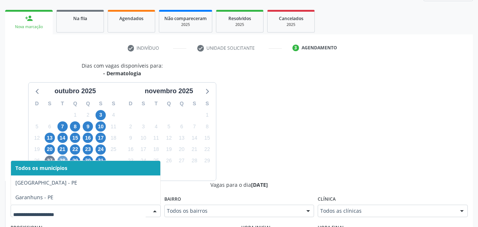
click at [66, 158] on span "28" at bounding box center [62, 161] width 10 height 10
click at [69, 217] on div at bounding box center [86, 211] width 150 height 12
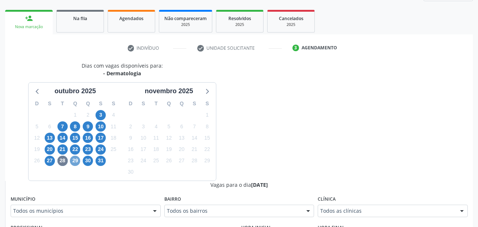
click at [71, 160] on span "29" at bounding box center [75, 161] width 10 height 10
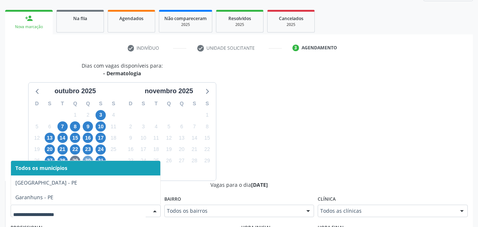
click at [87, 158] on span "30" at bounding box center [88, 161] width 10 height 10
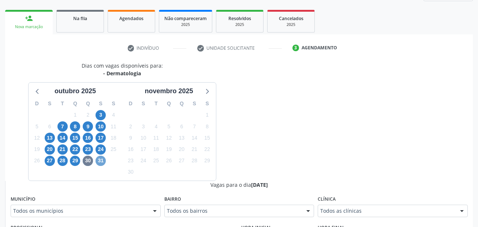
click at [96, 160] on span "31" at bounding box center [101, 161] width 10 height 10
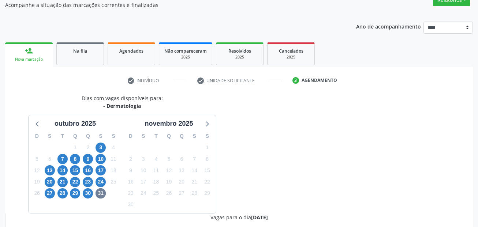
scroll to position [0, 0]
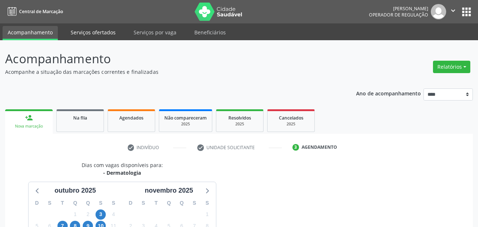
click at [88, 34] on link "Serviços ofertados" at bounding box center [93, 32] width 55 height 13
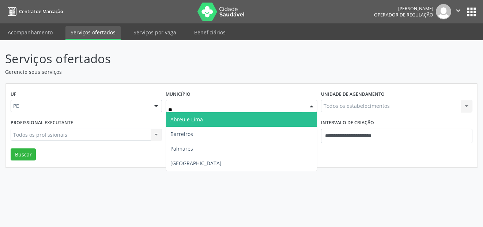
type input "***"
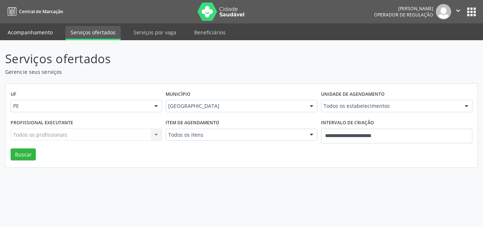
click at [46, 33] on link "Acompanhamento" at bounding box center [30, 32] width 55 height 13
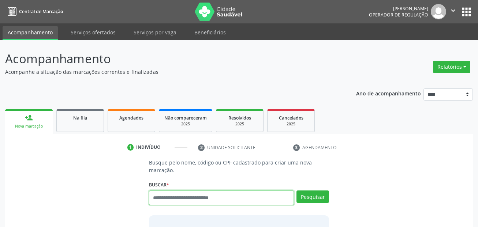
drag, startPoint x: 211, startPoint y: 198, endPoint x: 219, endPoint y: 185, distance: 14.9
click at [211, 198] on input "text" at bounding box center [221, 198] width 145 height 15
type input "***"
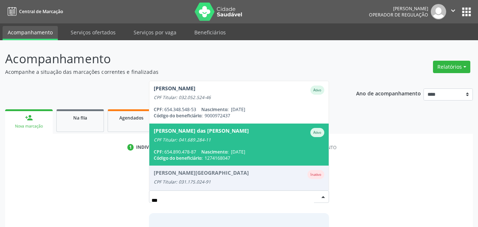
click at [235, 145] on span "Maria das Dores Maura de Souza Ativo CPF Titular: 041.689.284-11 CPF: 654.890.4…" at bounding box center [239, 145] width 180 height 42
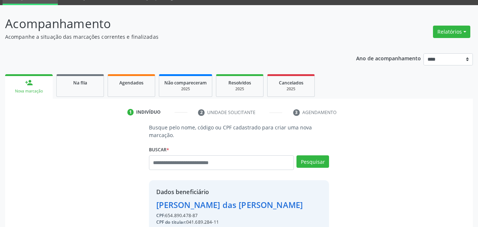
scroll to position [110, 0]
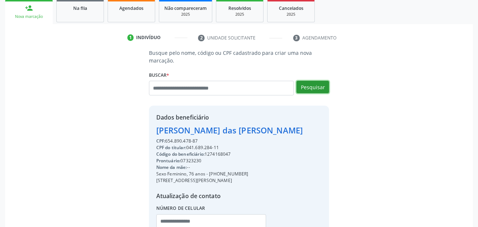
click at [310, 87] on button "Pesquisar" at bounding box center [312, 87] width 33 height 12
click at [313, 87] on button "Pesquisar" at bounding box center [312, 87] width 33 height 12
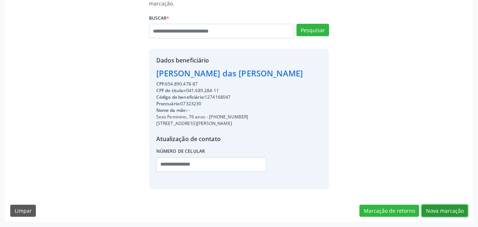
drag, startPoint x: 454, startPoint y: 210, endPoint x: 455, endPoint y: 205, distance: 5.2
click at [454, 209] on button "Nova marcação" at bounding box center [445, 211] width 46 height 12
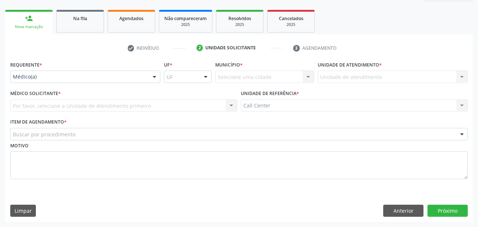
scroll to position [100, 0]
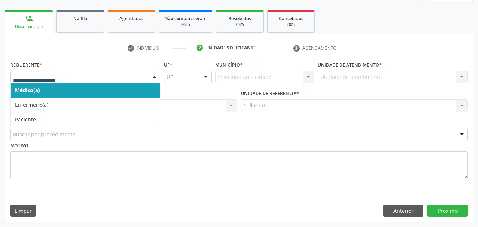
click at [26, 73] on div at bounding box center [85, 77] width 150 height 12
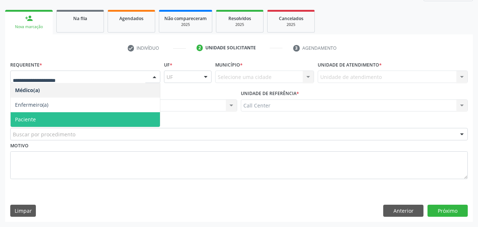
click at [45, 121] on span "Paciente" at bounding box center [85, 119] width 149 height 15
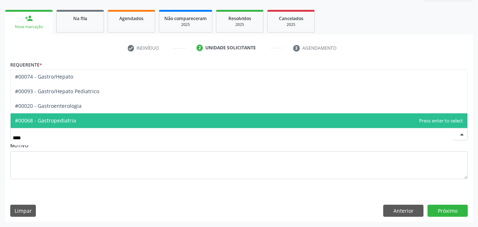
type input "*****"
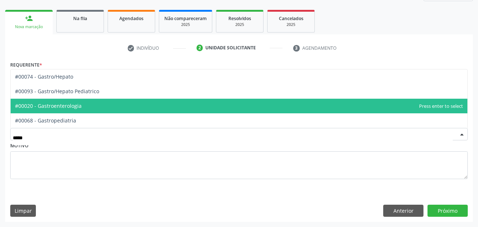
click at [67, 103] on span "#00020 - Gastroenterologia" at bounding box center [48, 105] width 67 height 7
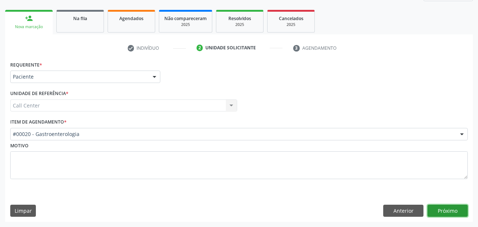
click at [449, 209] on button "Próximo" at bounding box center [447, 211] width 40 height 12
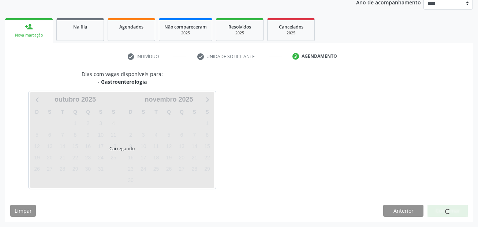
scroll to position [91, 0]
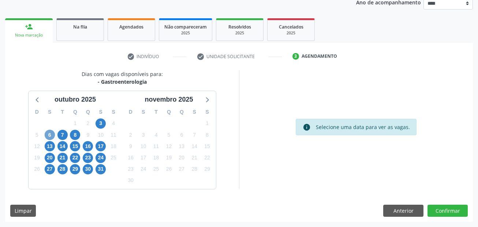
click at [53, 136] on span "6" at bounding box center [50, 135] width 10 height 10
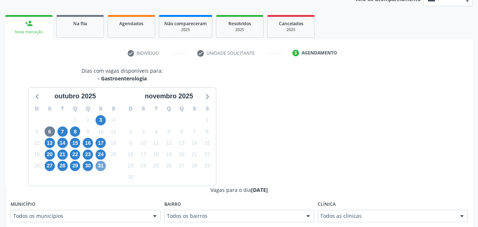
click at [101, 167] on span "31" at bounding box center [101, 166] width 10 height 10
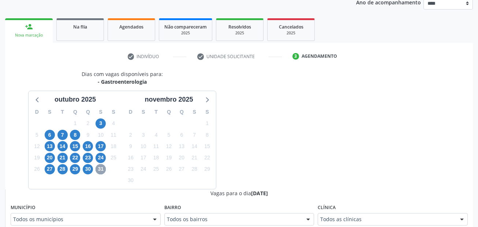
scroll to position [94, 0]
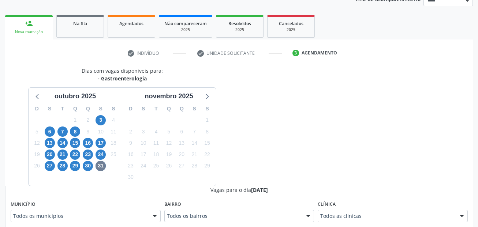
click at [75, 212] on div "Todos os municípios" at bounding box center [86, 216] width 150 height 12
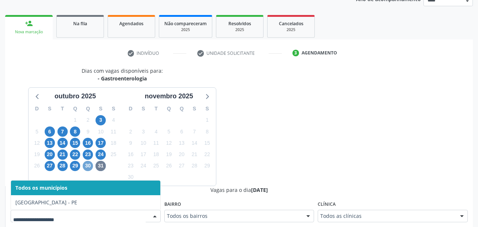
click at [90, 167] on span "30" at bounding box center [88, 166] width 10 height 10
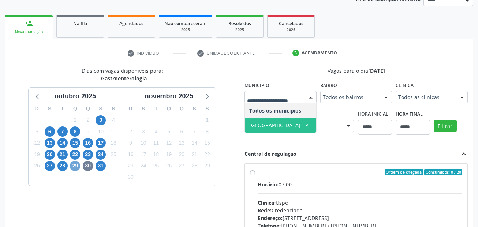
click at [74, 166] on span "29" at bounding box center [75, 166] width 10 height 10
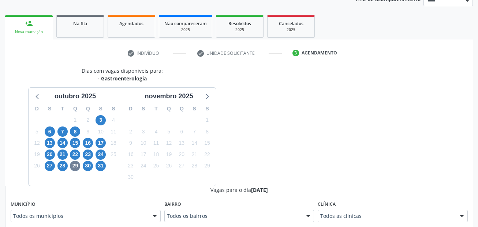
click at [80, 212] on div "Todos os municípios" at bounding box center [86, 216] width 150 height 12
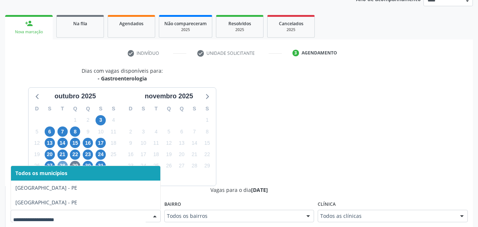
click at [62, 165] on span "28" at bounding box center [62, 166] width 10 height 10
click at [49, 163] on span "27" at bounding box center [50, 166] width 10 height 10
click at [102, 152] on span "24" at bounding box center [101, 155] width 10 height 10
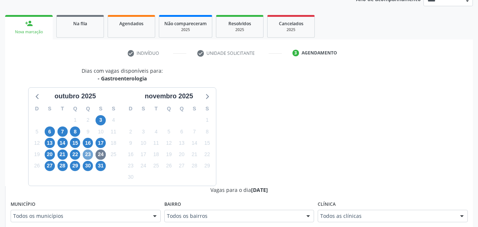
click at [91, 157] on span "23" at bounding box center [88, 155] width 10 height 10
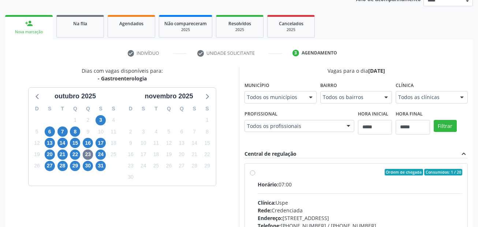
click at [73, 216] on div "Dias com vagas disponíveis para: - Gastroenterologia outubro 2025 D S T Q Q S S…" at bounding box center [122, 186] width 234 height 238
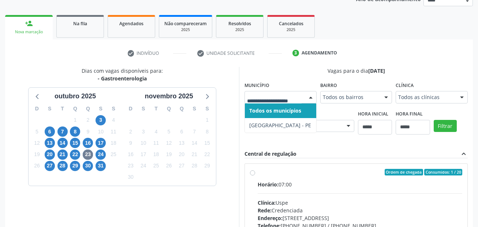
click at [271, 92] on div at bounding box center [280, 97] width 72 height 12
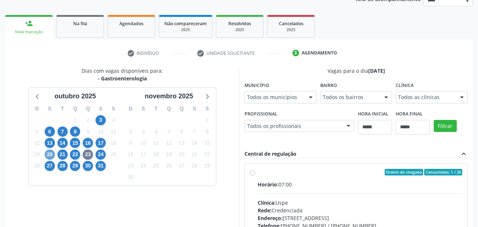
click at [52, 155] on span "20" at bounding box center [50, 155] width 10 height 10
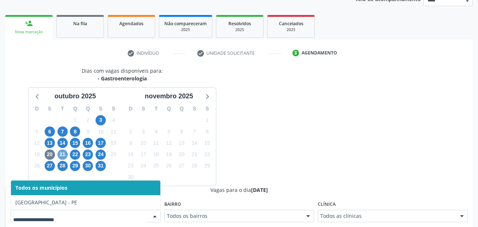
click at [61, 156] on span "21" at bounding box center [62, 155] width 10 height 10
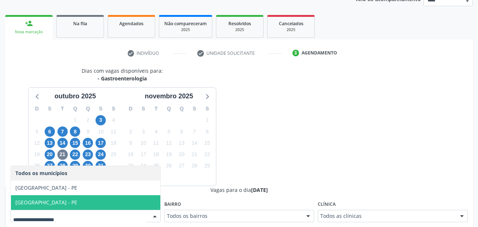
click at [63, 198] on span "[GEOGRAPHIC_DATA] - PE" at bounding box center [85, 202] width 149 height 15
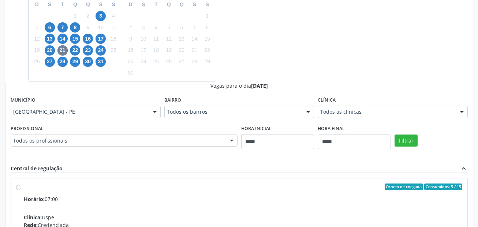
scroll to position [204, 0]
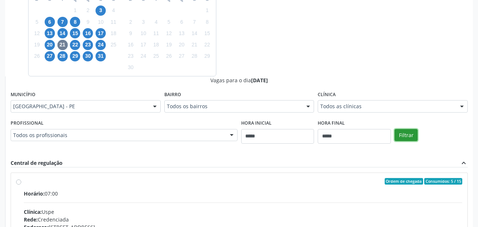
click at [399, 137] on button "Filtrar" at bounding box center [406, 135] width 23 height 12
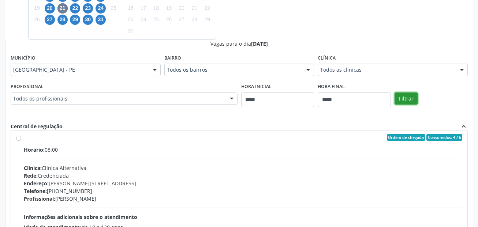
scroll to position [256, 0]
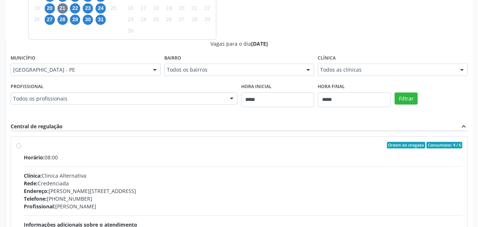
click at [351, 66] on div "Todos as clínicas" at bounding box center [393, 70] width 150 height 12
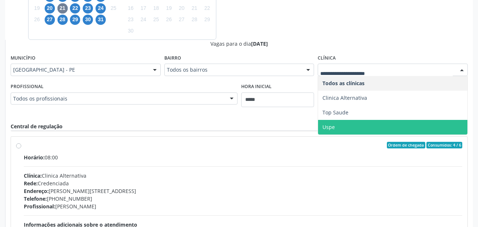
click at [353, 126] on span "Uspe" at bounding box center [392, 127] width 149 height 15
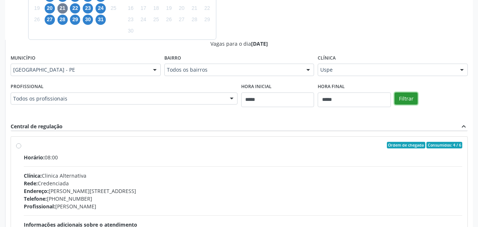
click at [409, 100] on button "Filtrar" at bounding box center [406, 99] width 23 height 12
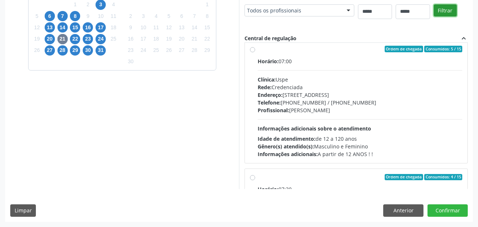
scroll to position [0, 0]
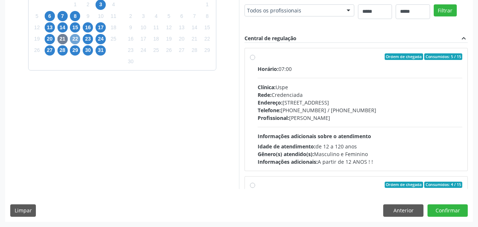
click at [77, 41] on span "22" at bounding box center [75, 39] width 10 height 10
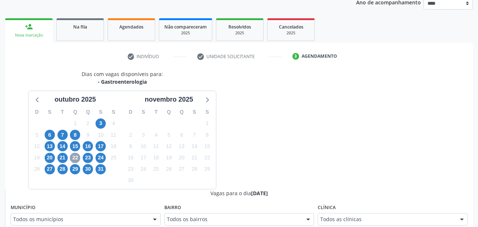
scroll to position [210, 0]
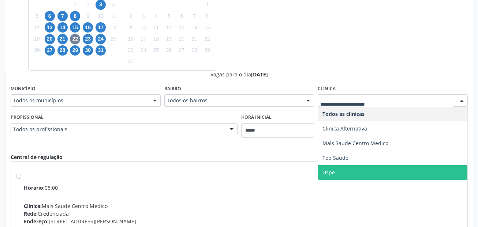
click at [347, 169] on span "Uspe" at bounding box center [392, 172] width 149 height 15
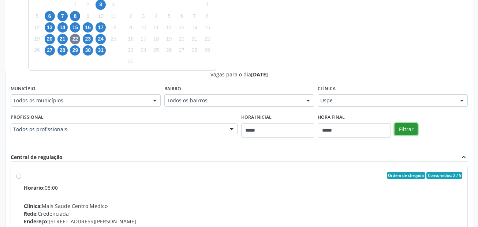
click at [414, 131] on button "Filtrar" at bounding box center [406, 129] width 23 height 12
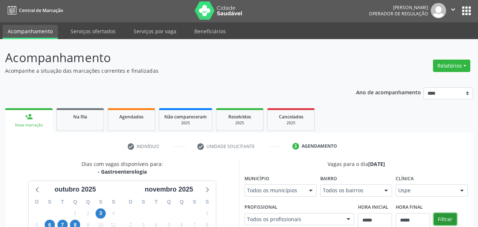
scroll to position [0, 0]
